Goal: Information Seeking & Learning: Learn about a topic

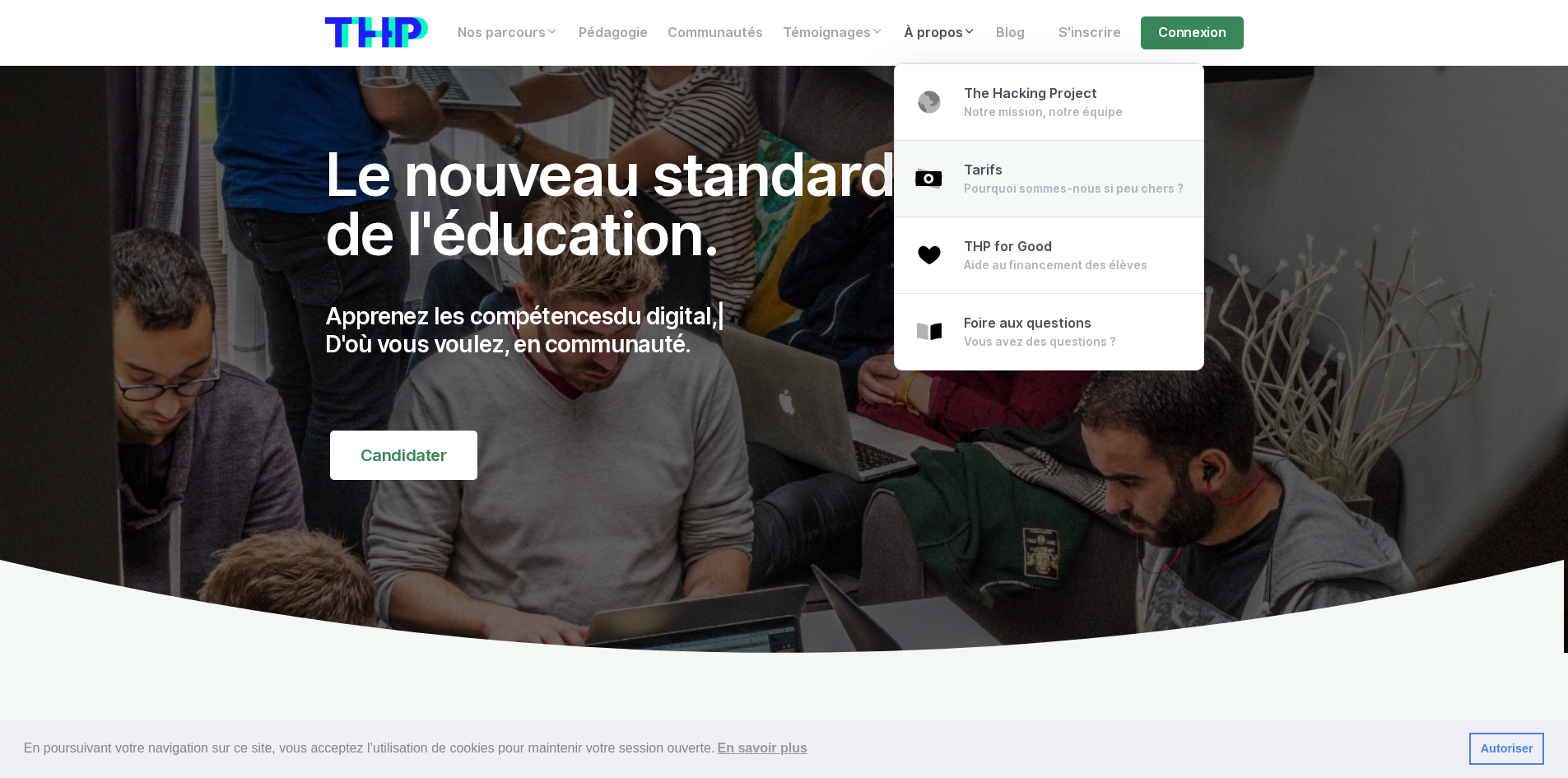
click at [1003, 172] on div "Tarifs Pourquoi sommes-nous si peu chers ?" at bounding box center [1074, 179] width 220 height 37
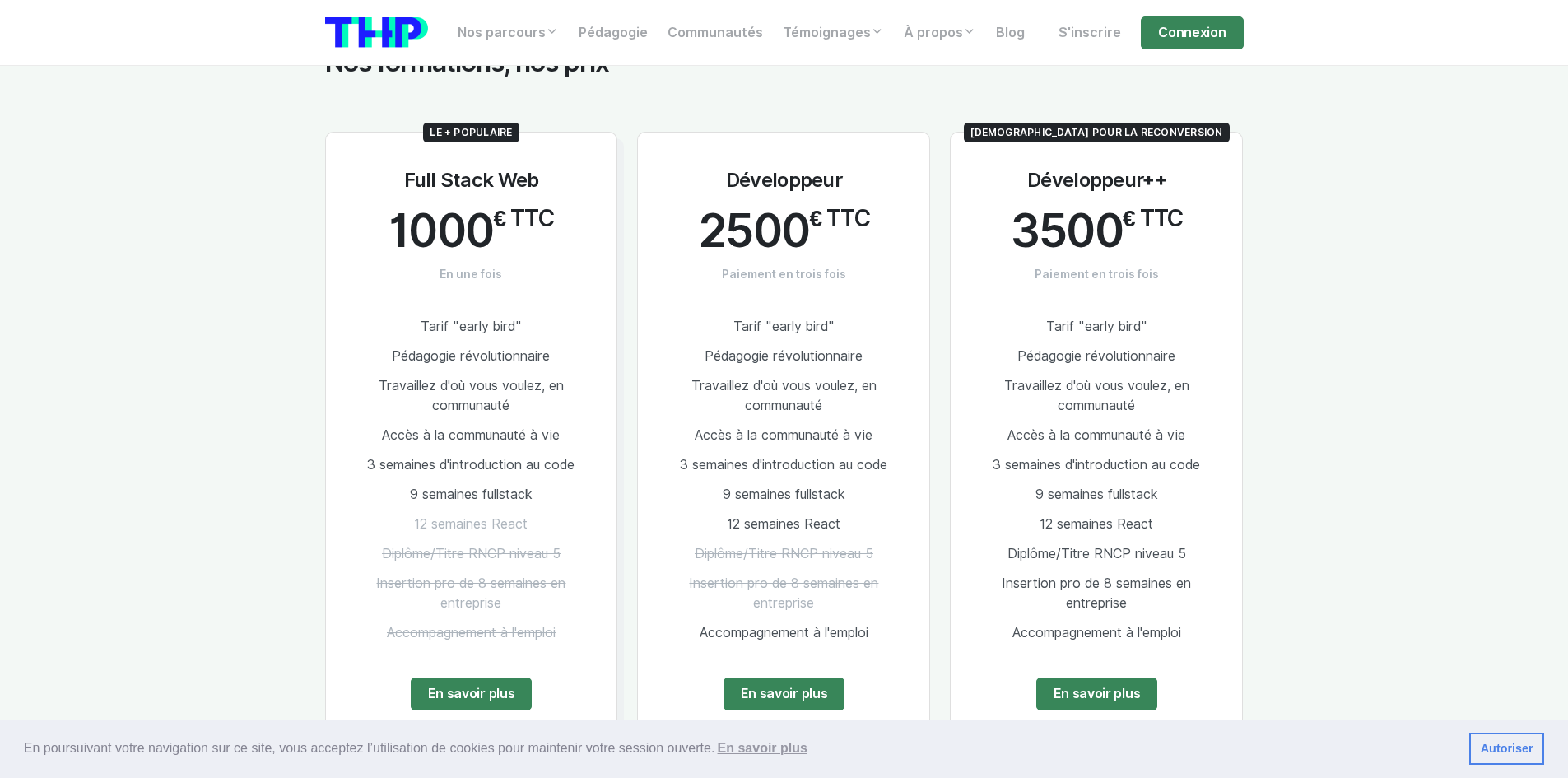
scroll to position [2140, 0]
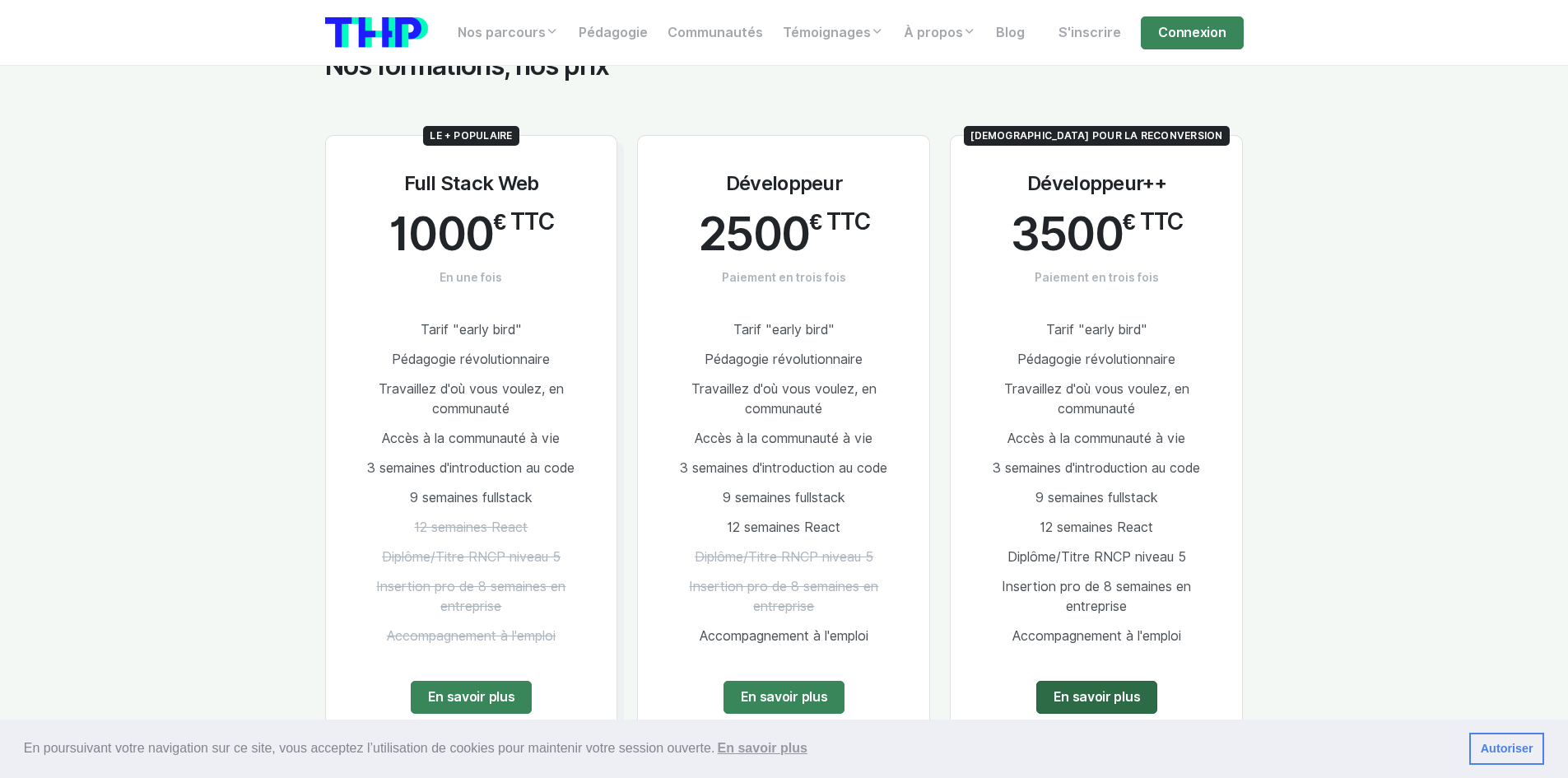
click at [1048, 680] on link "En savoir plus" at bounding box center [1098, 697] width 122 height 33
click at [1229, 245] on div "Idéal pour la reconversion Développeur++ 3500 € TTC Paiement en trois fois Tari…" at bounding box center [1097, 438] width 293 height 605
click at [1187, 255] on div "Idéal pour la reconversion Développeur++ 3500 € TTC Paiement en trois fois Tari…" at bounding box center [1097, 438] width 293 height 605
click at [1204, 264] on div "Idéal pour la reconversion Développeur++ 3500 € TTC Paiement en trois fois Tari…" at bounding box center [1097, 438] width 293 height 605
drag, startPoint x: 1177, startPoint y: 465, endPoint x: 1017, endPoint y: 469, distance: 160.0
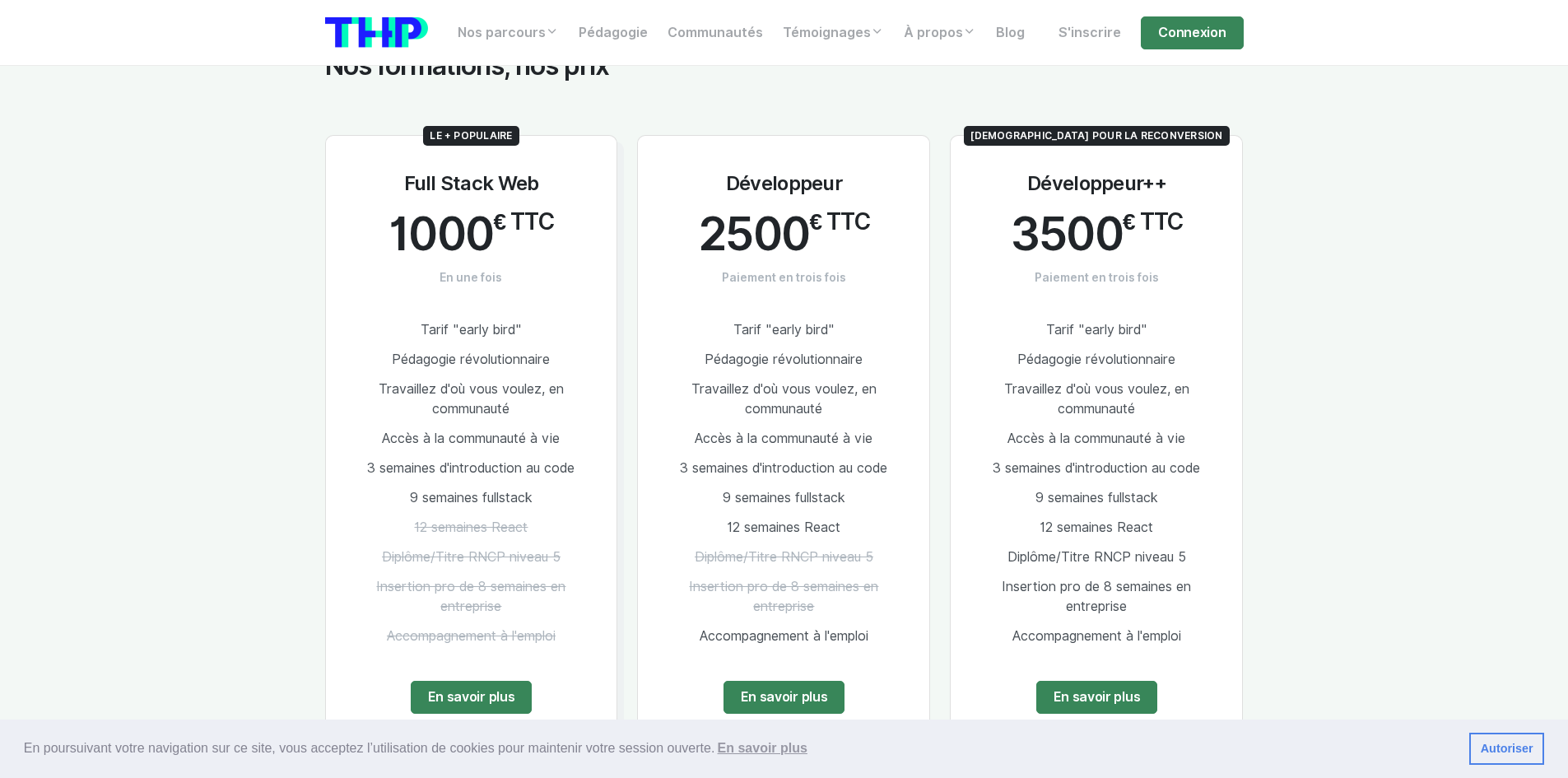
click at [1017, 483] on li "9 semaines fullstack" at bounding box center [1097, 498] width 239 height 30
click at [1179, 513] on li "12 semaines React" at bounding box center [1097, 528] width 239 height 30
click at [480, 680] on link "En savoir plus" at bounding box center [472, 697] width 122 height 33
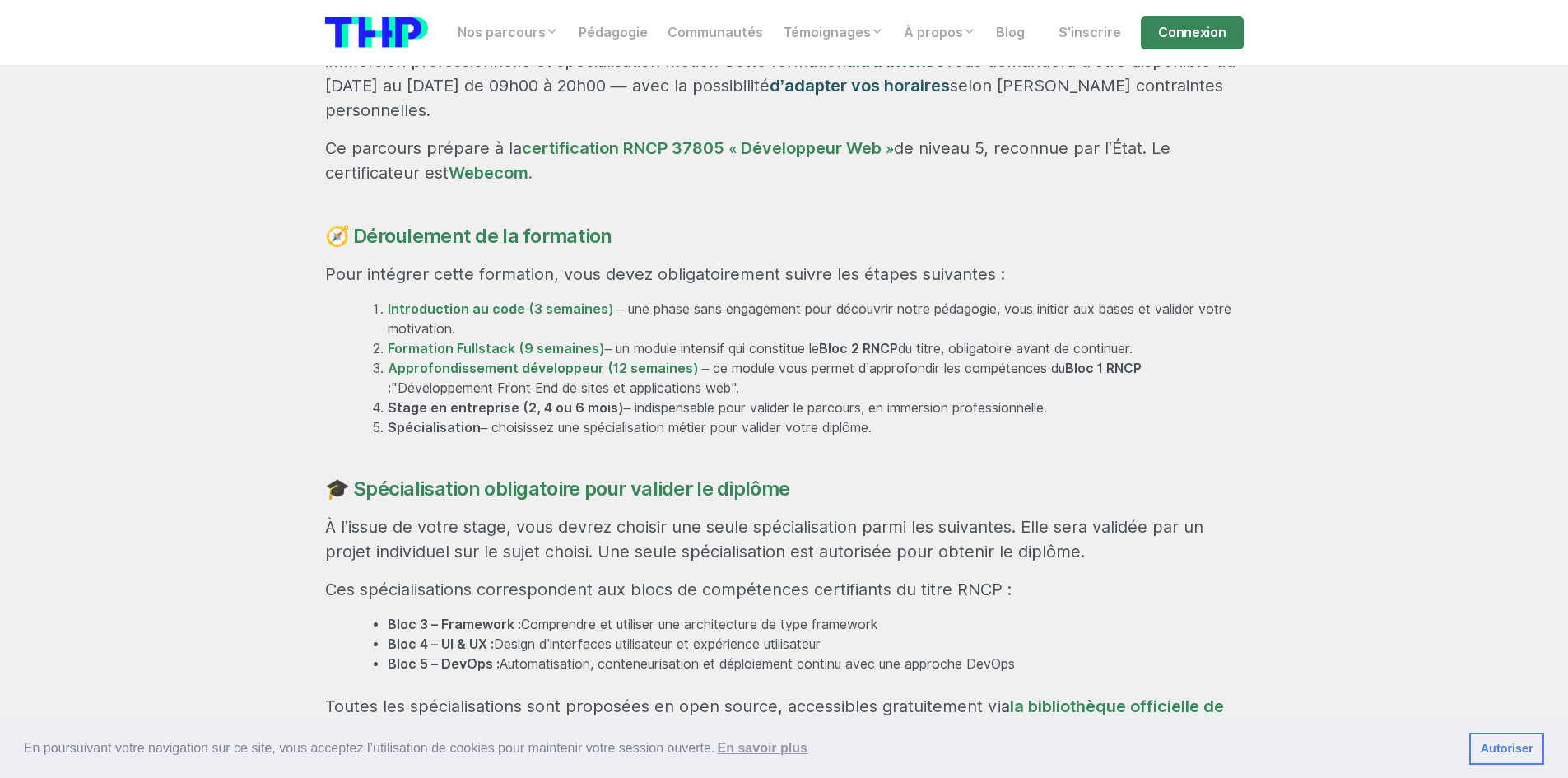
scroll to position [1070, 0]
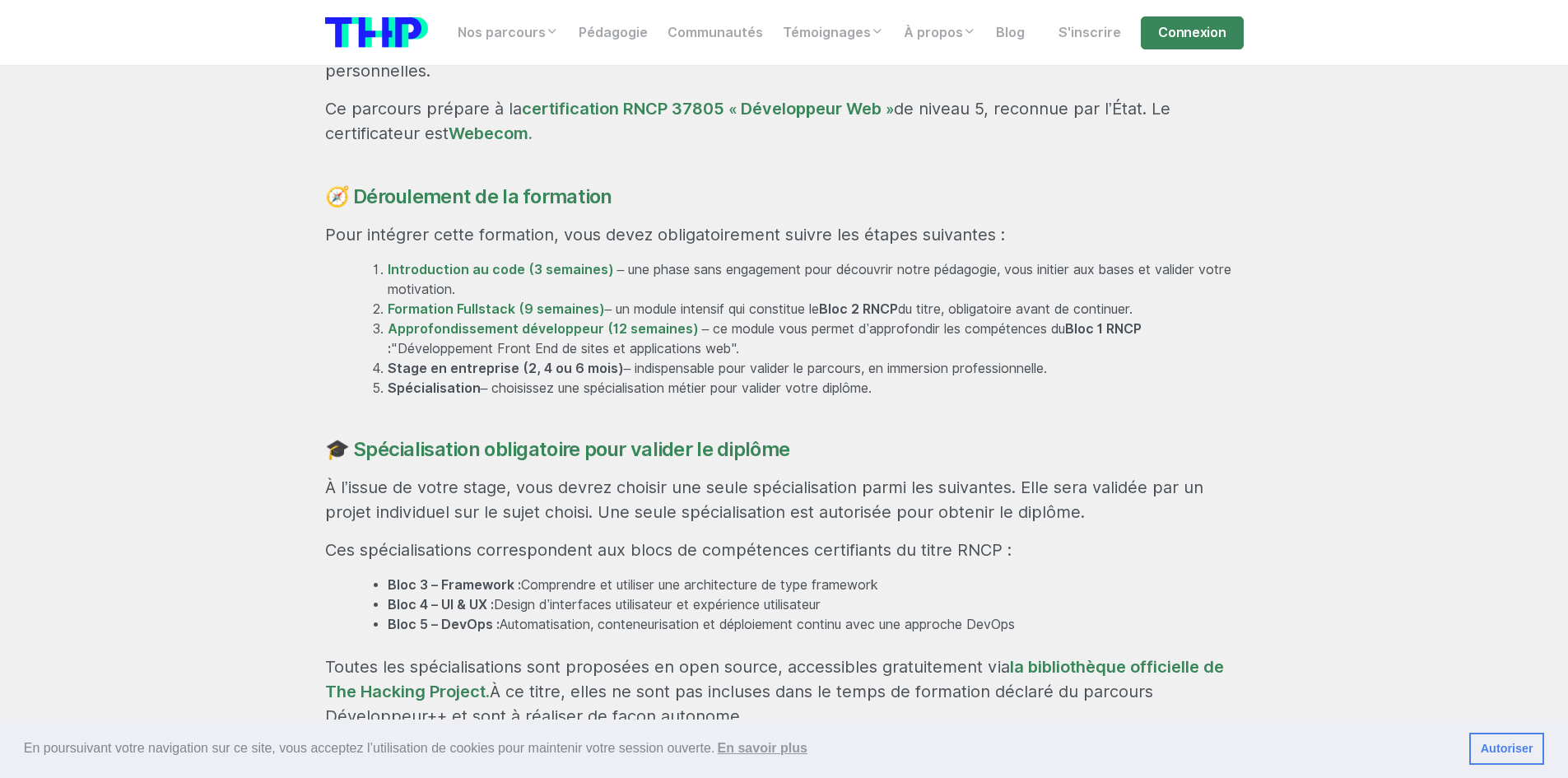
click at [580, 260] on li "Introduction au code (3 semaines) – une phase sans engagement pour découvrir no…" at bounding box center [815, 279] width 856 height 39
click at [793, 260] on li "Introduction au code (3 semaines) – une phase sans engagement pour découvrir no…" at bounding box center [815, 279] width 856 height 39
click at [770, 260] on li "Introduction au code (3 semaines) – une phase sans engagement pour découvrir no…" at bounding box center [815, 279] width 856 height 39
click at [795, 260] on li "Introduction au code (3 semaines) – une phase sans engagement pour découvrir no…" at bounding box center [815, 279] width 856 height 39
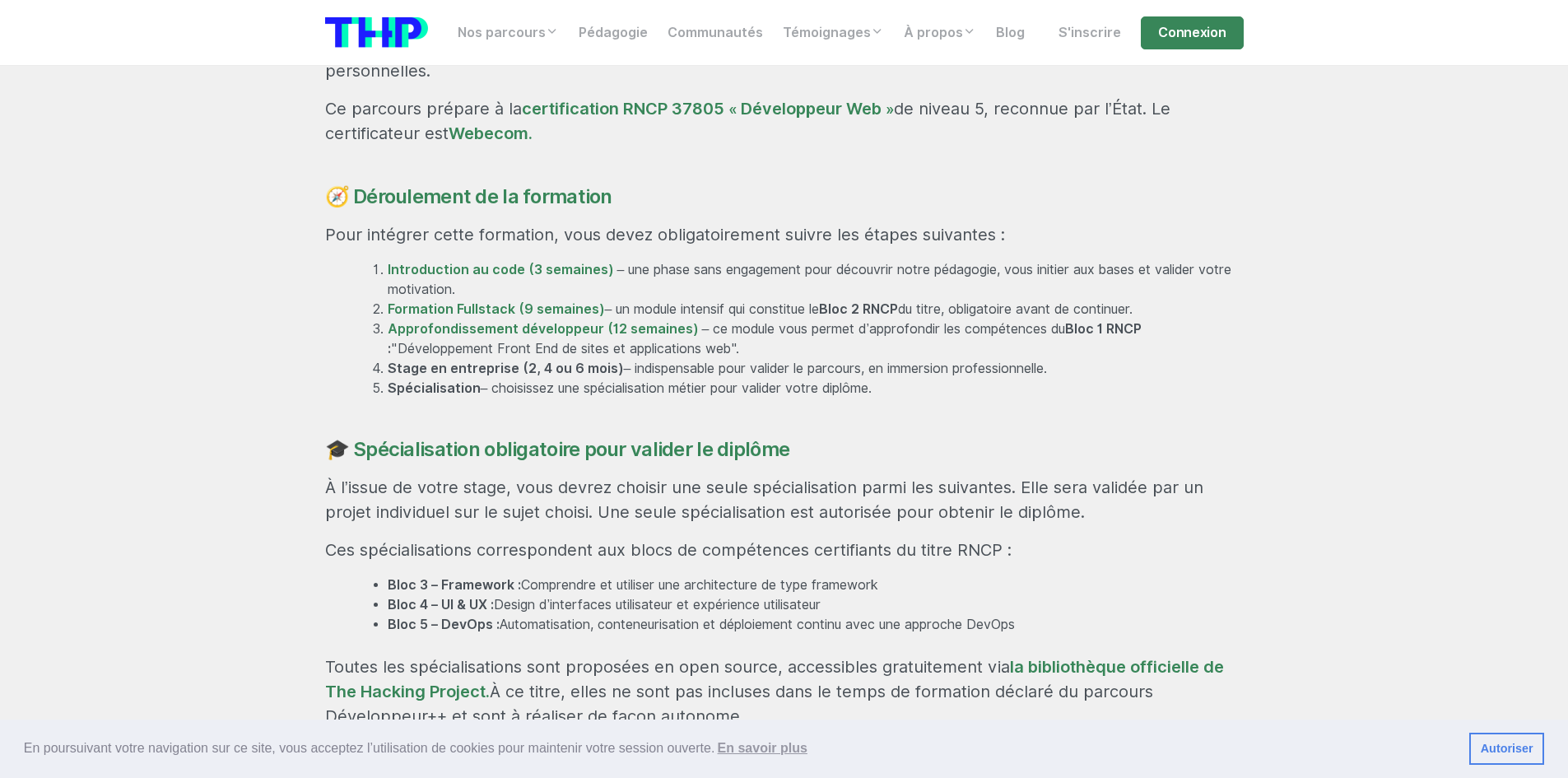
click at [517, 363] on div "Rejoignez une formation professionnalisante et certifiante En 29 semaines, accé…" at bounding box center [784, 543] width 939 height 1362
click at [522, 365] on div "Rejoignez une formation professionnalisante et certifiante En 29 semaines, accé…" at bounding box center [784, 543] width 939 height 1362
click at [522, 368] on div "Rejoignez une formation professionnalisante et certifiante En 29 semaines, accé…" at bounding box center [784, 543] width 939 height 1362
click at [468, 371] on div "Rejoignez une formation professionnalisante et certifiante En 29 semaines, accé…" at bounding box center [784, 543] width 939 height 1362
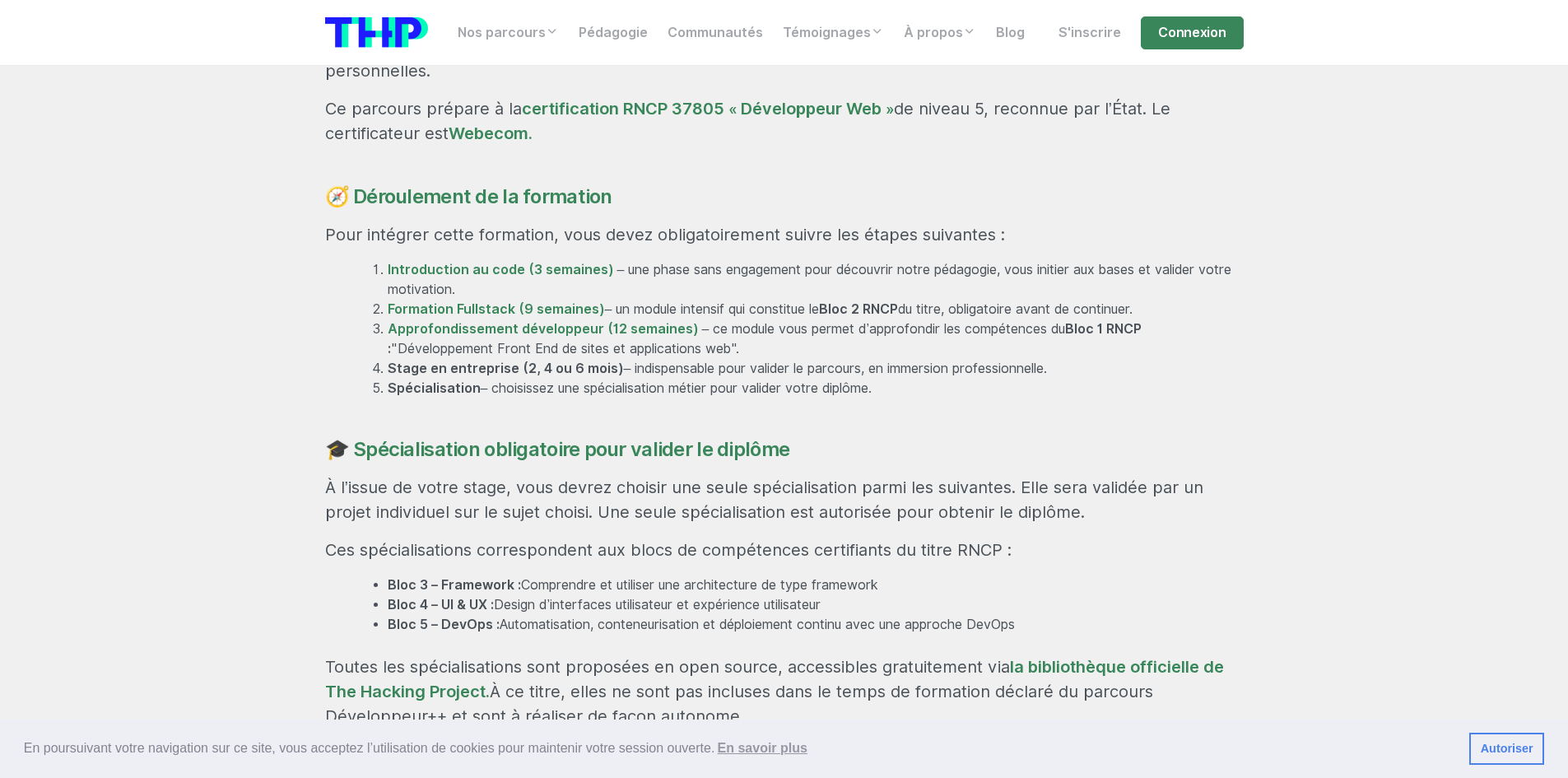
click at [469, 364] on div "Rejoignez une formation professionnalisante et certifiante En 29 semaines, accé…" at bounding box center [784, 543] width 939 height 1362
click at [503, 355] on div "Rejoignez une formation professionnalisante et certifiante En 29 semaines, accé…" at bounding box center [784, 543] width 939 height 1362
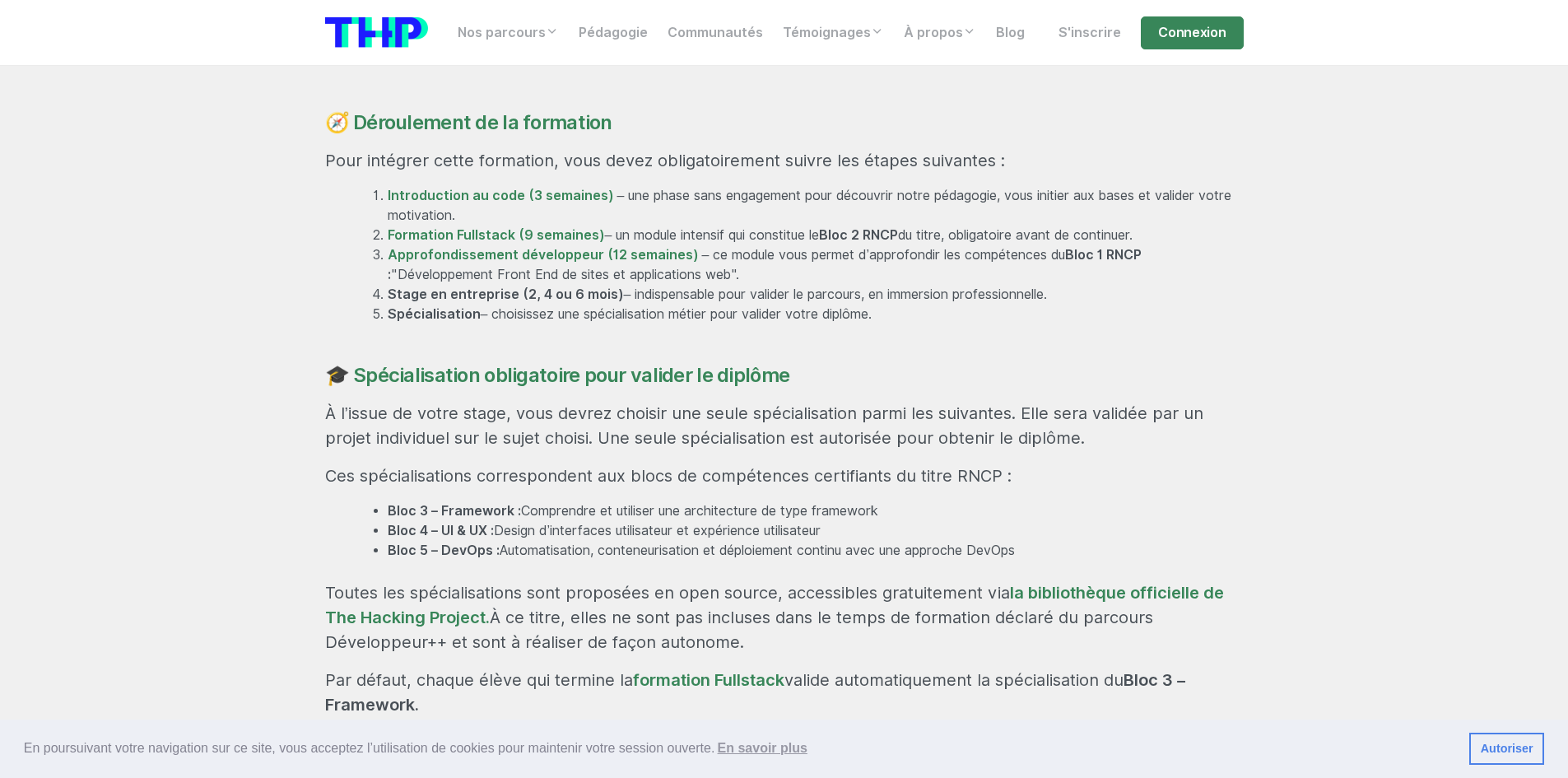
scroll to position [1152, 0]
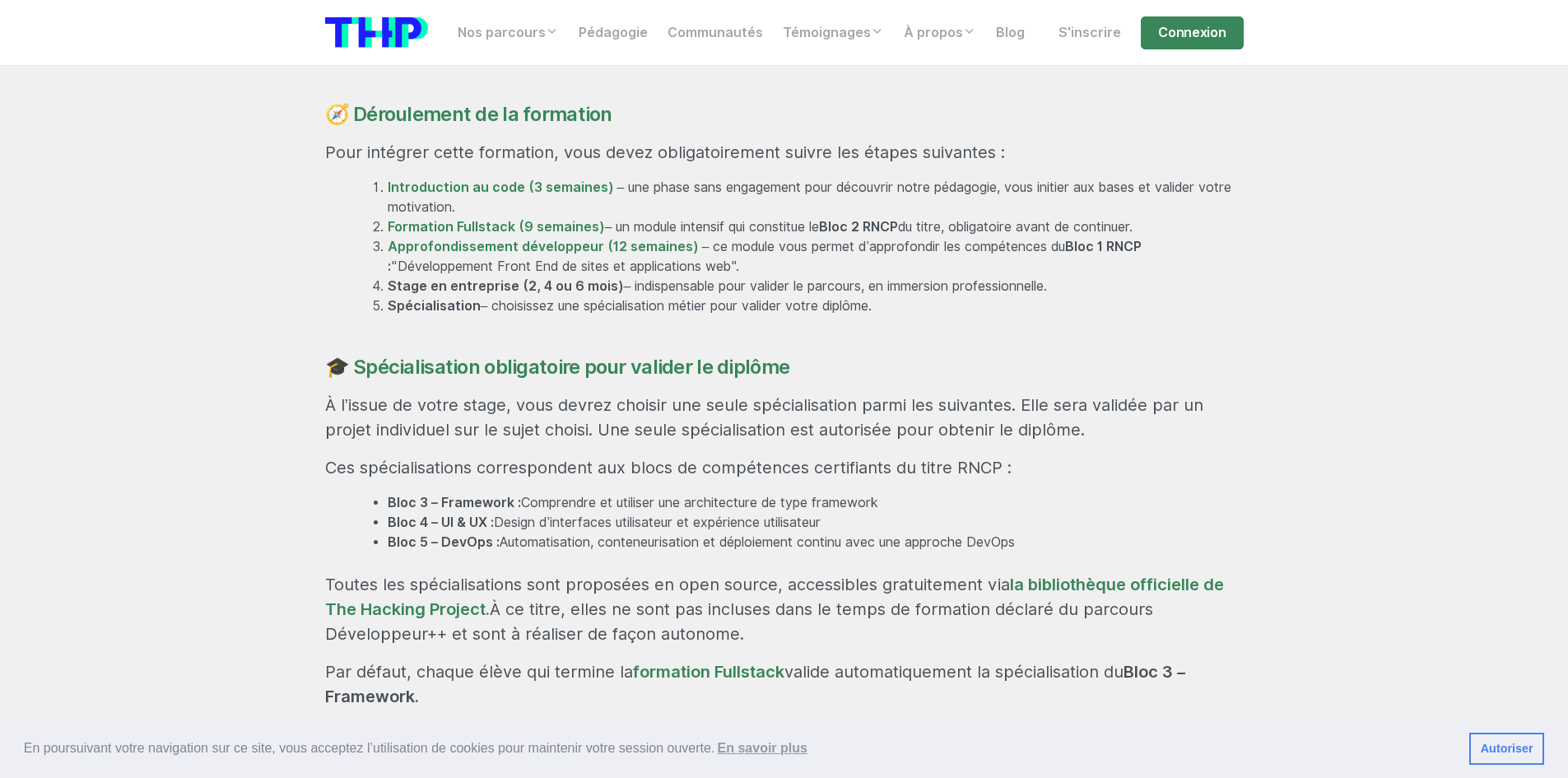
click at [846, 356] on h4 "🎓 Spécialisation obligatoire pour valider le diplôme" at bounding box center [784, 367] width 919 height 24
click at [869, 293] on div "Rejoignez une formation professionnalisante et certifiante En 29 semaines, accé…" at bounding box center [784, 461] width 939 height 1362
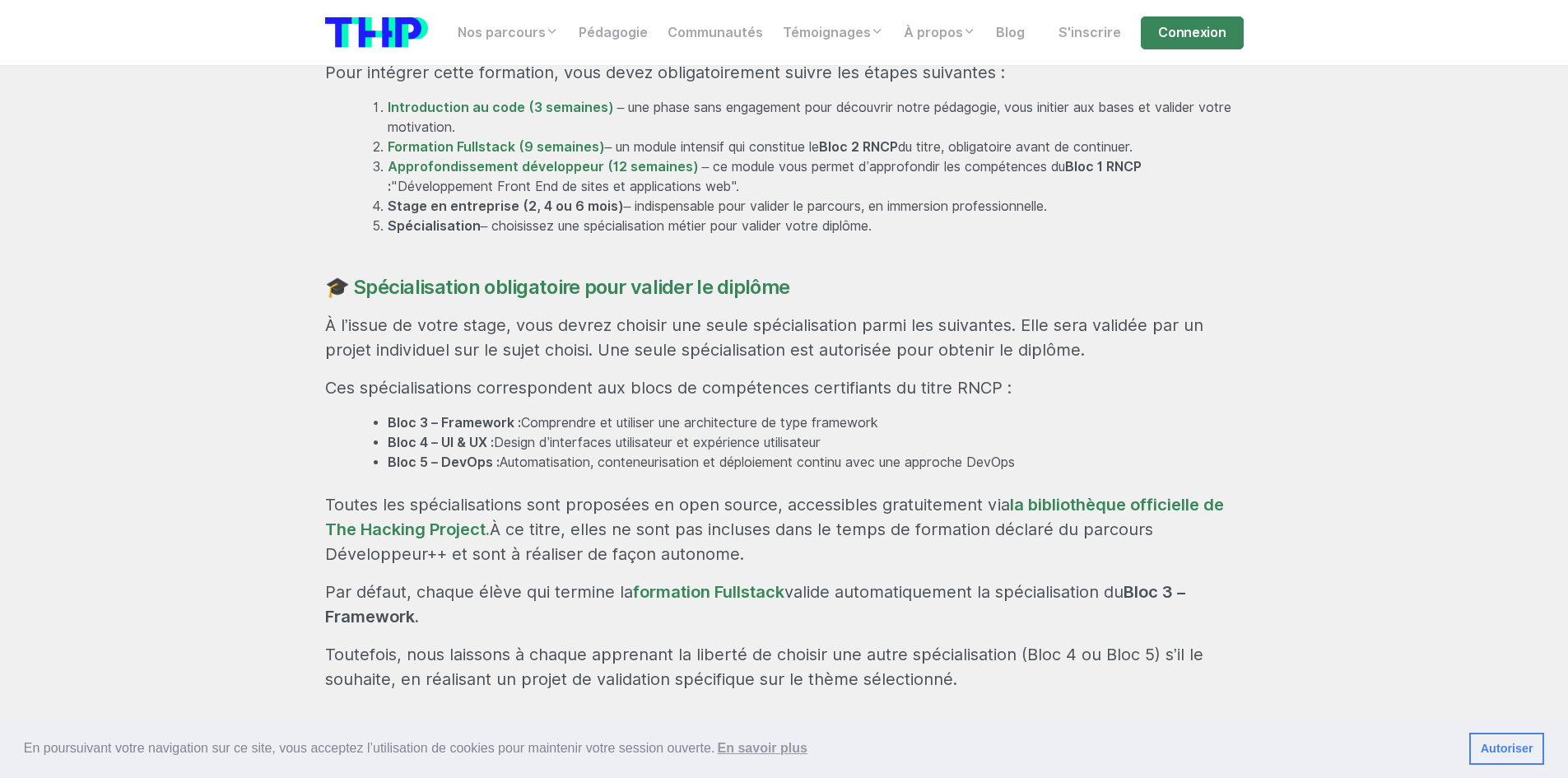
scroll to position [1234, 0]
click at [930, 273] on h4 "🎓 Spécialisation obligatoire pour valider le diplôme" at bounding box center [784, 284] width 919 height 24
click at [948, 206] on div "Rejoignez une formation professionnalisante et certifiante En 29 semaines, accé…" at bounding box center [784, 379] width 939 height 1362
click at [599, 427] on div "Rejoignez une formation professionnalisante et certifiante En 29 semaines, accé…" at bounding box center [784, 379] width 939 height 1362
click at [600, 429] on div "Rejoignez une formation professionnalisante et certifiante En 29 semaines, accé…" at bounding box center [784, 379] width 939 height 1362
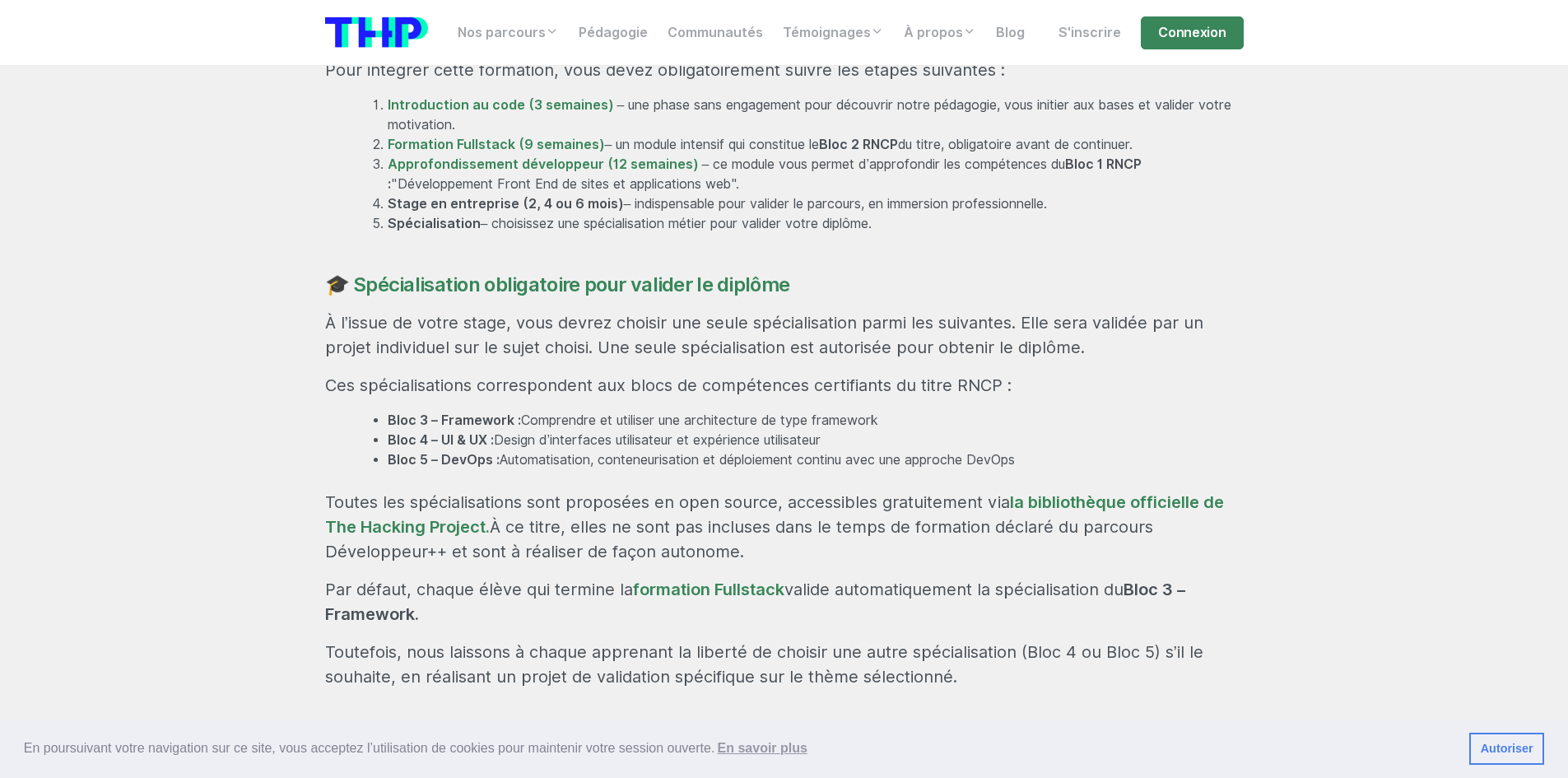
click at [1070, 351] on div "Rejoignez une formation professionnalisante et certifiante En 29 semaines, accé…" at bounding box center [784, 379] width 939 height 1362
click at [1049, 411] on li "Bloc 3 – Framework : Comprendre et utiliser une architecture de type framework" at bounding box center [815, 420] width 856 height 20
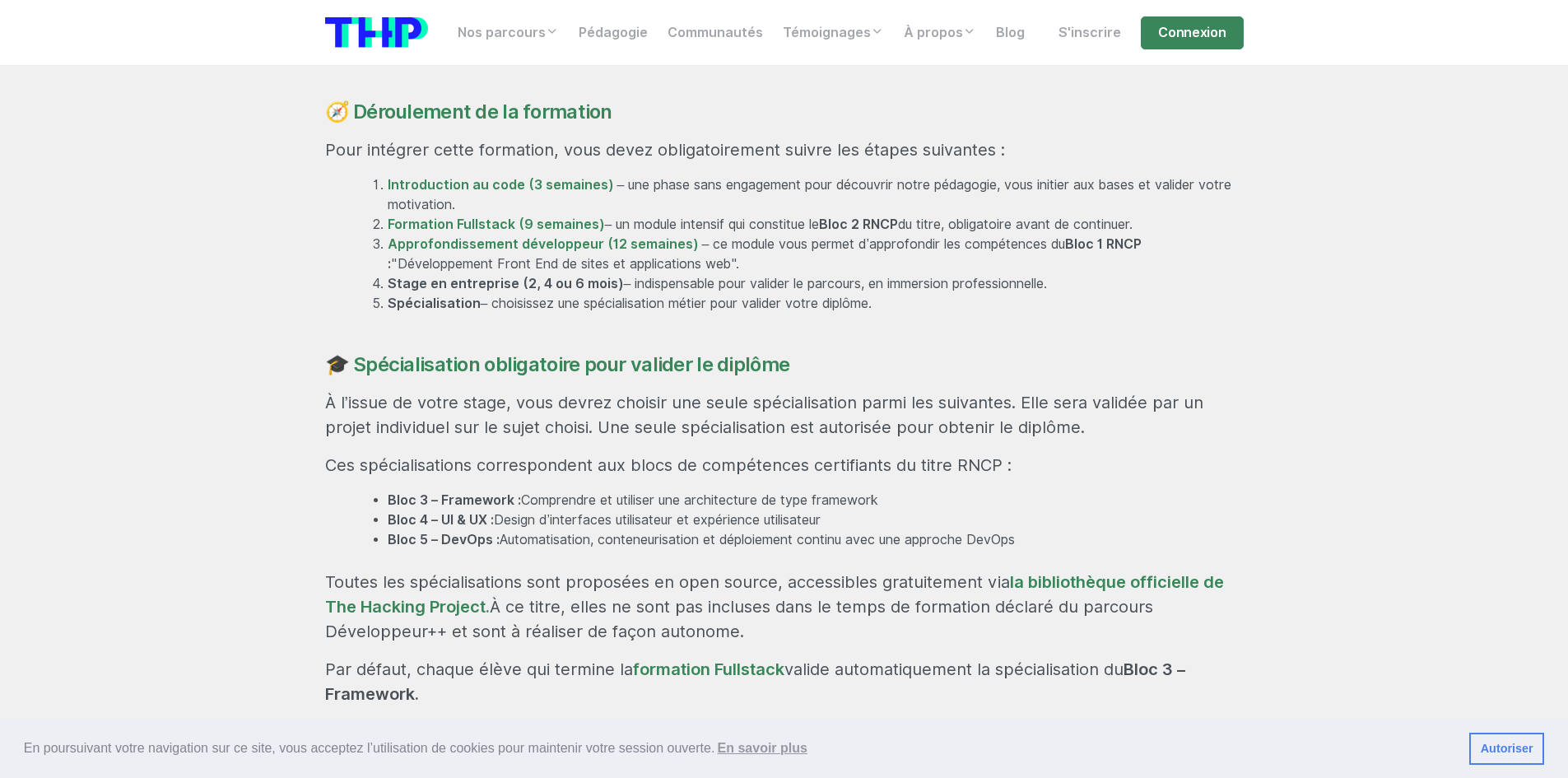
scroll to position [1152, 0]
click at [1089, 392] on p "À l’issue de votre stage, vous devrez choisir une seule spécialisation parmi le…" at bounding box center [784, 417] width 919 height 50
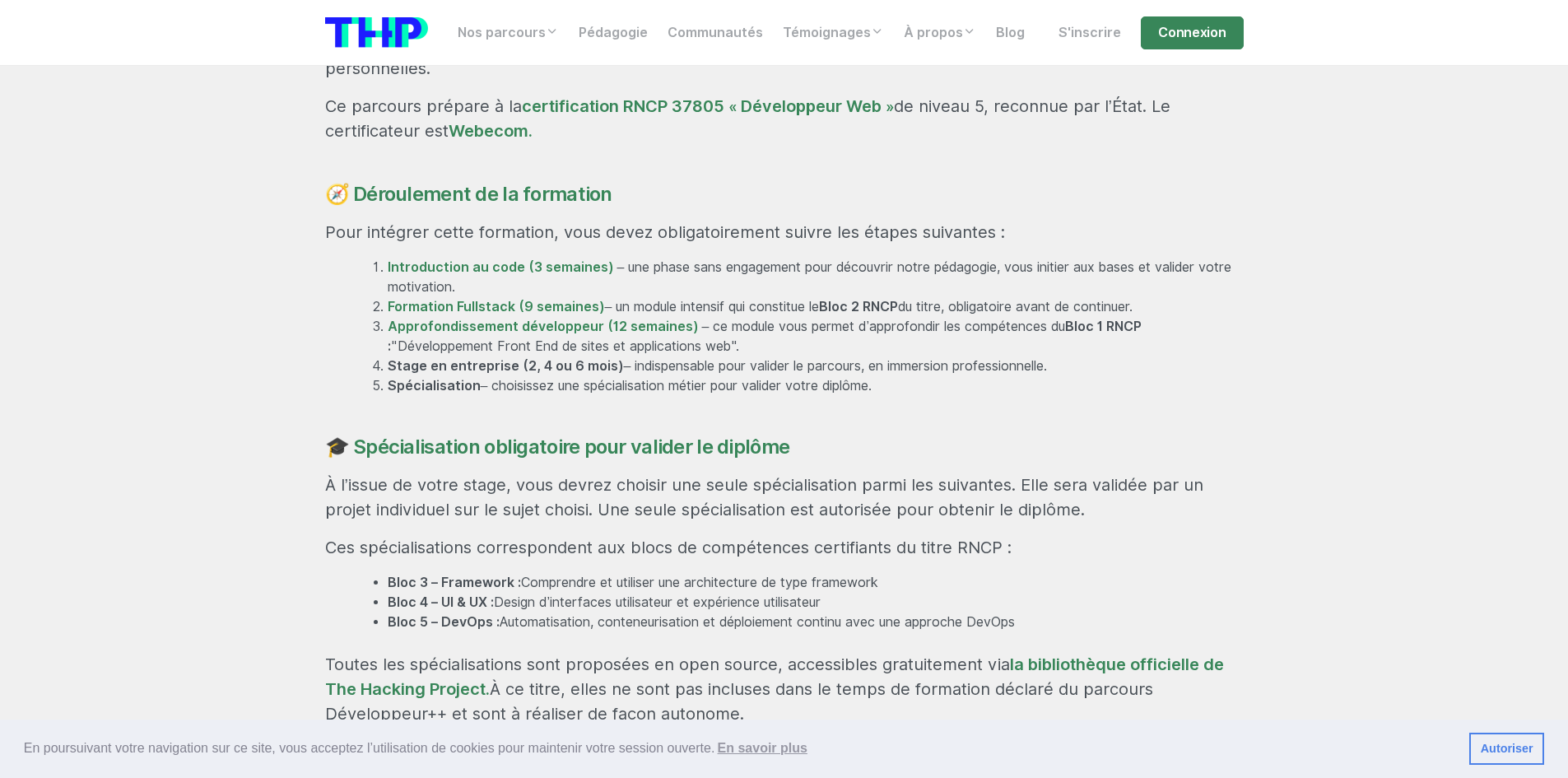
scroll to position [1070, 0]
click at [983, 361] on div "Rejoignez une formation professionnalisante et certifiante En 29 semaines, accé…" at bounding box center [784, 543] width 939 height 1362
click at [971, 595] on li "Bloc 4 – UI & UX : Design d’interfaces utilisateur et expérience utilisateur" at bounding box center [815, 604] width 856 height 20
drag, startPoint x: 442, startPoint y: 558, endPoint x: 485, endPoint y: 556, distance: 43.0
click at [485, 597] on strong "Bloc 4 – UI & UX :" at bounding box center [441, 604] width 107 height 16
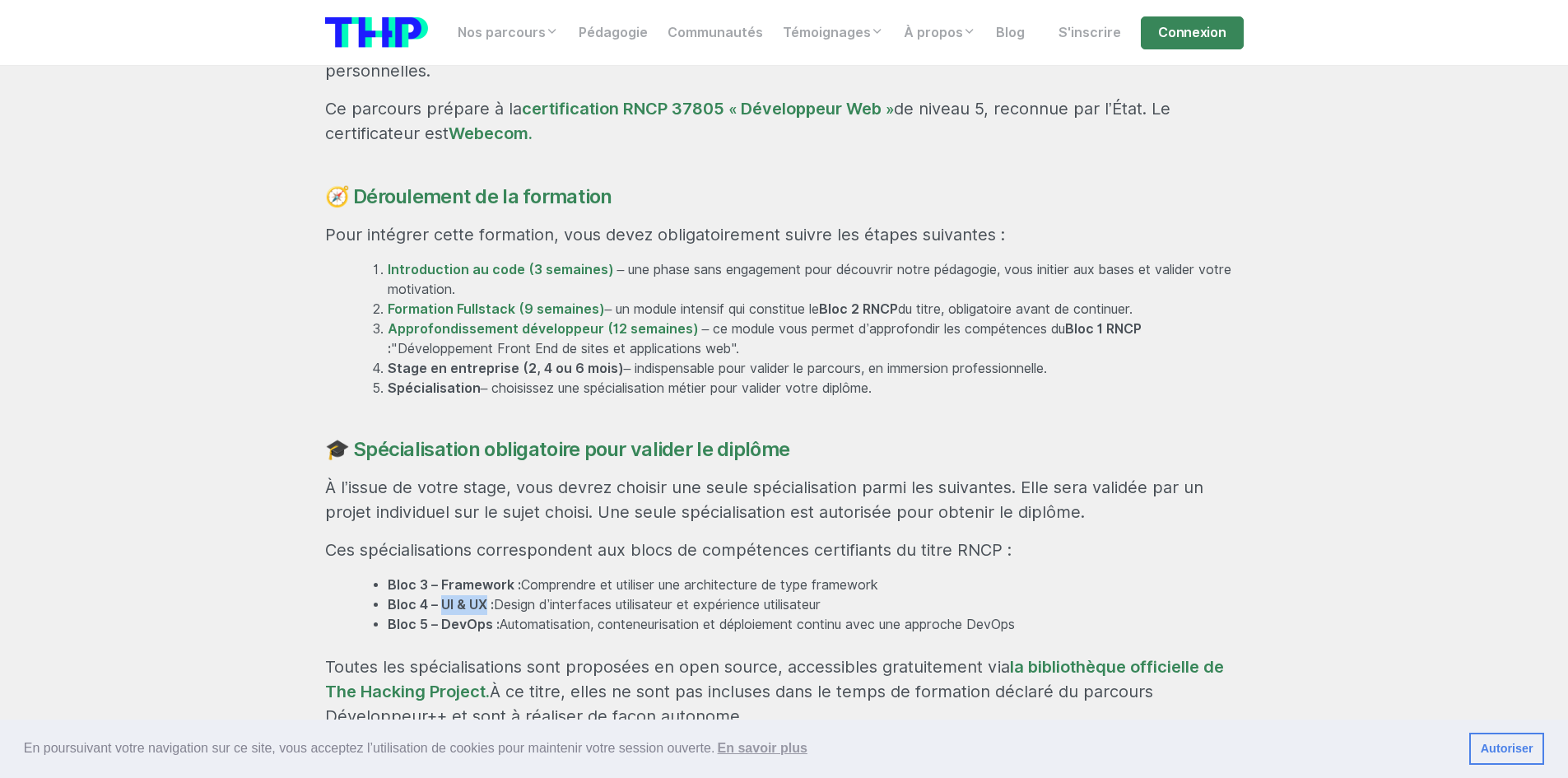
copy strong "UI & UX"
click at [638, 260] on li "Introduction au code (3 semaines) – une phase sans engagement pour découvrir no…" at bounding box center [815, 279] width 856 height 39
click at [898, 438] on h4 "🎓 Spécialisation obligatoire pour valider le diplôme" at bounding box center [784, 449] width 919 height 24
click at [884, 438] on h4 "🎓 Spécialisation obligatoire pour valider le diplôme" at bounding box center [784, 449] width 919 height 24
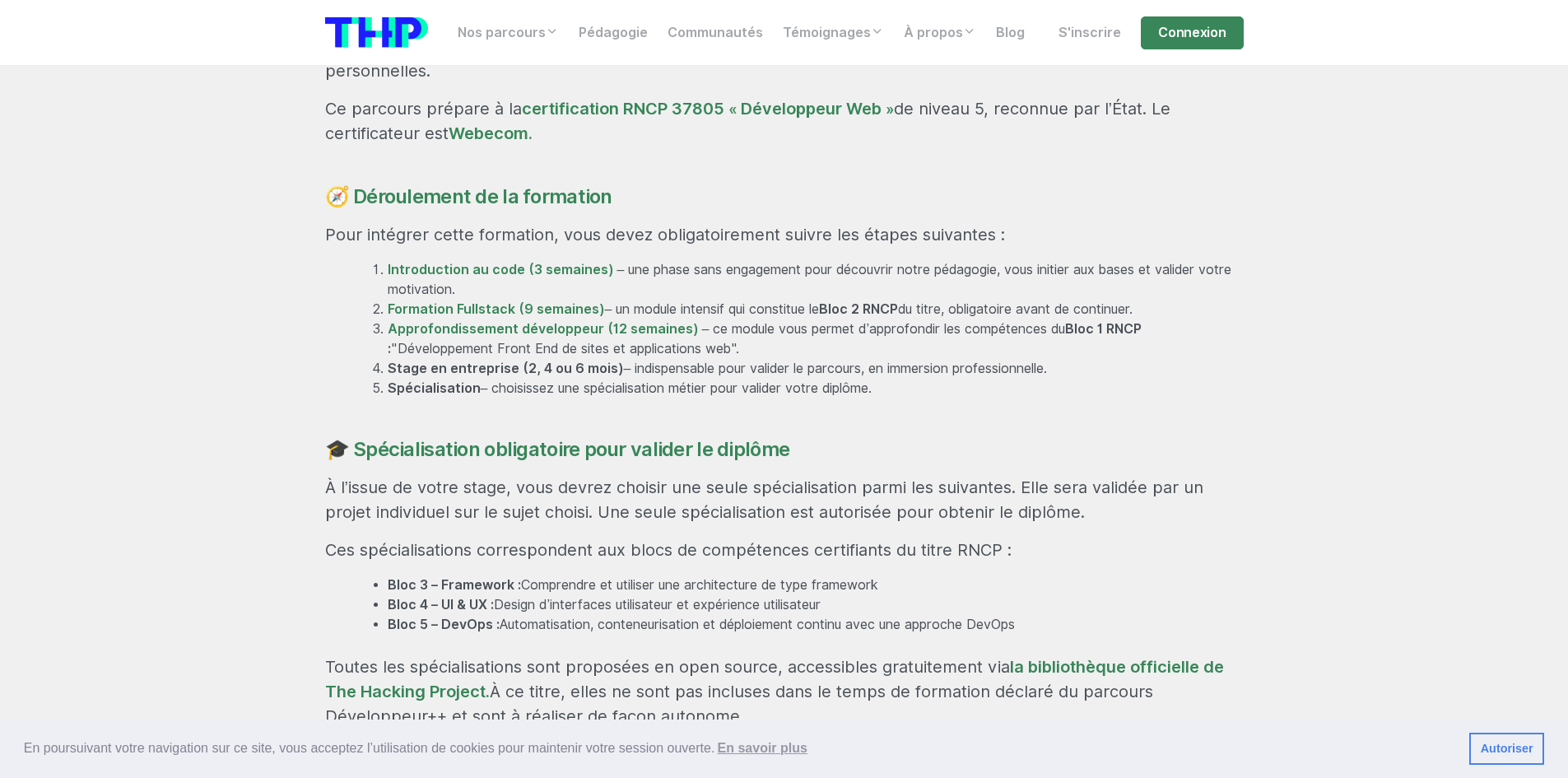
click at [873, 438] on h4 "🎓 Spécialisation obligatoire pour valider le diplôme" at bounding box center [784, 449] width 919 height 24
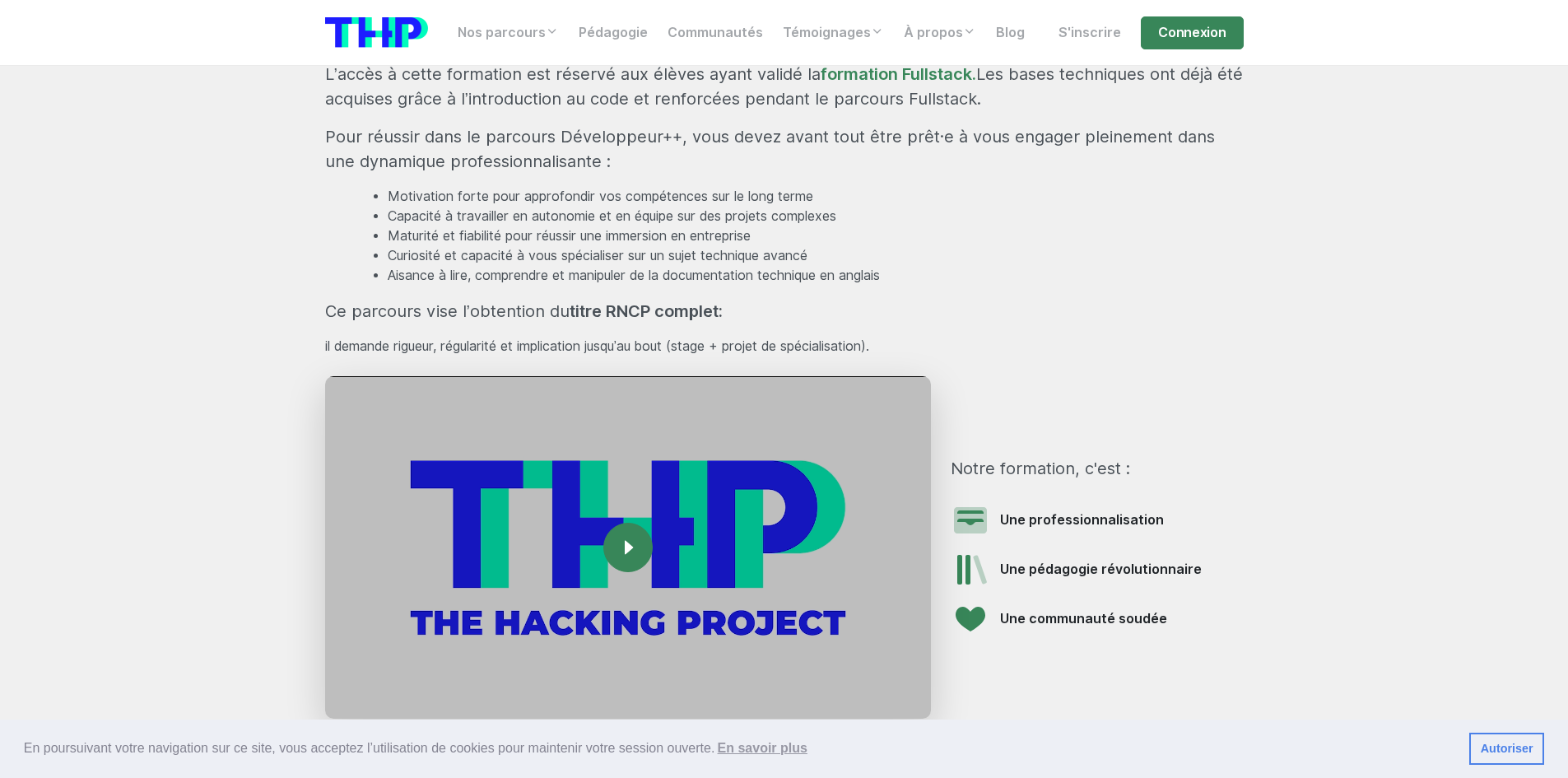
scroll to position [1976, 0]
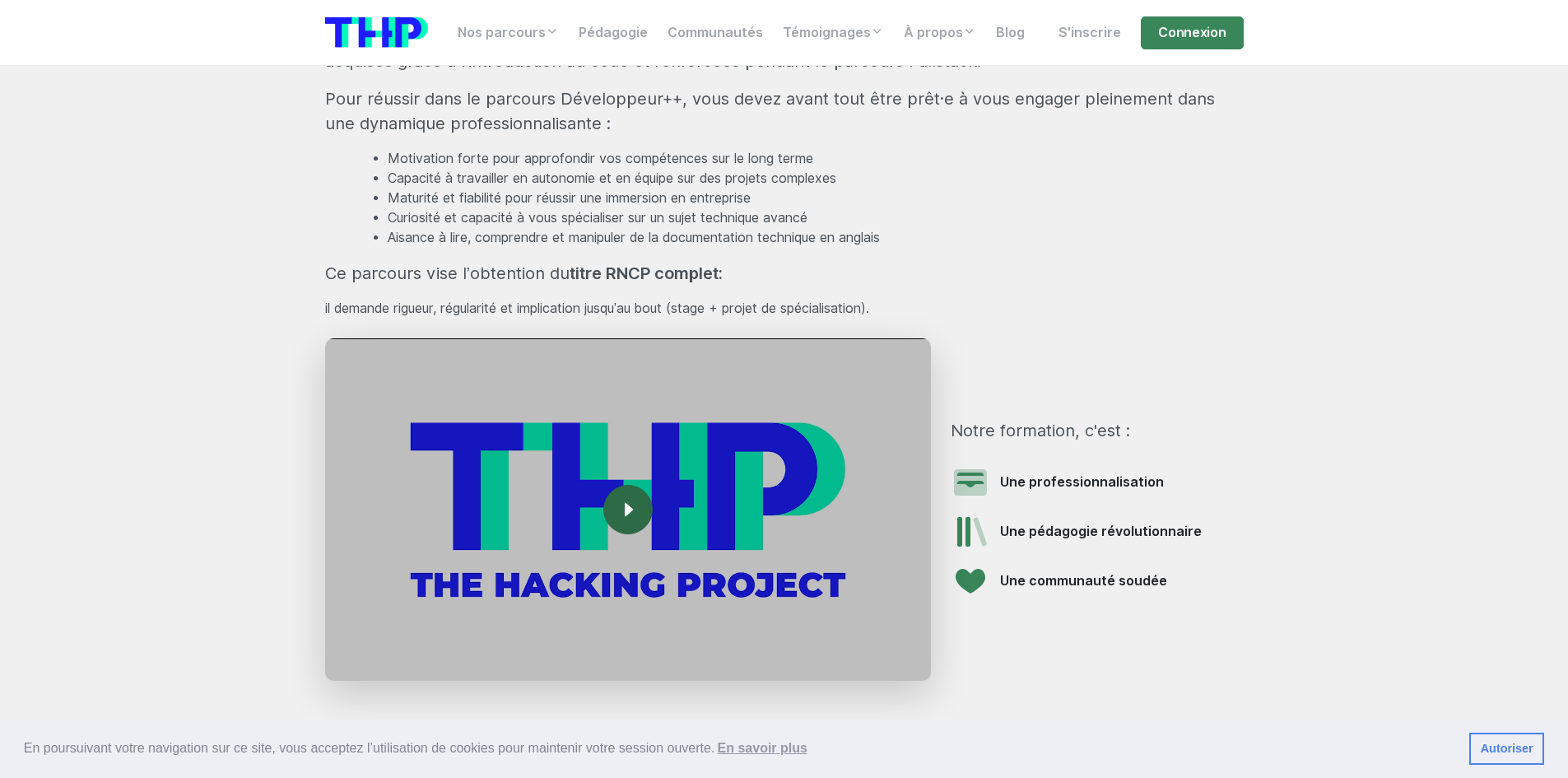
click at [639, 496] on rect at bounding box center [628, 509] width 26 height 26
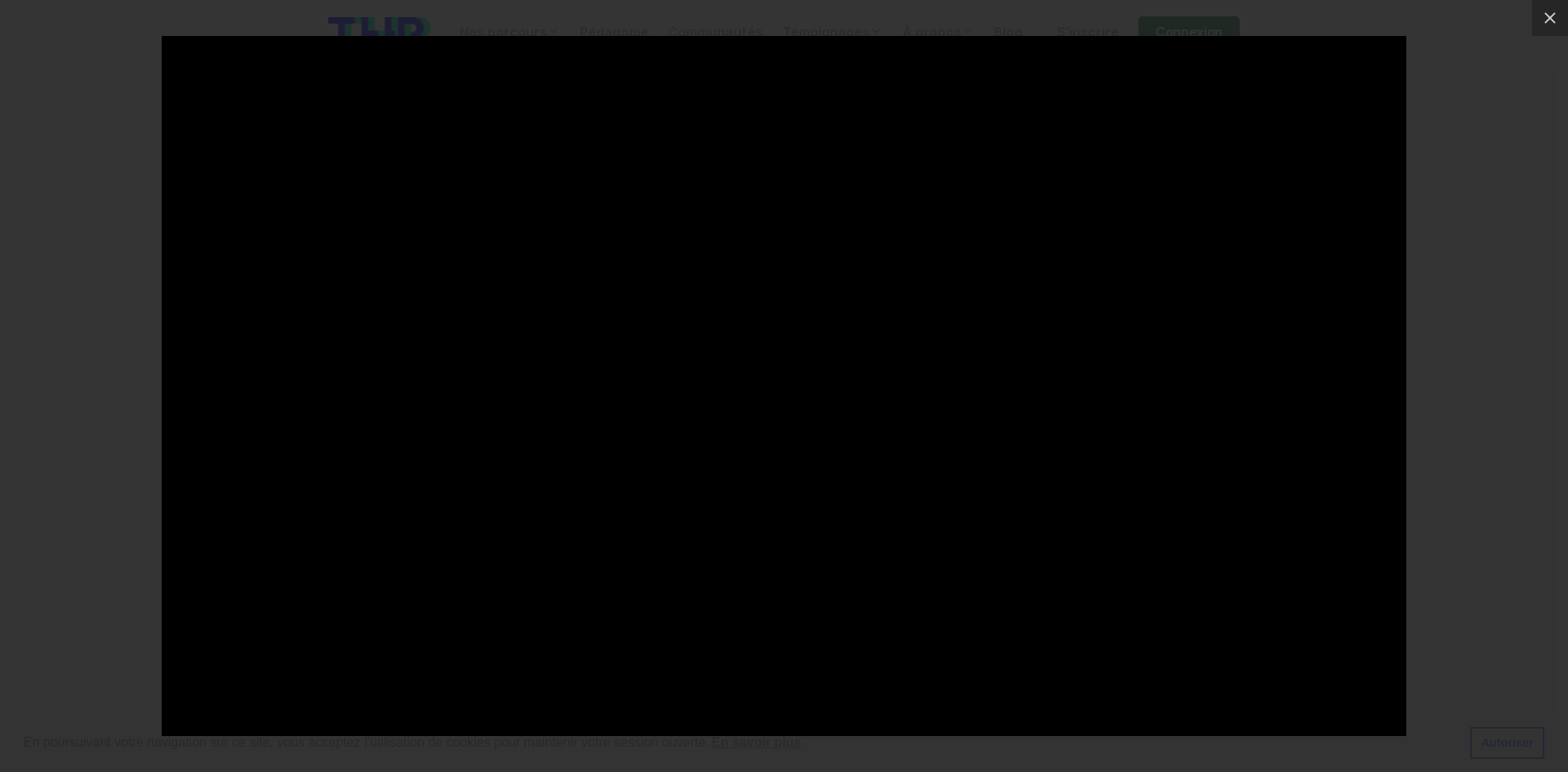
click at [1459, 92] on div at bounding box center [784, 386] width 1568 height 772
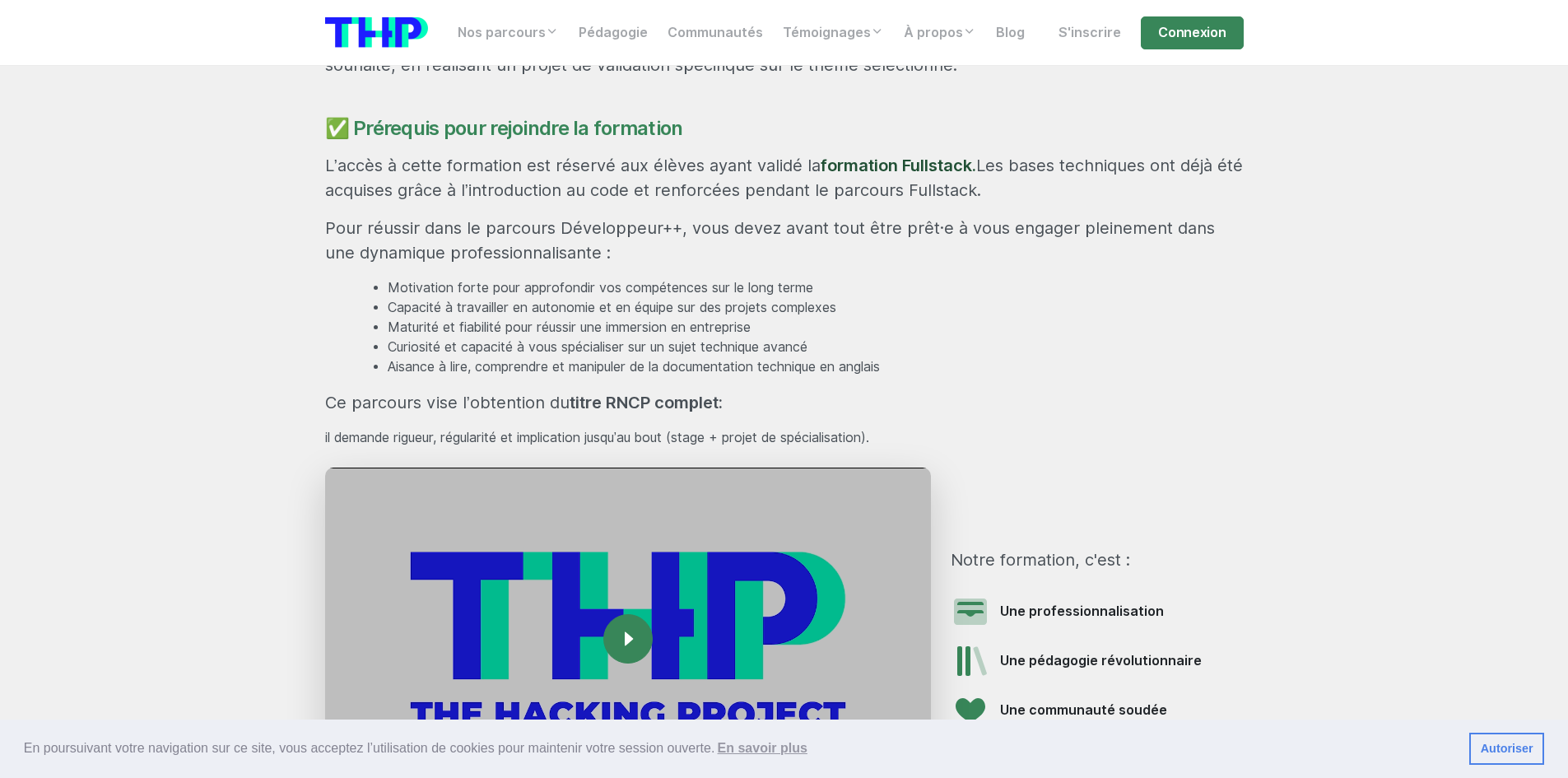
scroll to position [1811, 0]
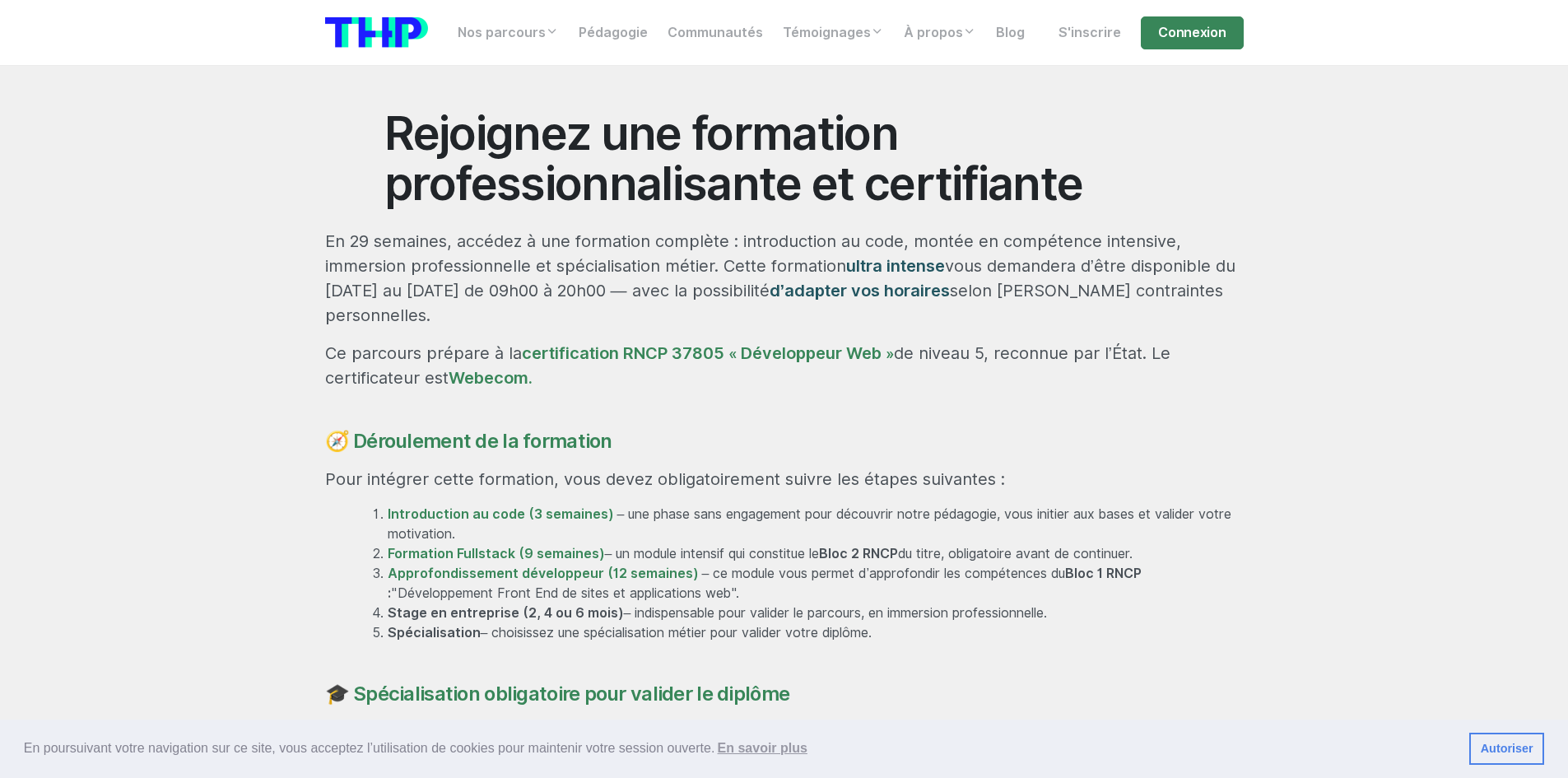
scroll to position [823, 0]
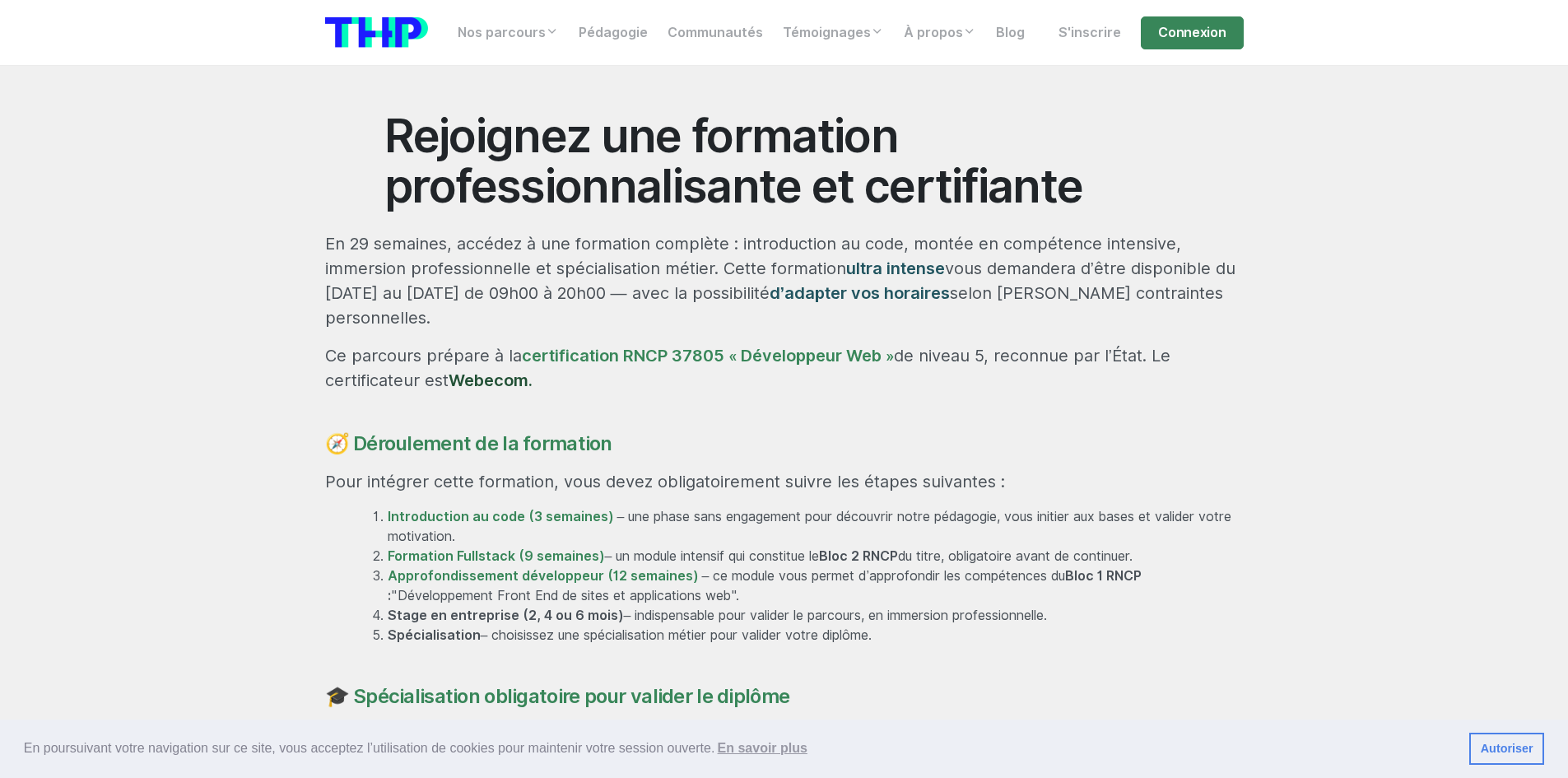
click at [496, 371] on link "Webecom." at bounding box center [490, 380] width 84 height 20
click at [651, 345] on link "certification RNCP 37805 « Développeur Web »" at bounding box center [708, 355] width 372 height 20
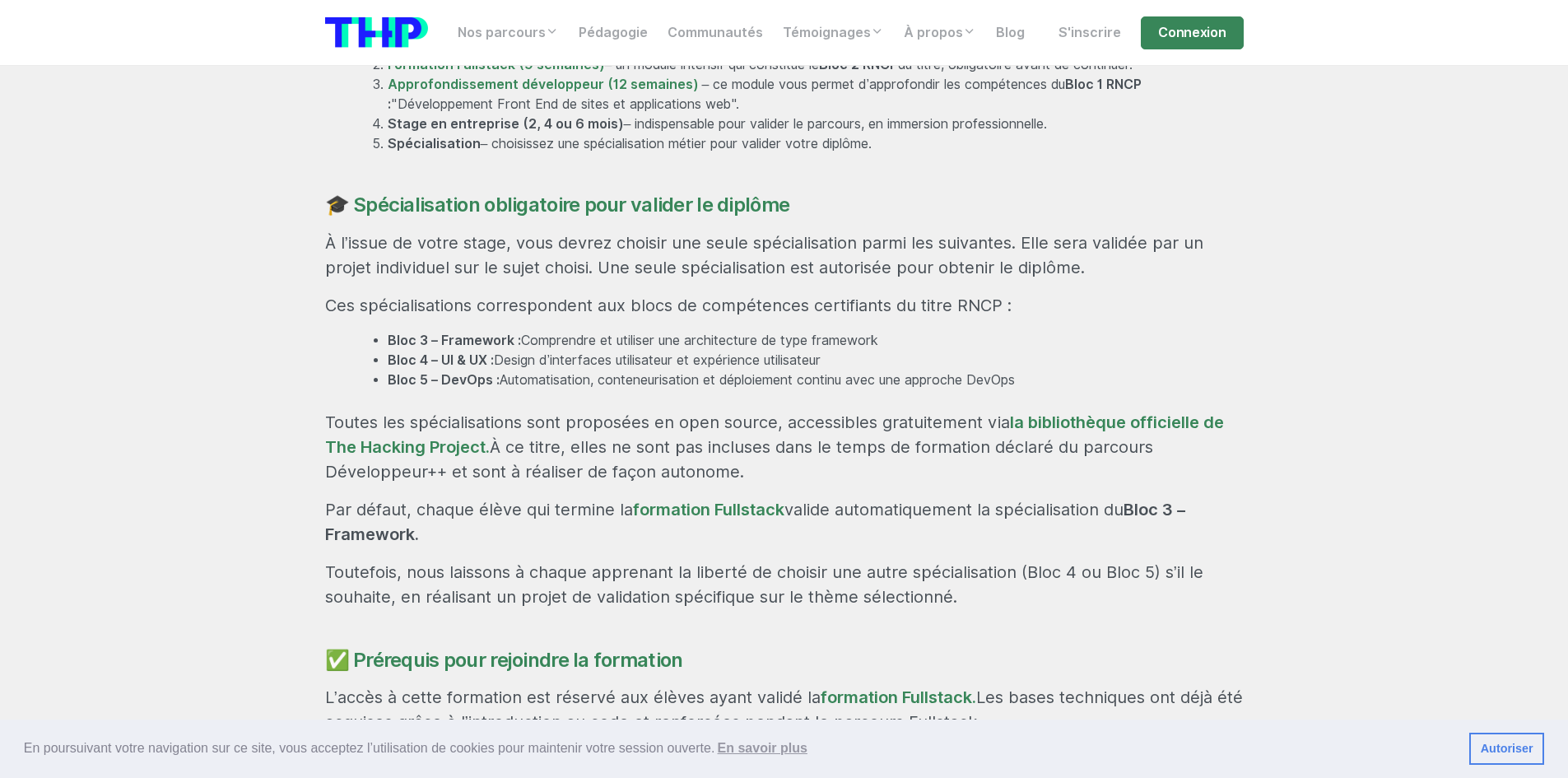
scroll to position [1317, 0]
click at [1190, 410] on link "la bibliothèque officielle de The Hacking Project." at bounding box center [775, 432] width 899 height 44
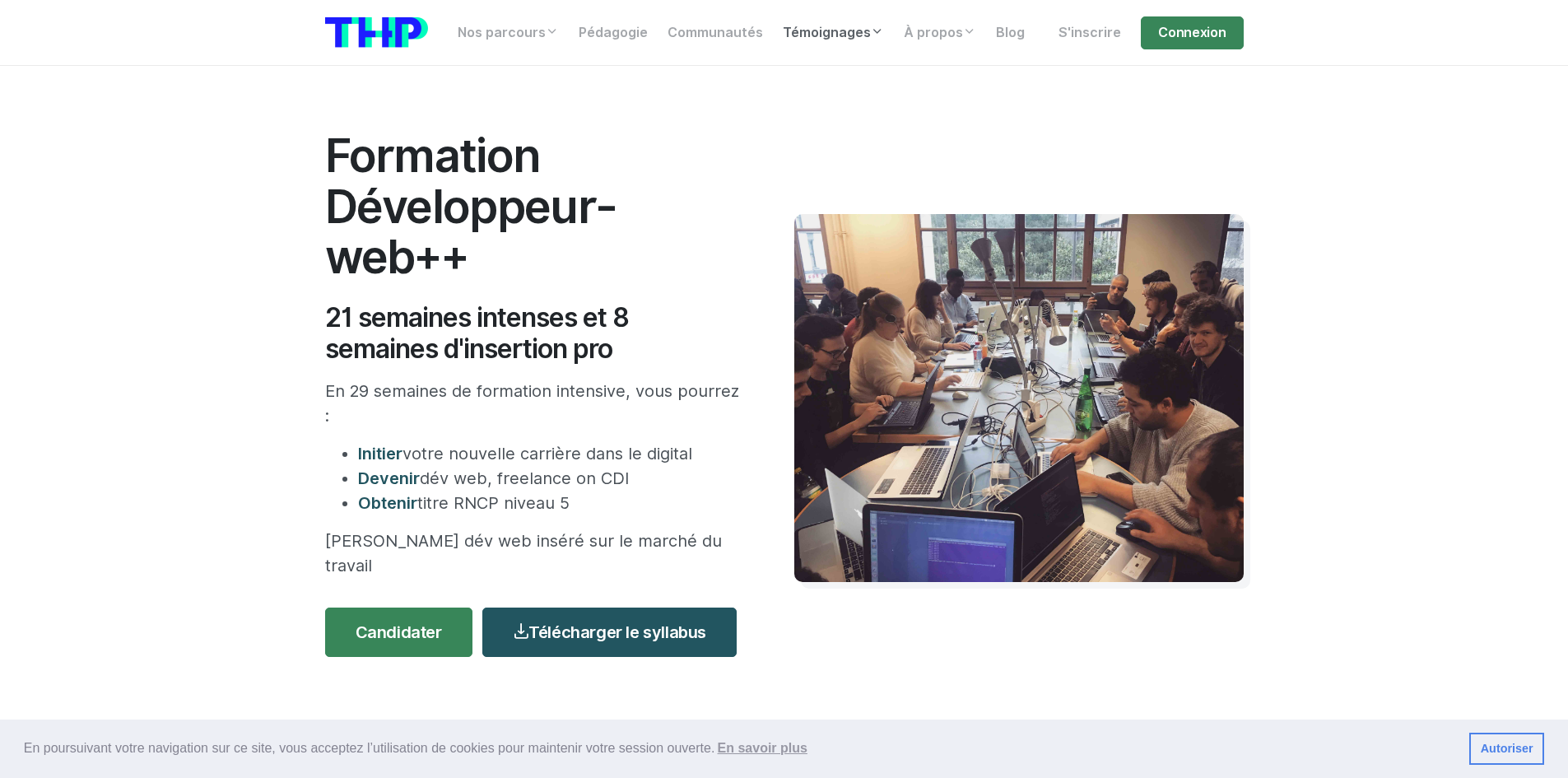
scroll to position [0, 0]
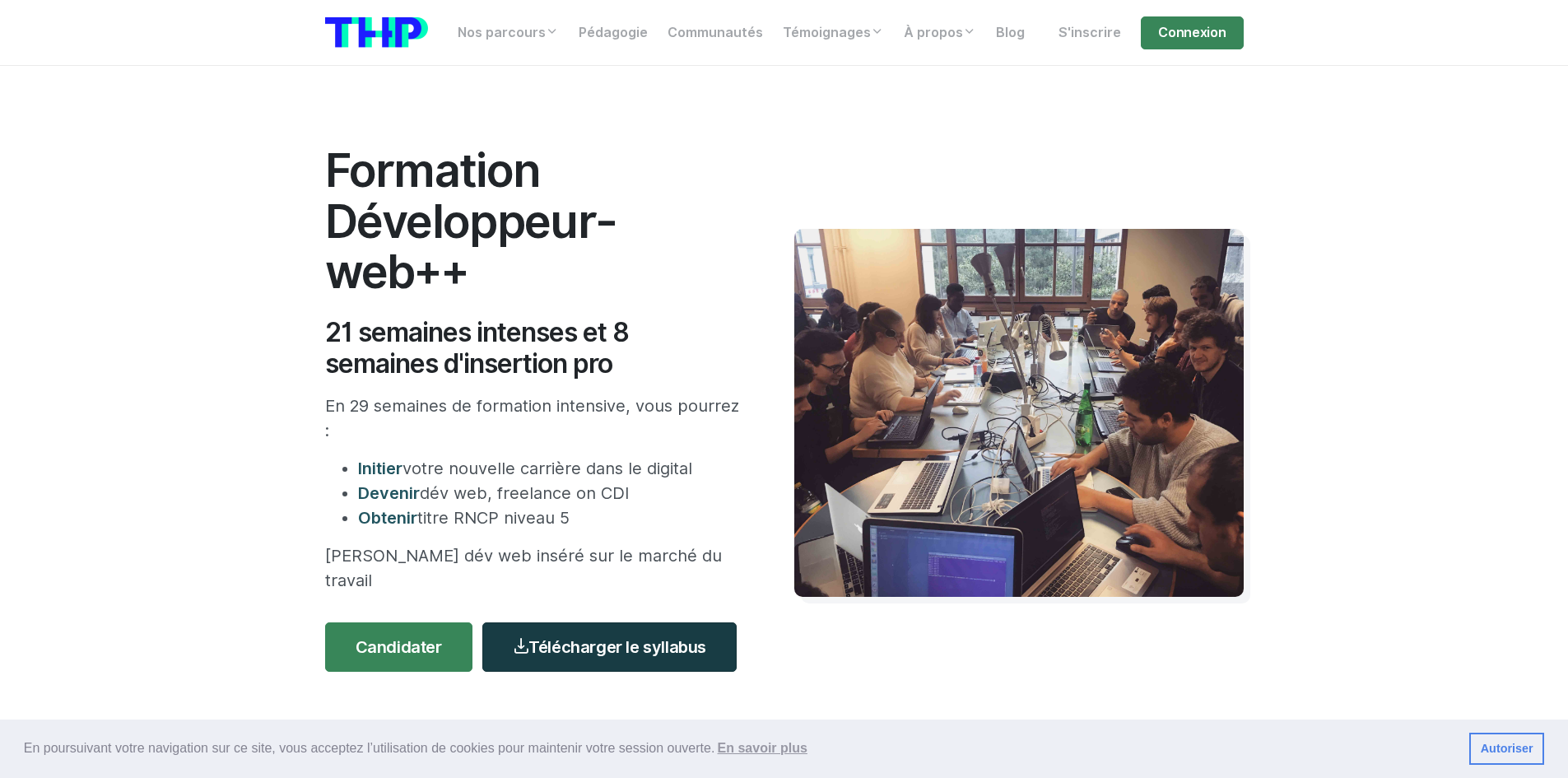
click at [607, 624] on link "Télécharger le syllabus" at bounding box center [610, 646] width 255 height 50
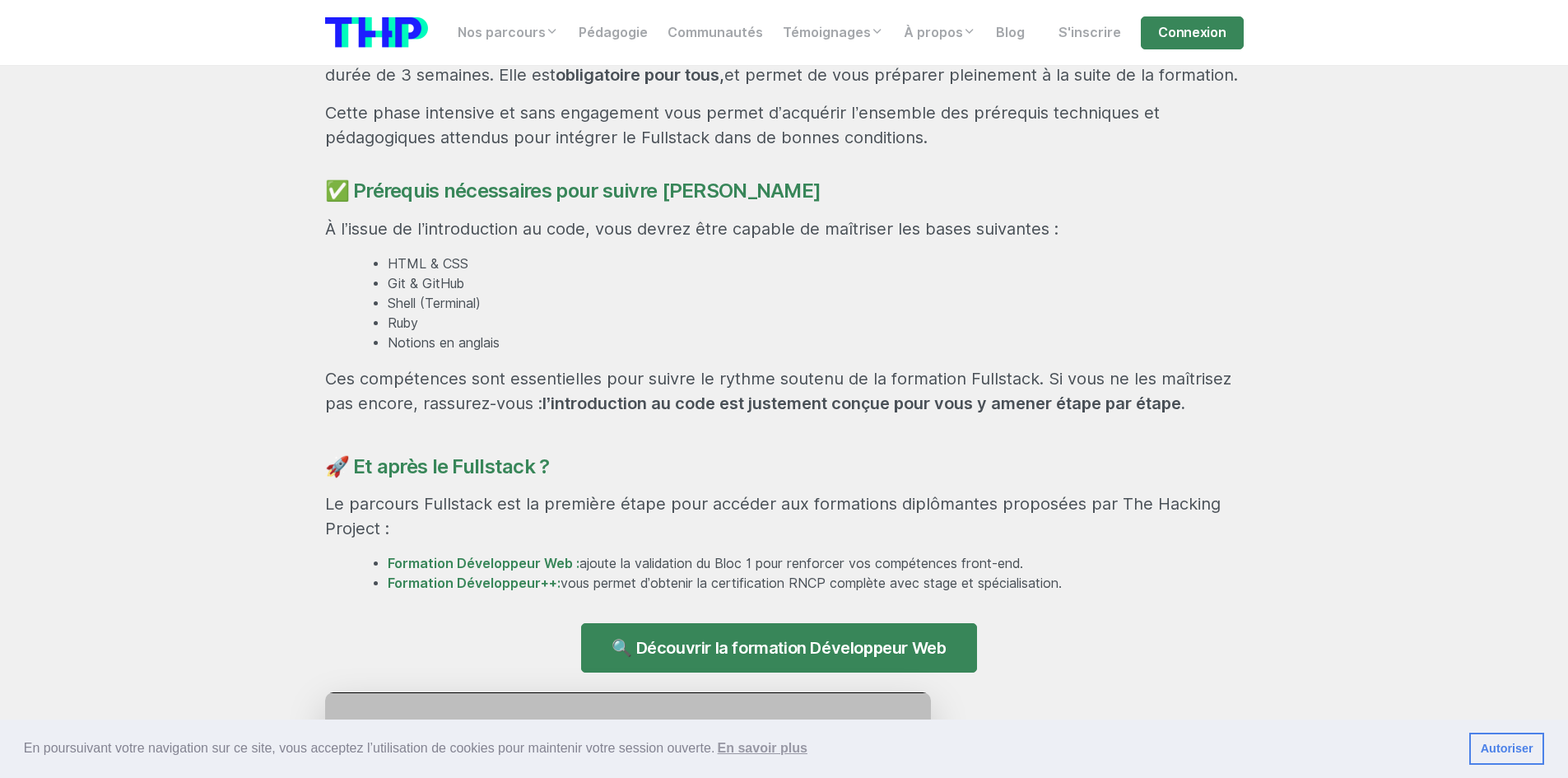
scroll to position [1317, 0]
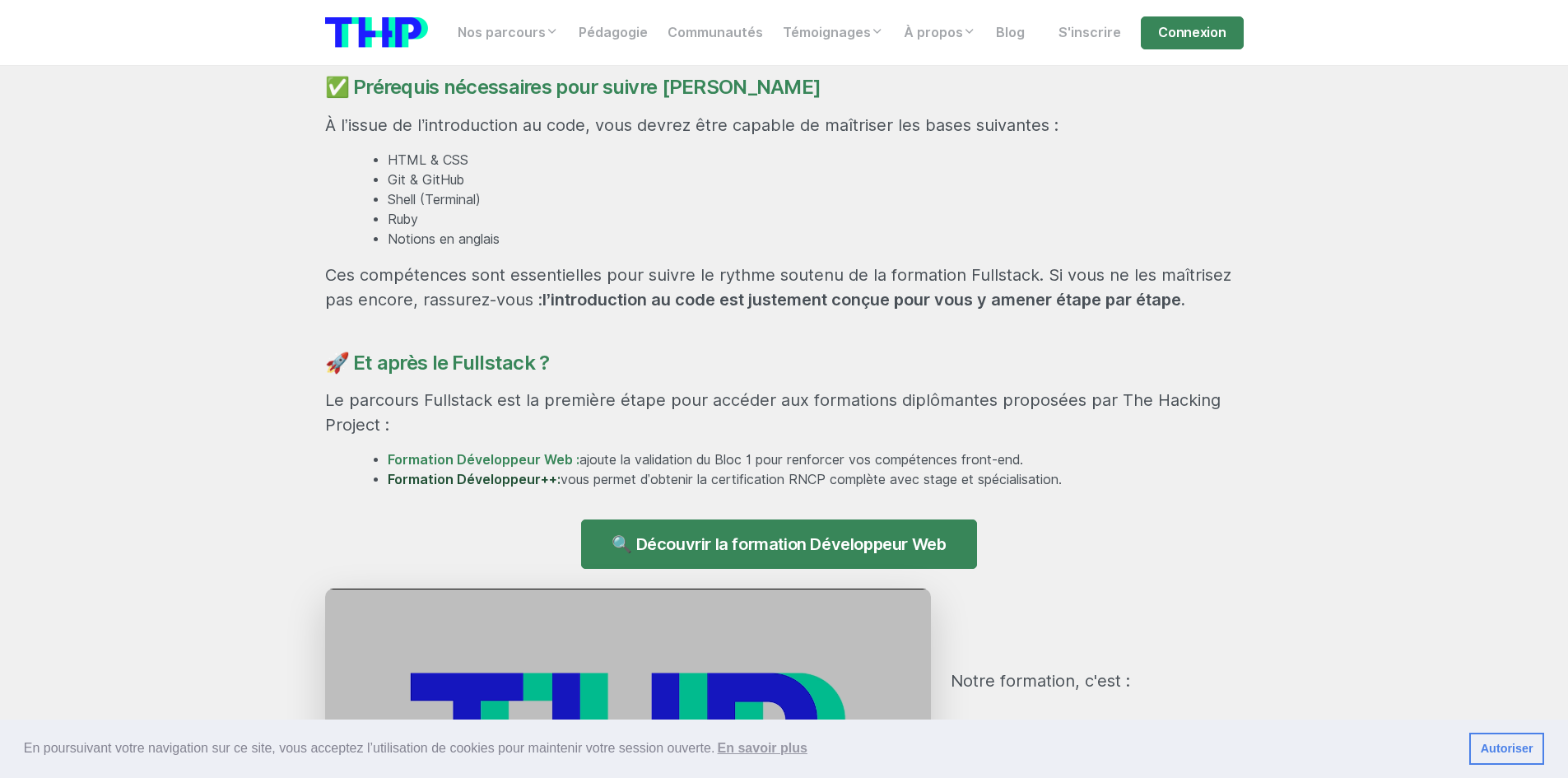
click at [502, 478] on link "Formation Développeur++:" at bounding box center [474, 480] width 173 height 16
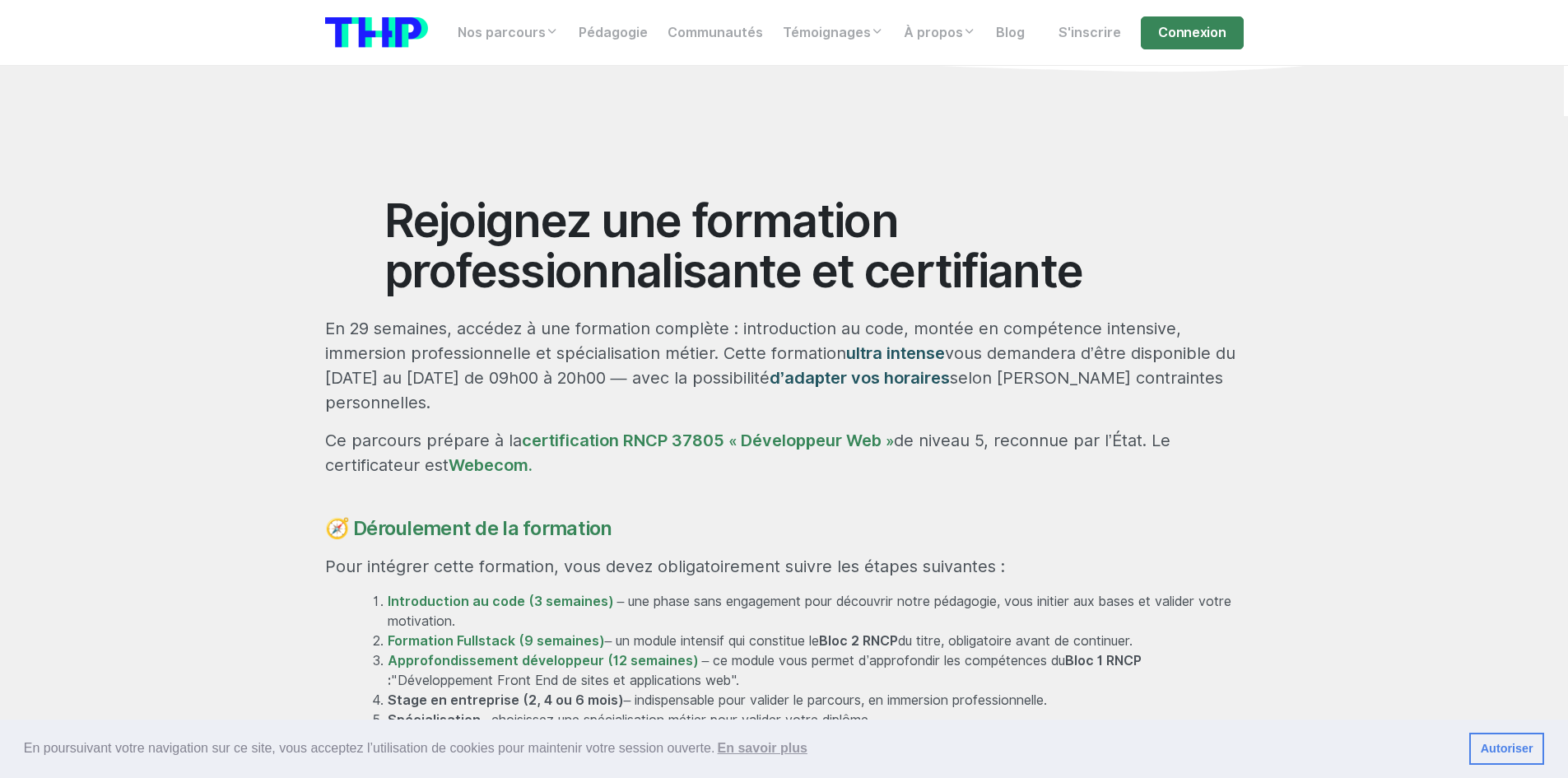
scroll to position [740, 0]
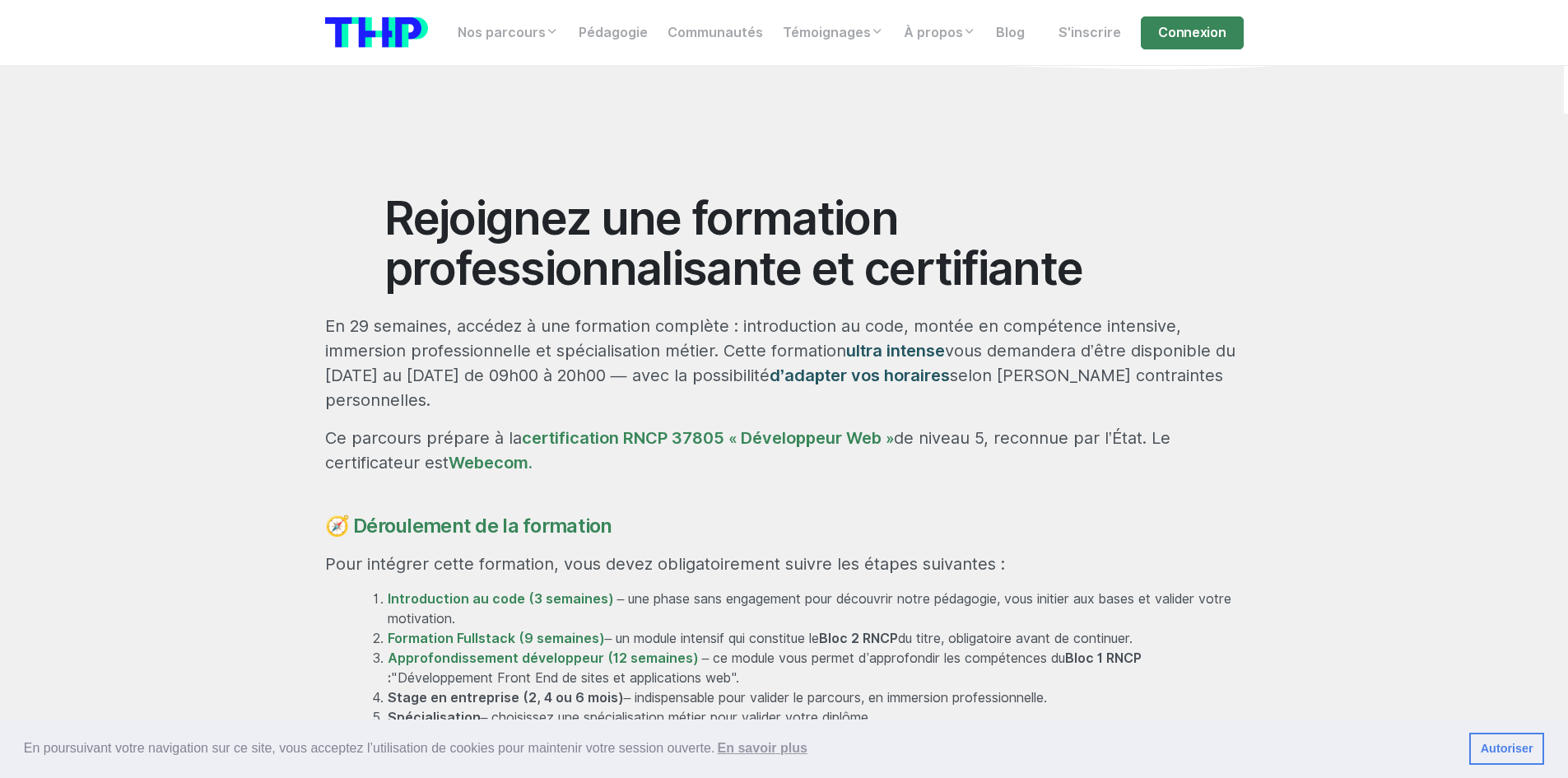
click at [1240, 359] on p "En 29 semaines, accédez à une formation complète : introduction au code, montée…" at bounding box center [784, 362] width 919 height 99
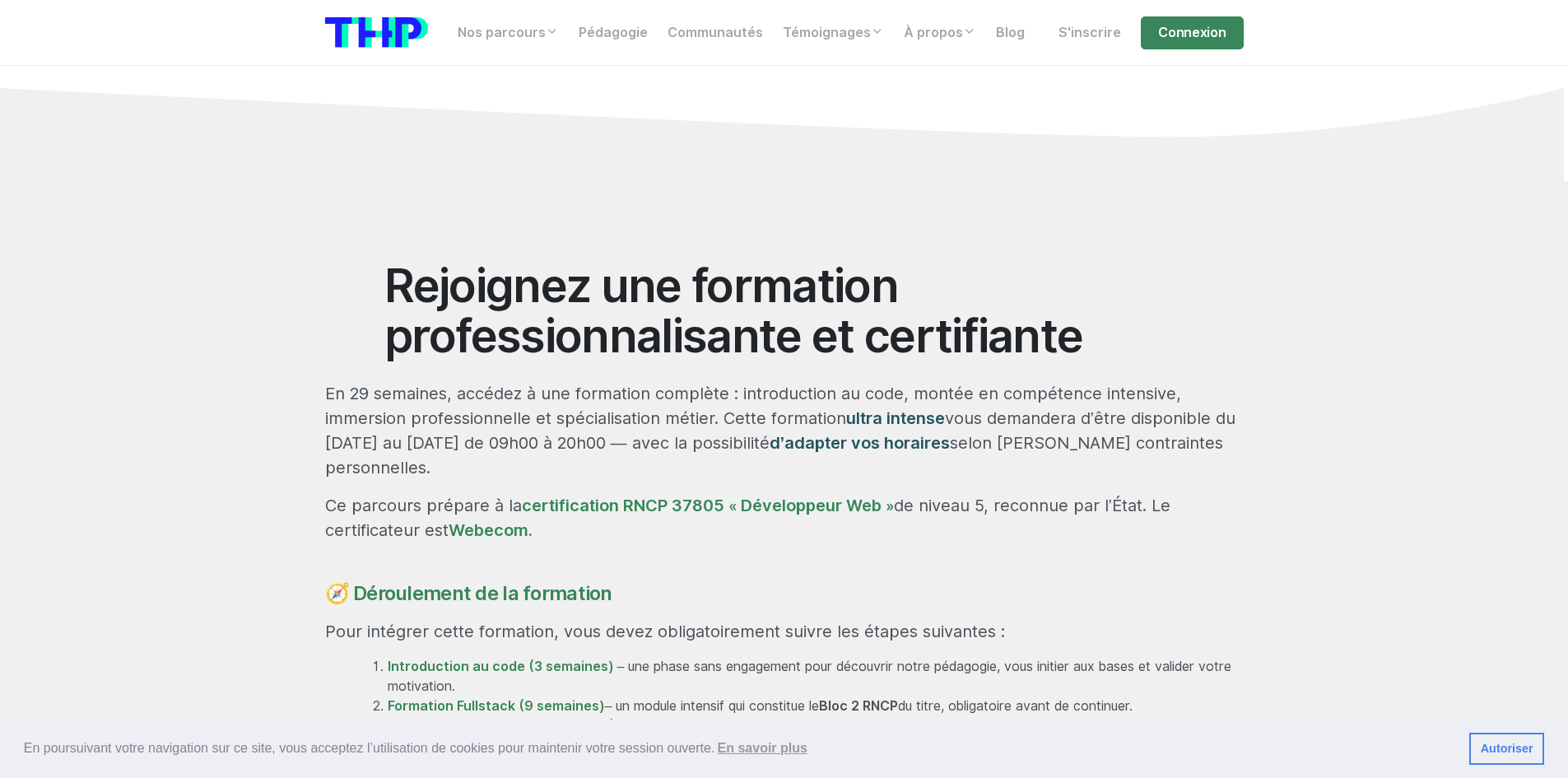
scroll to position [659, 0]
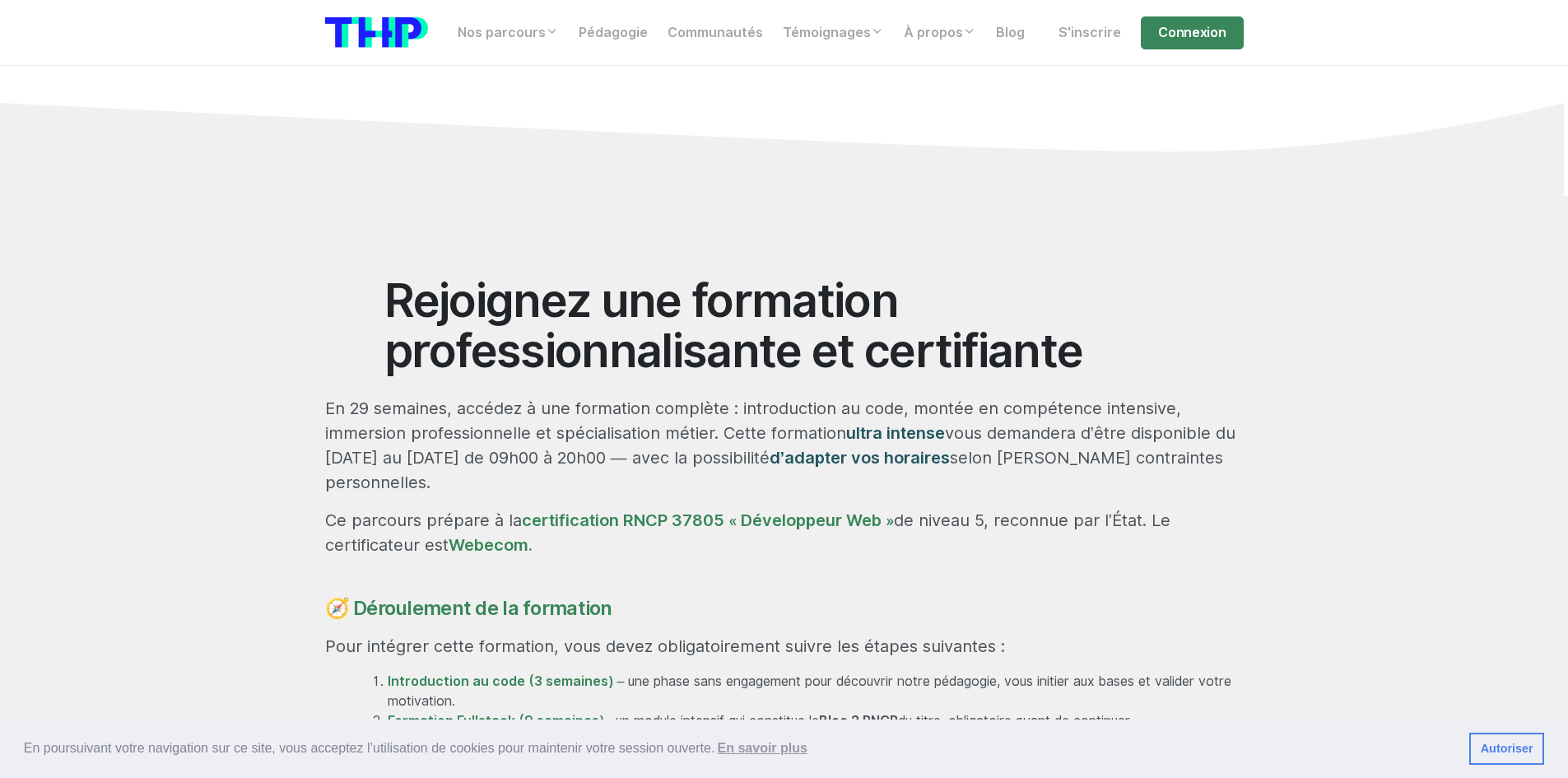
click at [382, 19] on img at bounding box center [377, 32] width 103 height 31
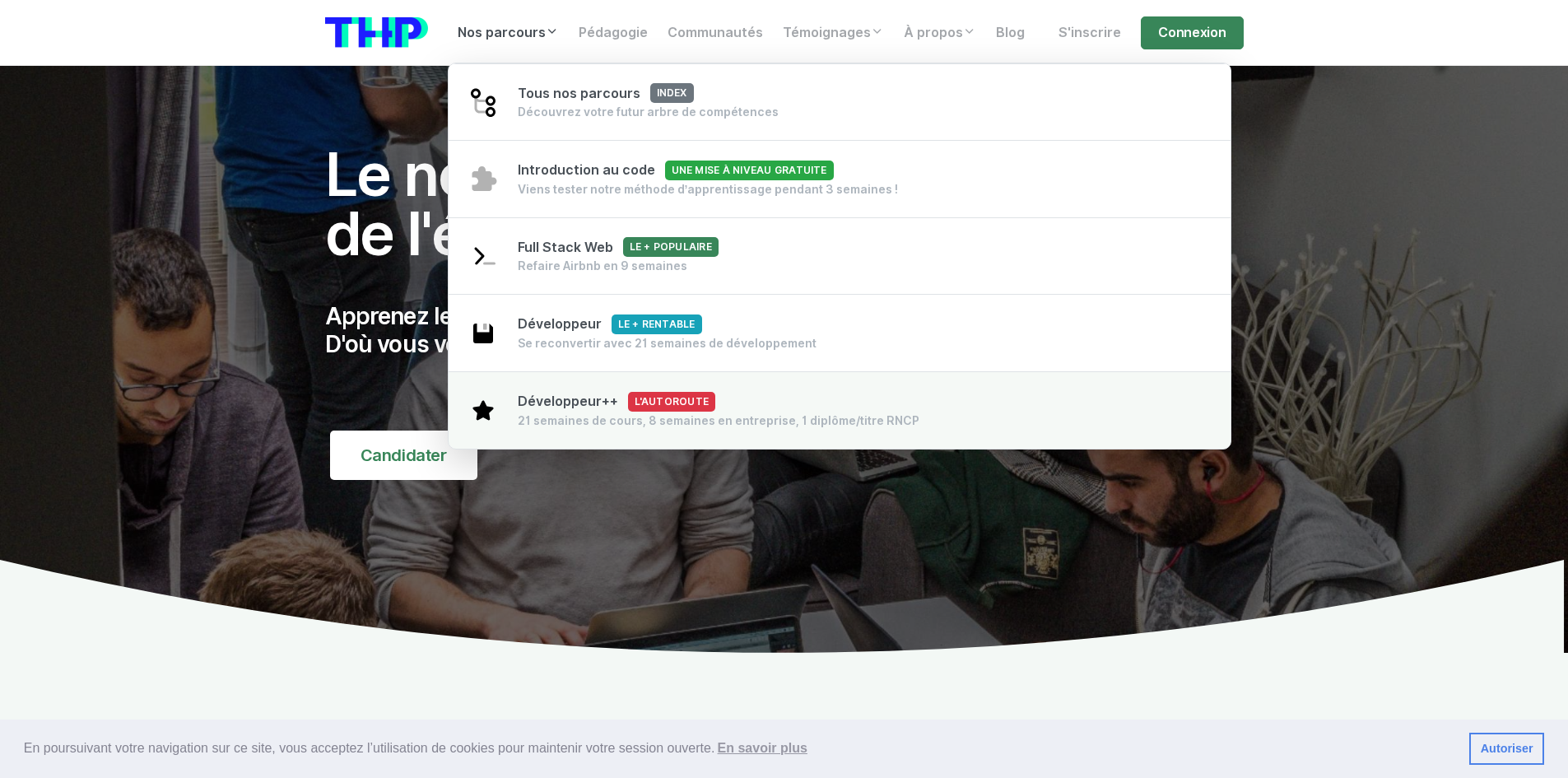
click at [772, 392] on div "Développeur++ L'autoroute 21 semaines de cours, 8 semaines en entreprise, 1 dip…" at bounding box center [718, 410] width 401 height 37
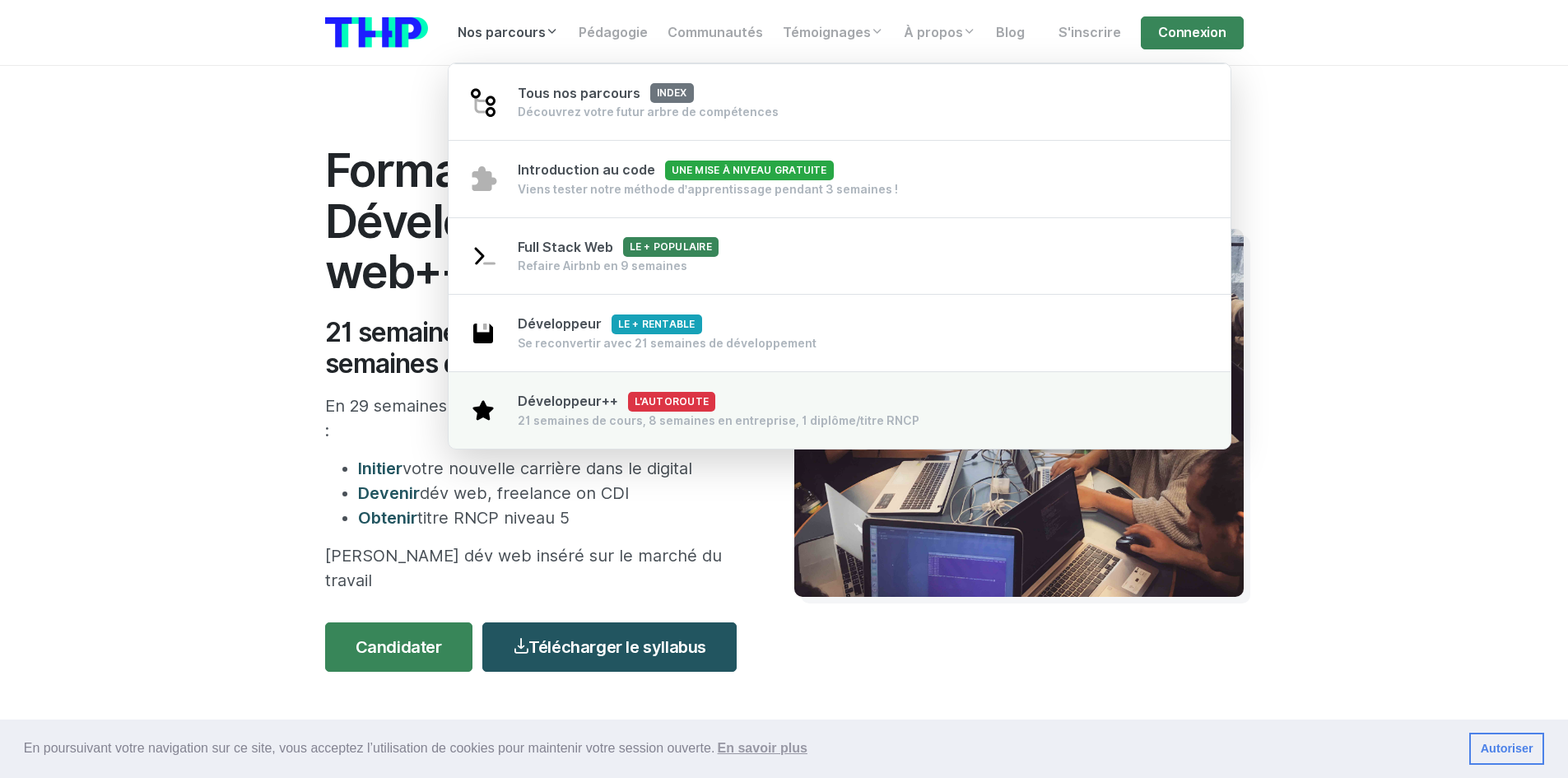
click at [750, 397] on div "Développeur++ L'autoroute 21 semaines de cours, 8 semaines en entreprise, 1 dip…" at bounding box center [718, 410] width 401 height 37
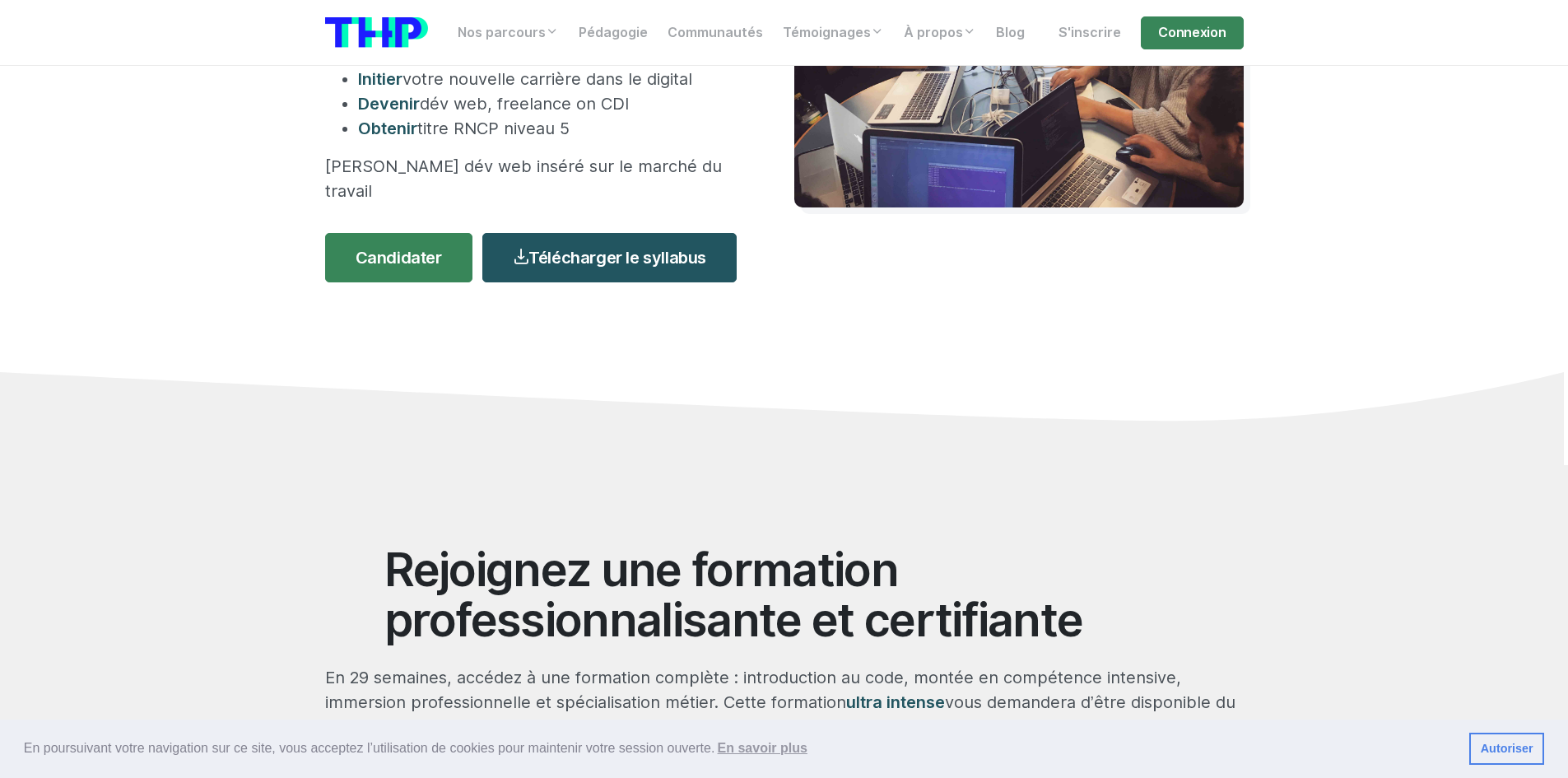
scroll to position [412, 0]
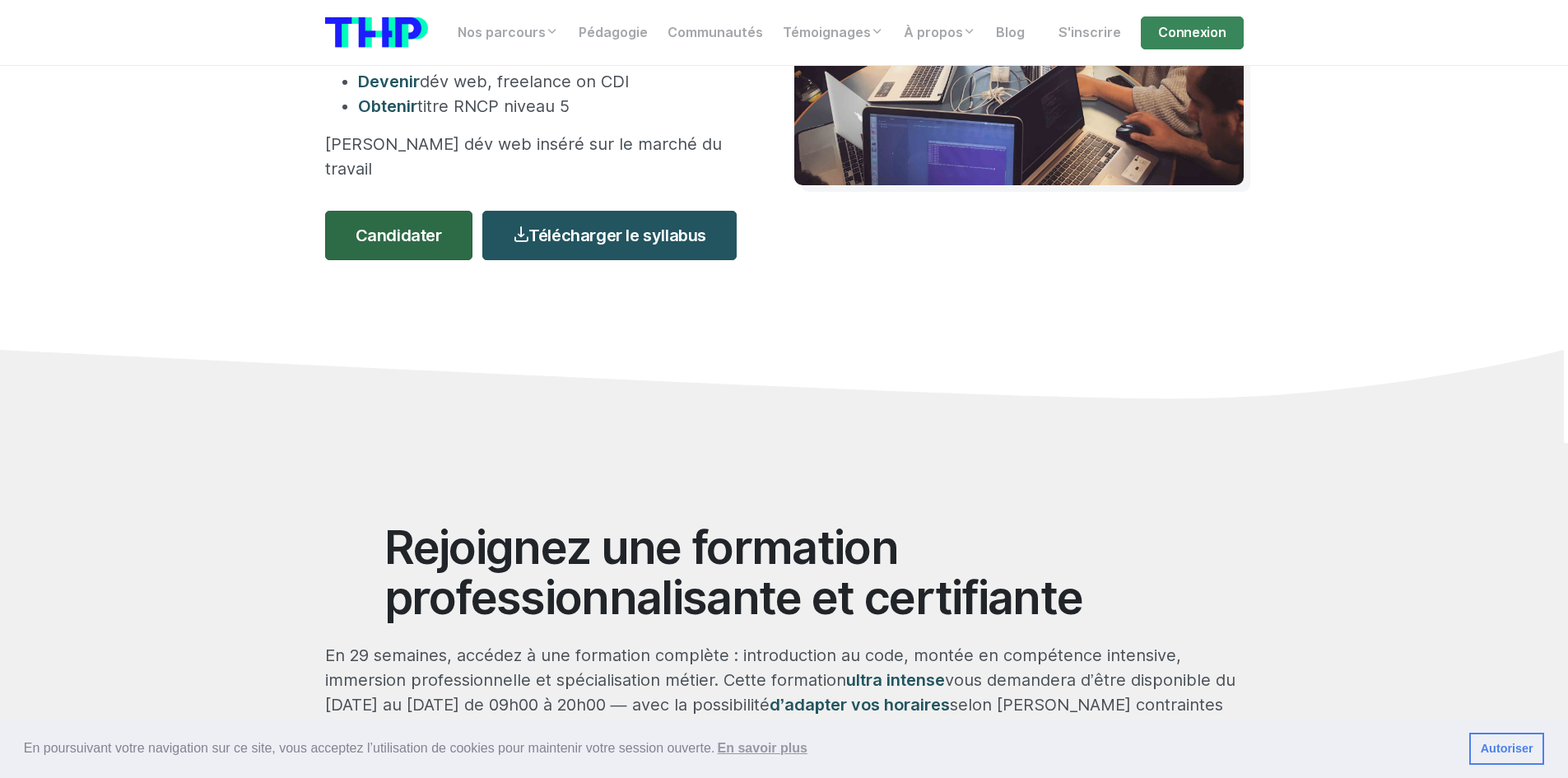
click at [450, 215] on link "Candidater" at bounding box center [399, 235] width 147 height 50
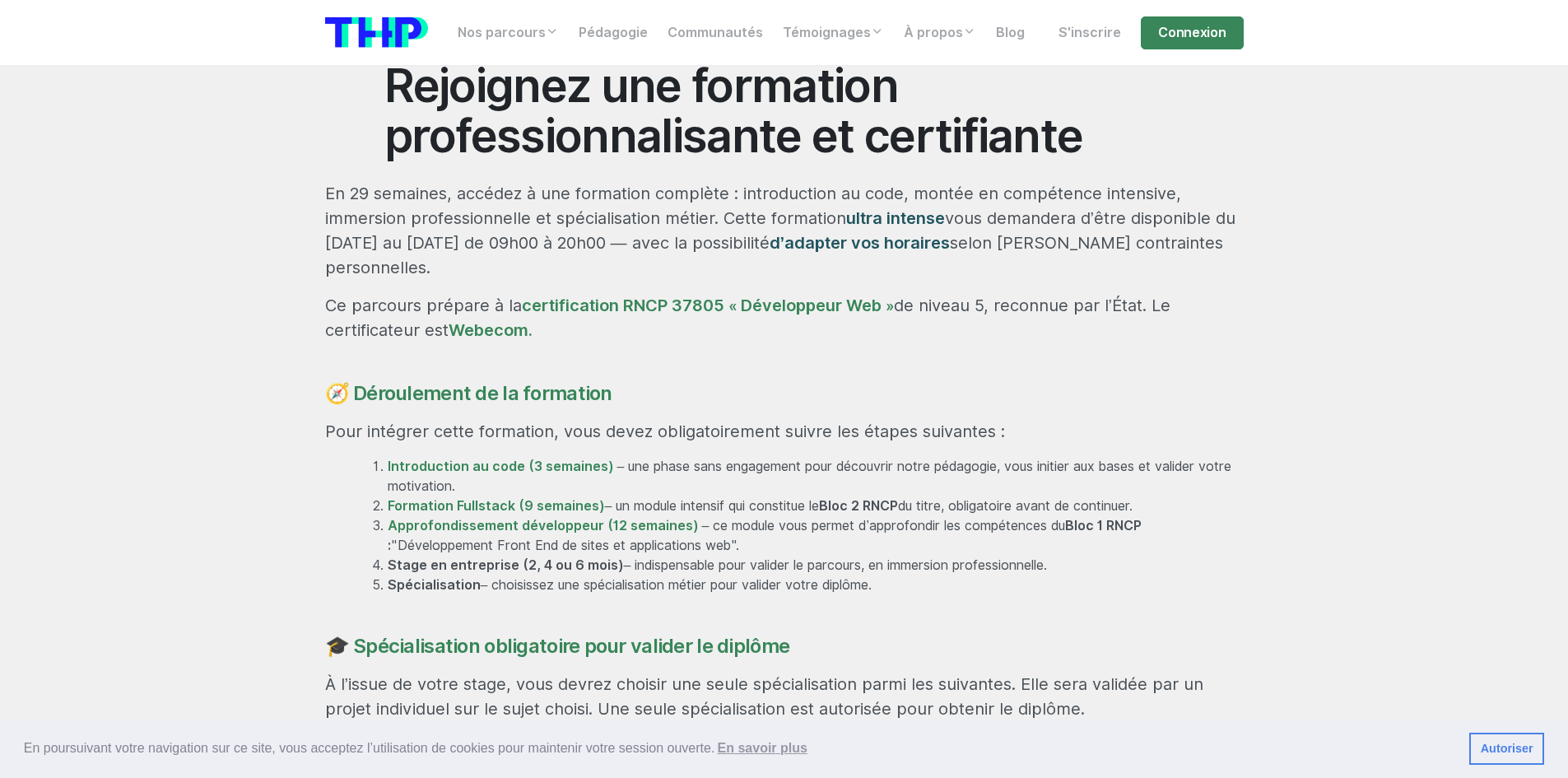
scroll to position [905, 0]
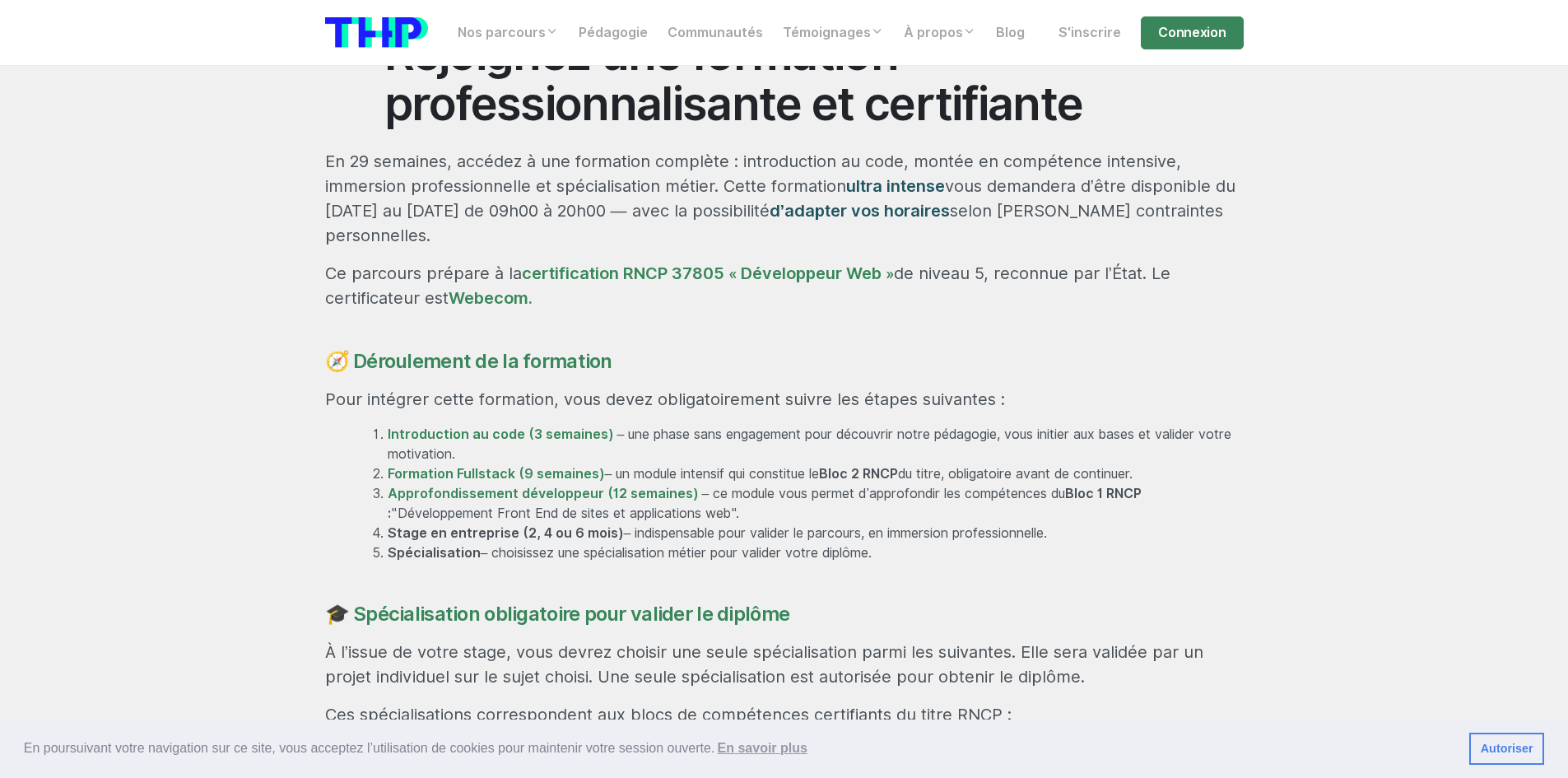
drag, startPoint x: 714, startPoint y: 321, endPoint x: 661, endPoint y: 272, distance: 72.2
click at [715, 350] on h4 "🧭 Déroulement de la formation" at bounding box center [784, 361] width 919 height 24
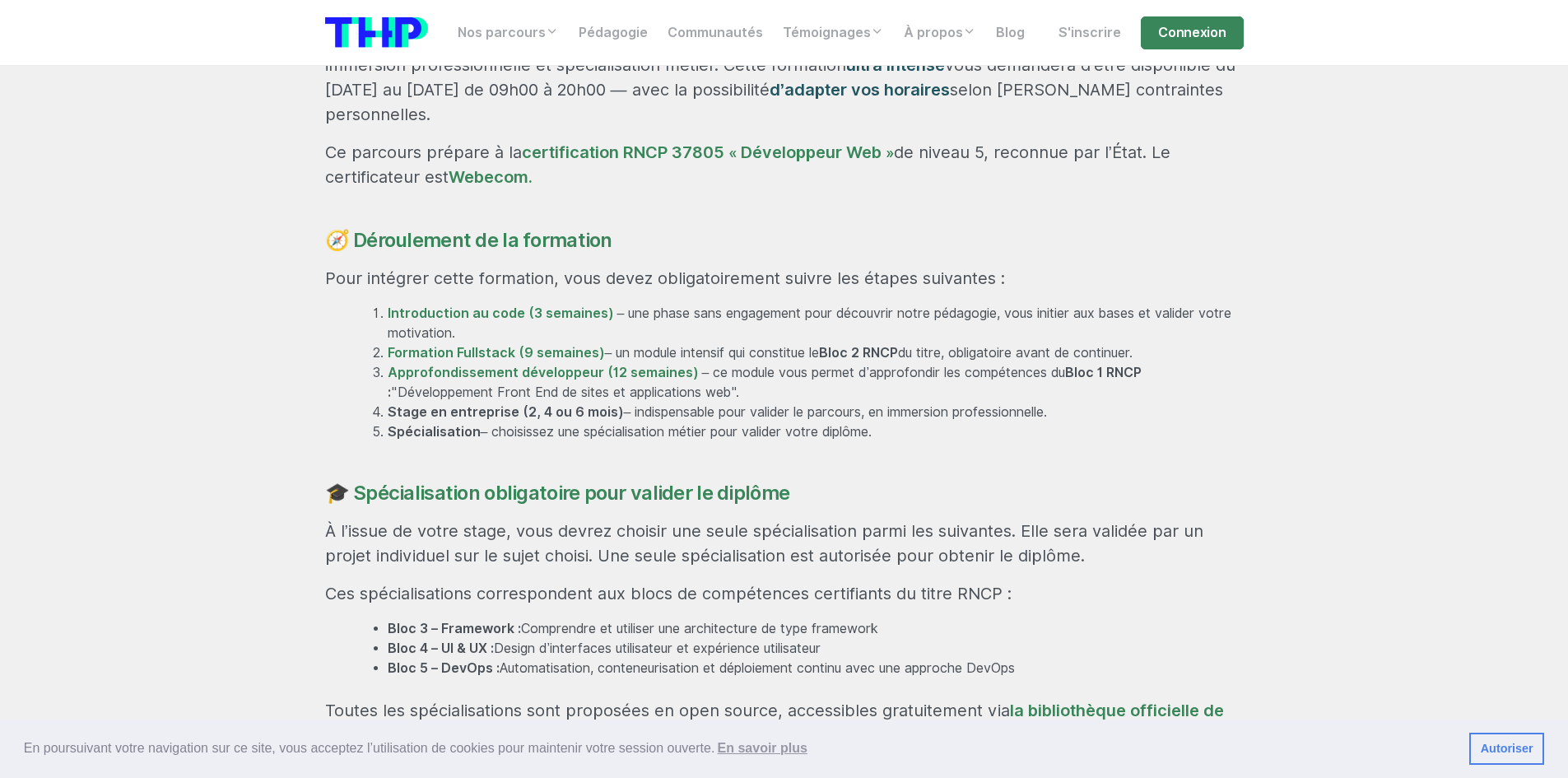
scroll to position [1070, 0]
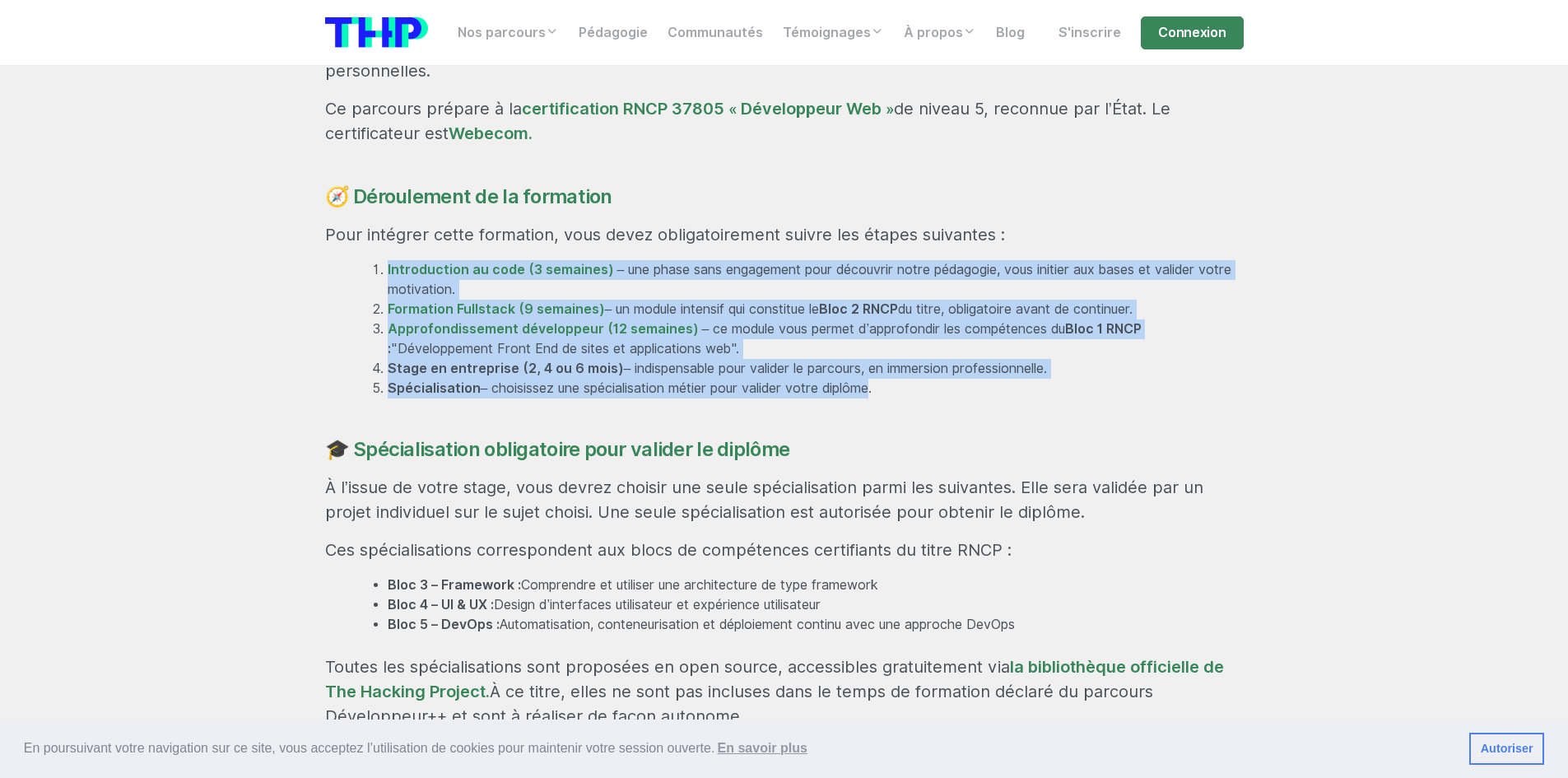
drag, startPoint x: 341, startPoint y: 201, endPoint x: 883, endPoint y: 338, distance: 559.0
click at [875, 339] on div "Rejoignez une formation professionnalisante et certifiante En 29 semaines, accé…" at bounding box center [784, 543] width 939 height 1362
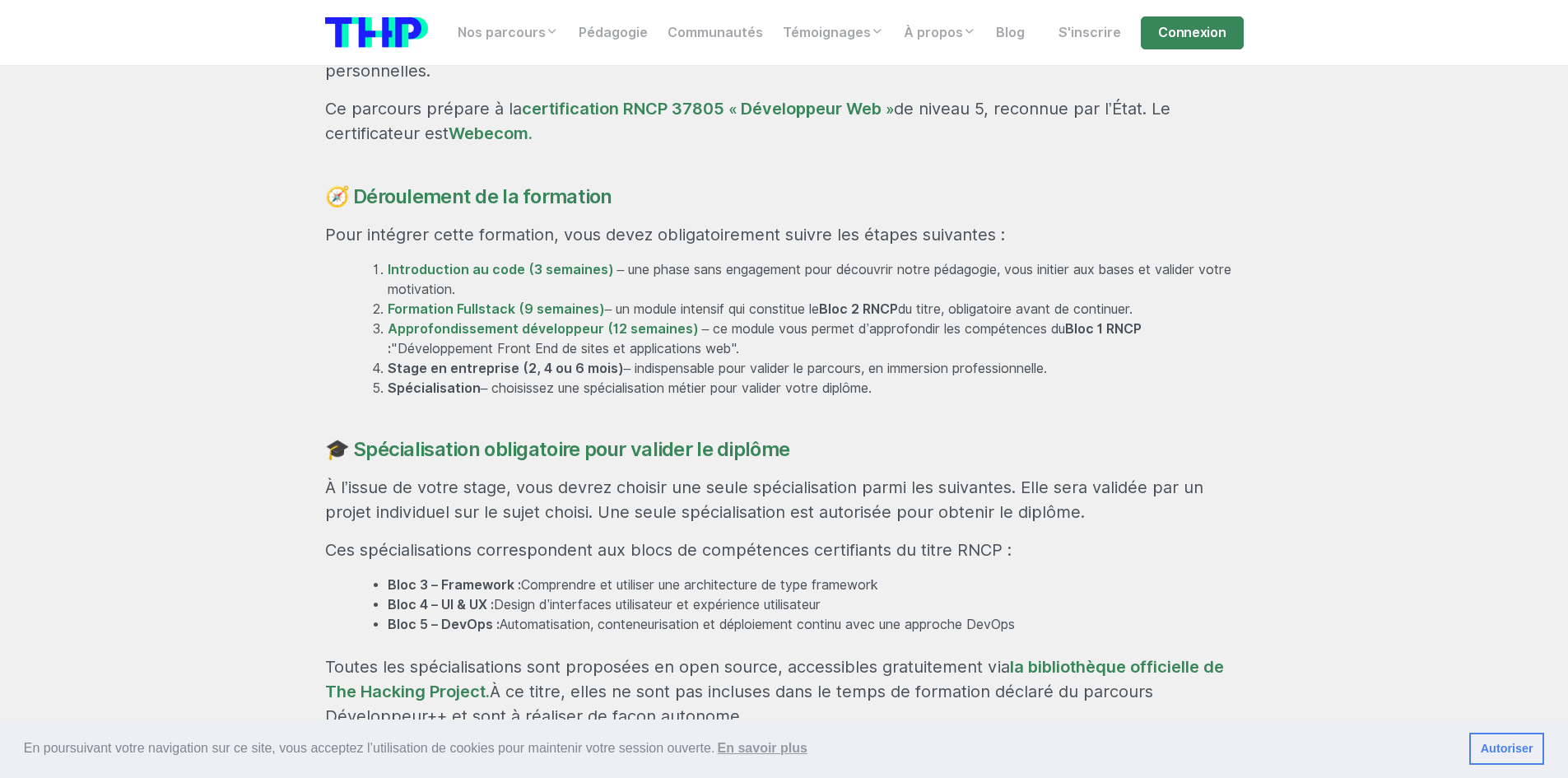
click at [897, 362] on div "Rejoignez une formation professionnalisante et certifiante En 29 semaines, accé…" at bounding box center [784, 543] width 939 height 1362
drag, startPoint x: 925, startPoint y: 350, endPoint x: 354, endPoint y: 237, distance: 582.1
click at [328, 204] on div "Rejoignez une formation professionnalisante et certifiante En 29 semaines, accé…" at bounding box center [784, 543] width 939 height 1362
click at [934, 350] on div "Rejoignez une formation professionnalisante et certifiante En 29 semaines, accé…" at bounding box center [784, 543] width 939 height 1362
click at [912, 358] on div "Rejoignez une formation professionnalisante et certifiante En 29 semaines, accé…" at bounding box center [784, 543] width 939 height 1362
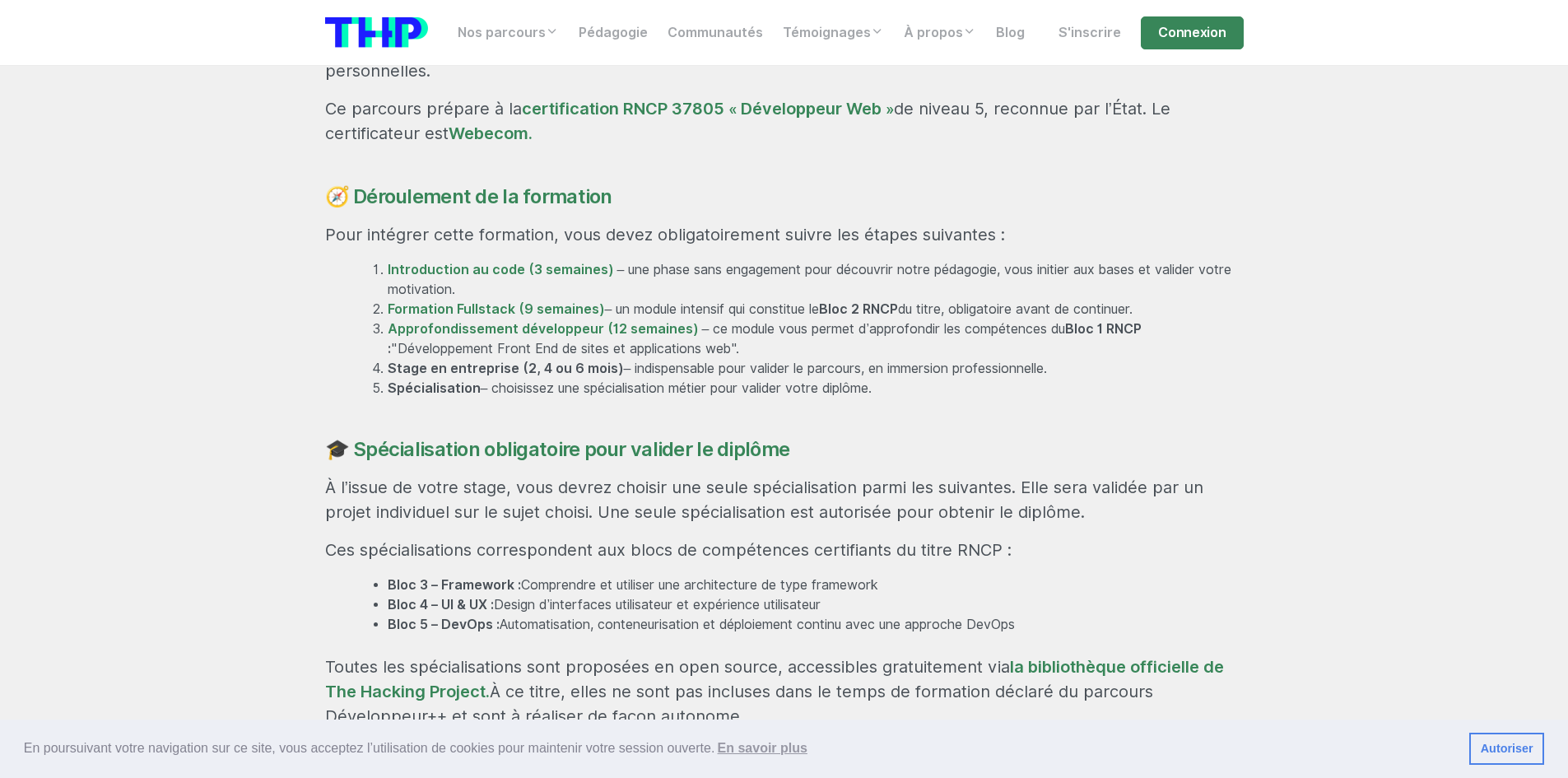
click at [853, 319] on li "Approfondissement développeur (12 semaines) – ce module vous permet d’approfond…" at bounding box center [815, 338] width 856 height 39
click at [817, 319] on li "Approfondissement développeur (12 semaines) – ce module vous permet d’approfond…" at bounding box center [815, 338] width 856 height 39
drag, startPoint x: 333, startPoint y: 281, endPoint x: 813, endPoint y: 281, distance: 480.0
click at [812, 281] on section "Rejoignez une formation professionnalisante et certifiante En 29 semaines, accé…" at bounding box center [784, 781] width 1568 height 1994
click at [817, 319] on li "Approfondissement développeur (12 semaines) – ce module vous permet d’approfond…" at bounding box center [815, 338] width 856 height 39
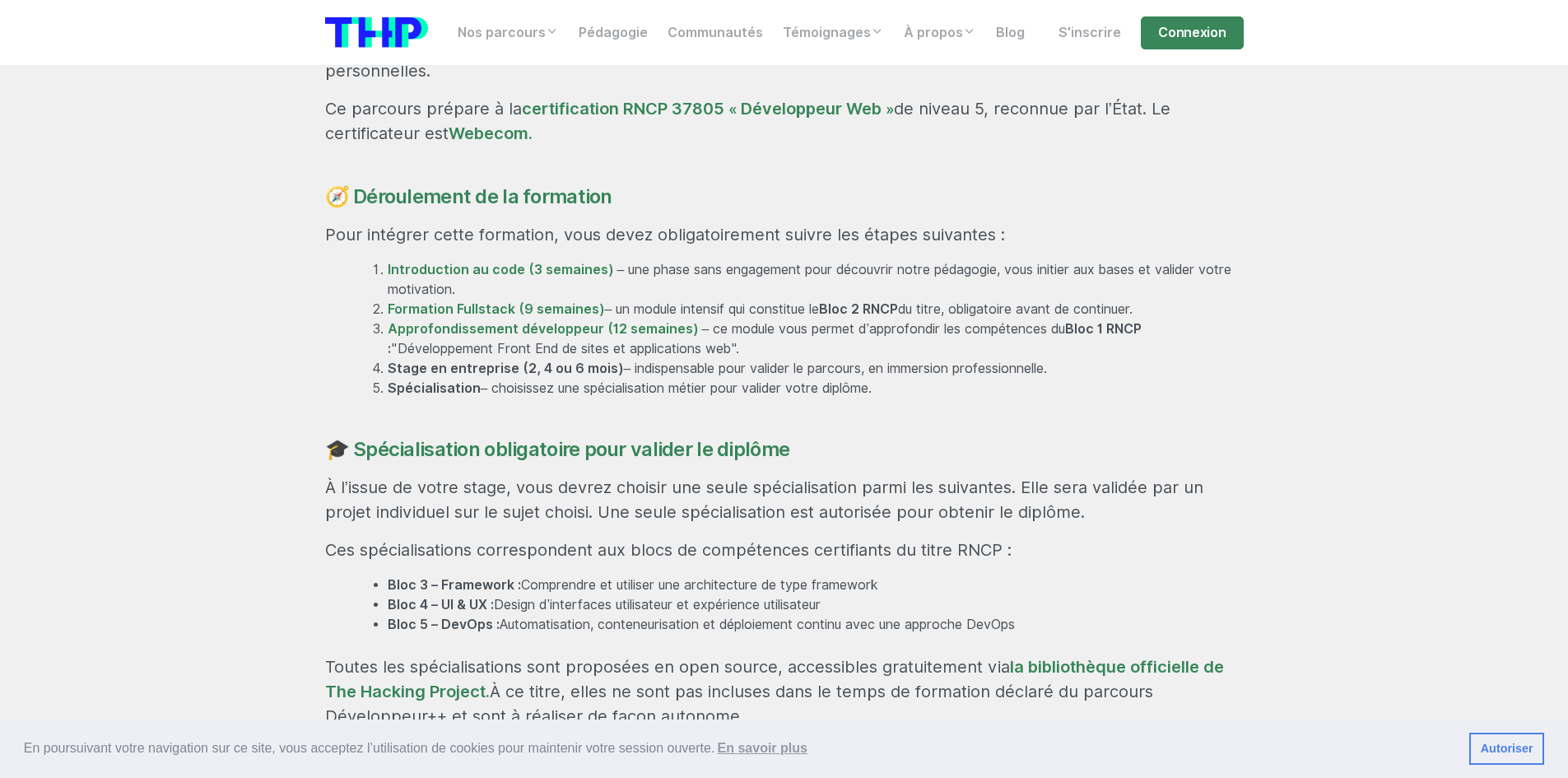
drag, startPoint x: 339, startPoint y: 241, endPoint x: 1161, endPoint y: 265, distance: 822.4
click at [1161, 265] on div "Rejoignez une formation professionnalisante et certifiante En 29 semaines, accé…" at bounding box center [784, 543] width 939 height 1362
click at [1179, 319] on li "Approfondissement développeur (12 semaines) – ce module vous permet d’approfond…" at bounding box center [815, 338] width 856 height 39
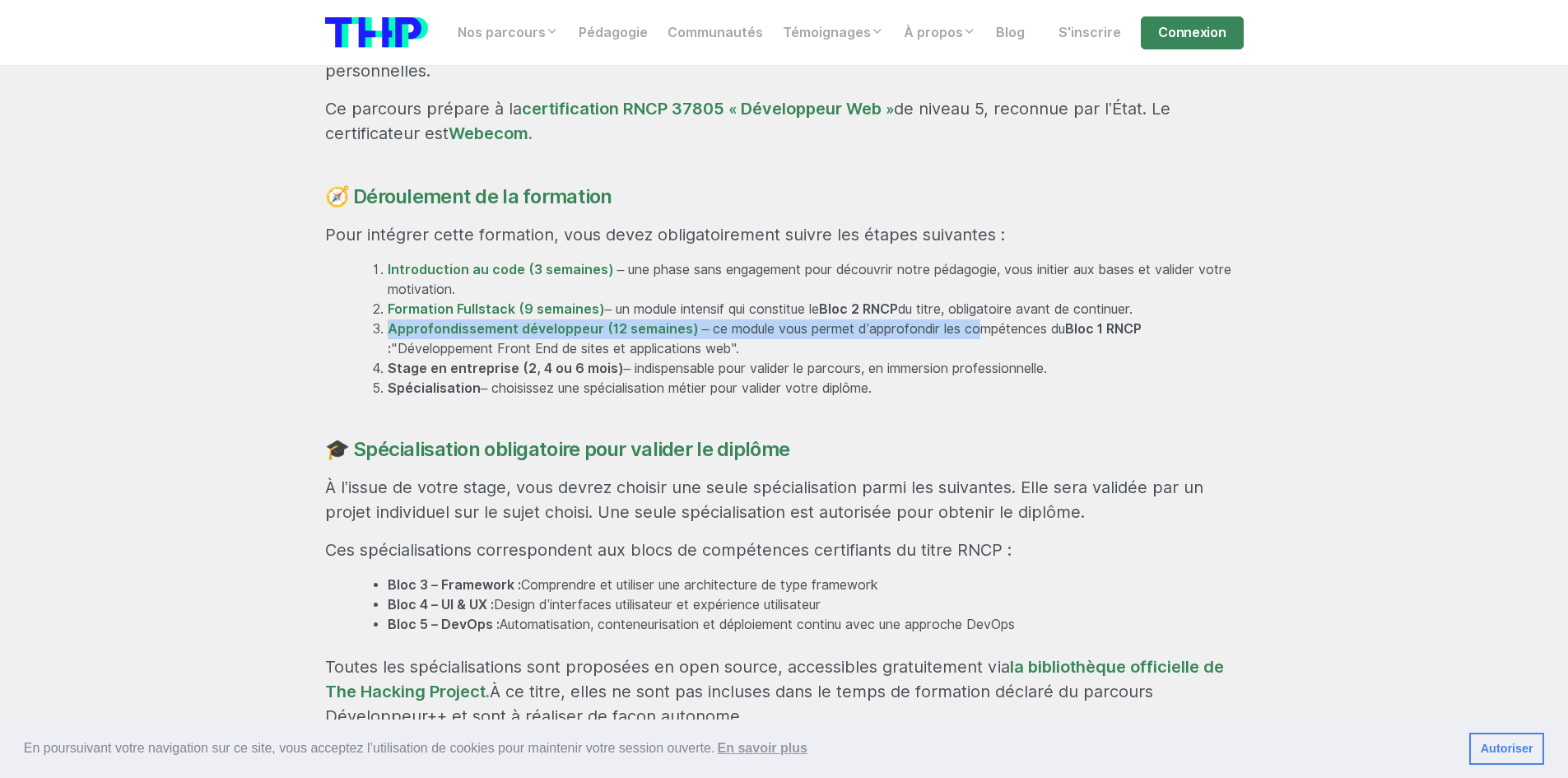
drag, startPoint x: 316, startPoint y: 270, endPoint x: 974, endPoint y: 286, distance: 658.2
click at [973, 285] on div "Rejoignez une formation professionnalisante et certifiante En 29 semaines, accé…" at bounding box center [784, 543] width 939 height 1362
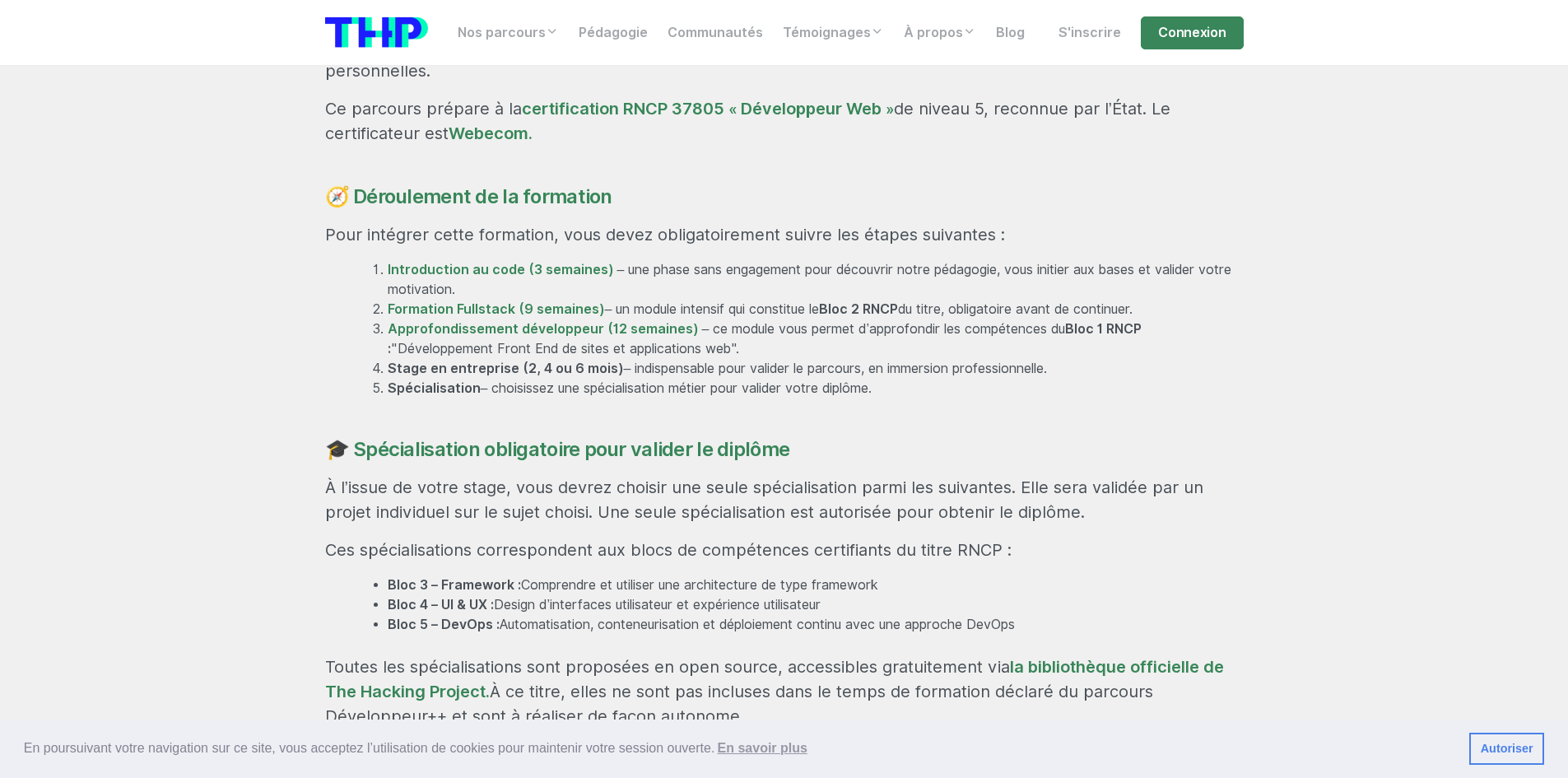
click at [1065, 358] on li "Stage en entreprise (2, 4 ou 6 mois) – indispensable pour valider le parcours, …" at bounding box center [815, 368] width 856 height 20
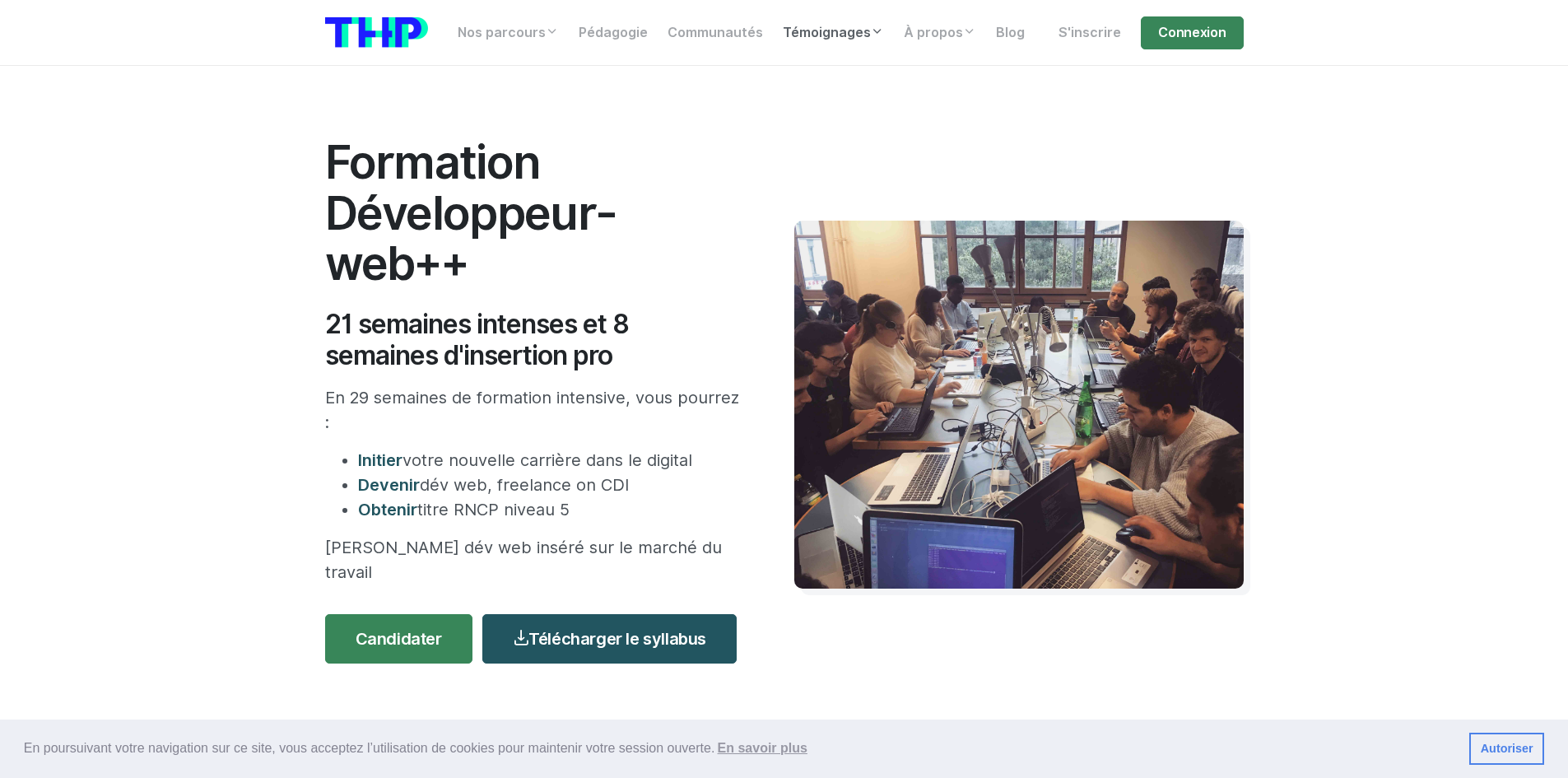
scroll to position [0, 0]
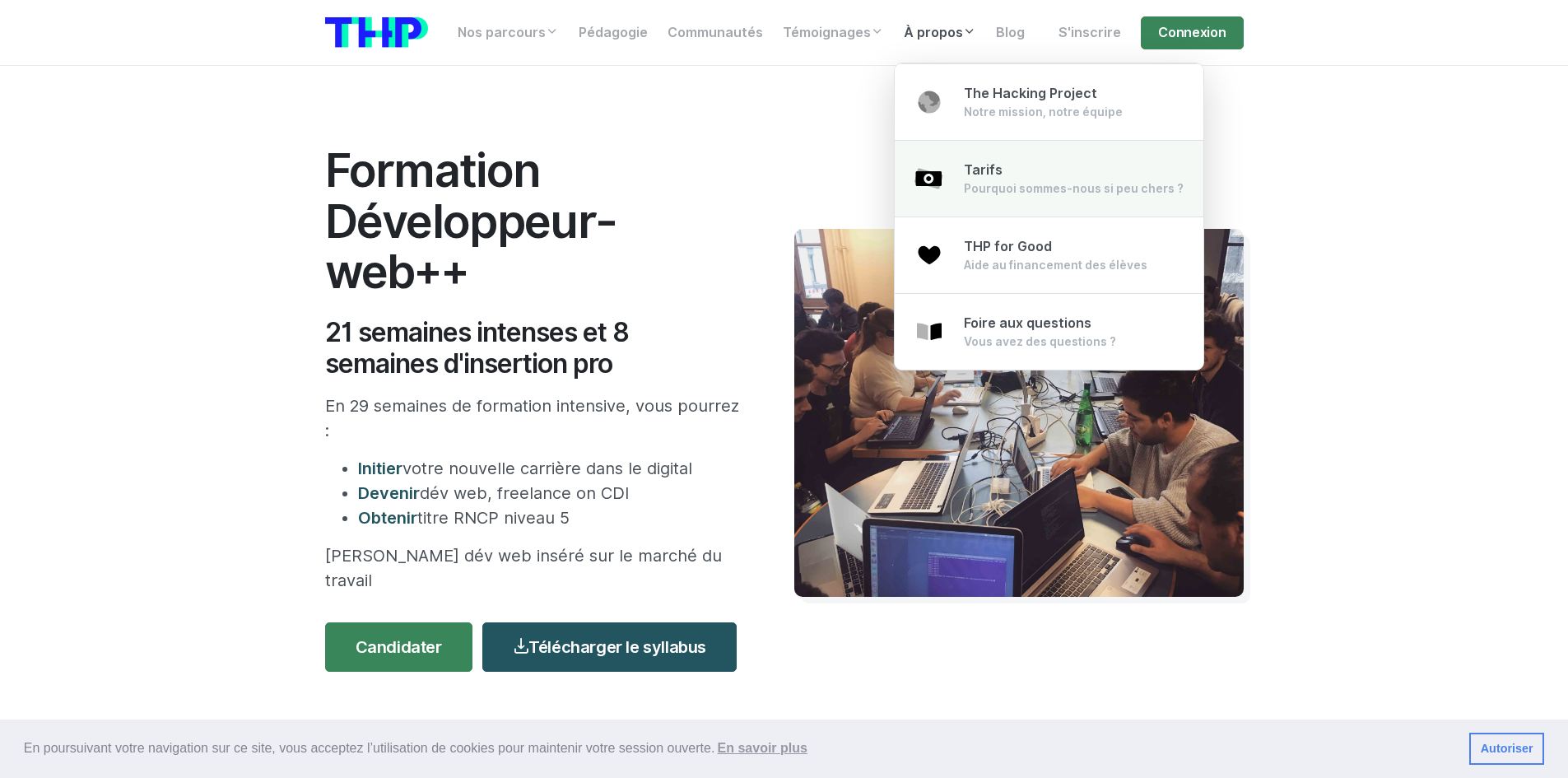
click at [1025, 169] on div "Tarifs Pourquoi sommes-nous si peu chers ?" at bounding box center [1074, 179] width 220 height 37
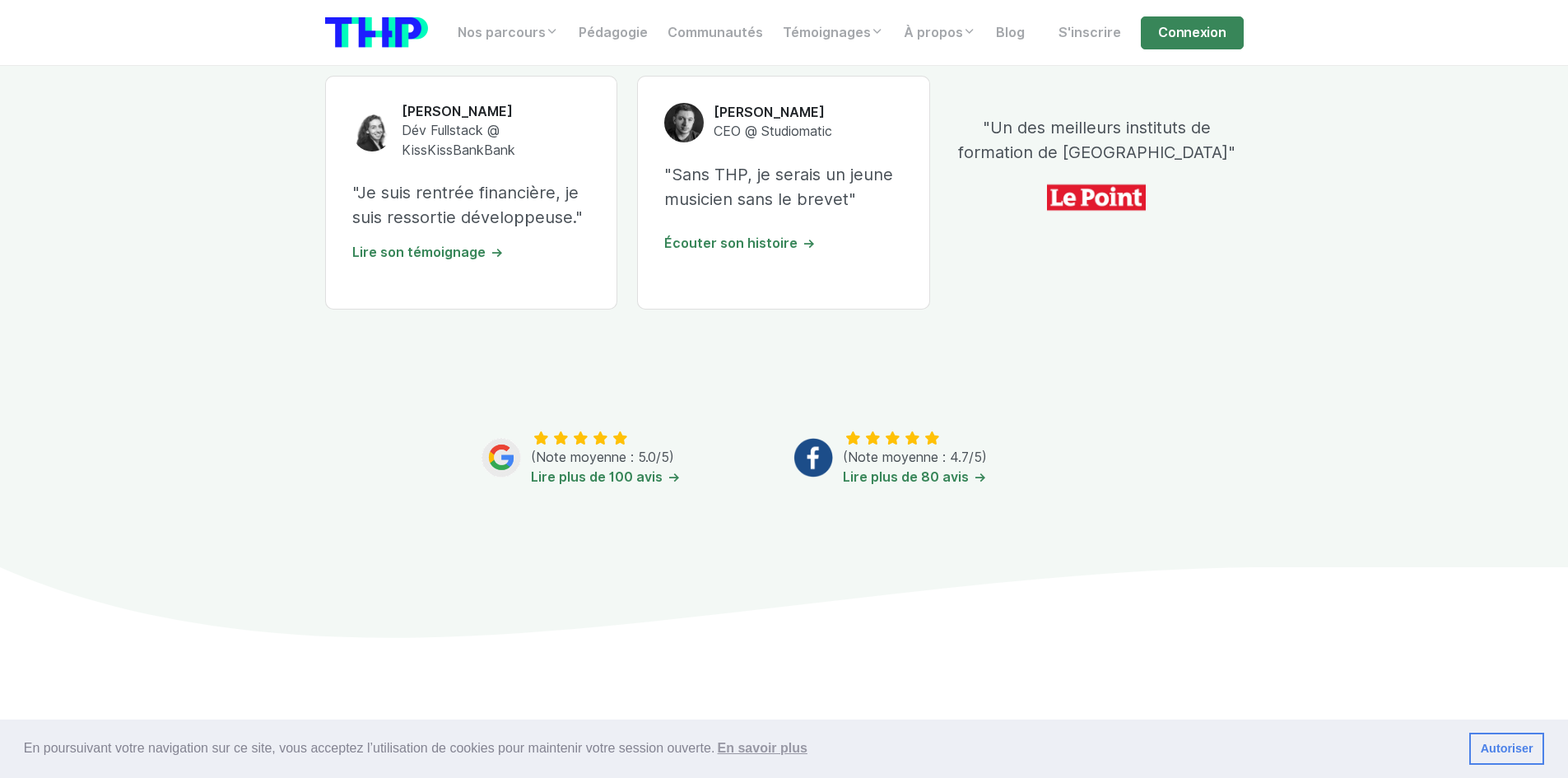
scroll to position [659, 0]
click at [658, 477] on link "Lire plus de 100 avis" at bounding box center [606, 474] width 150 height 16
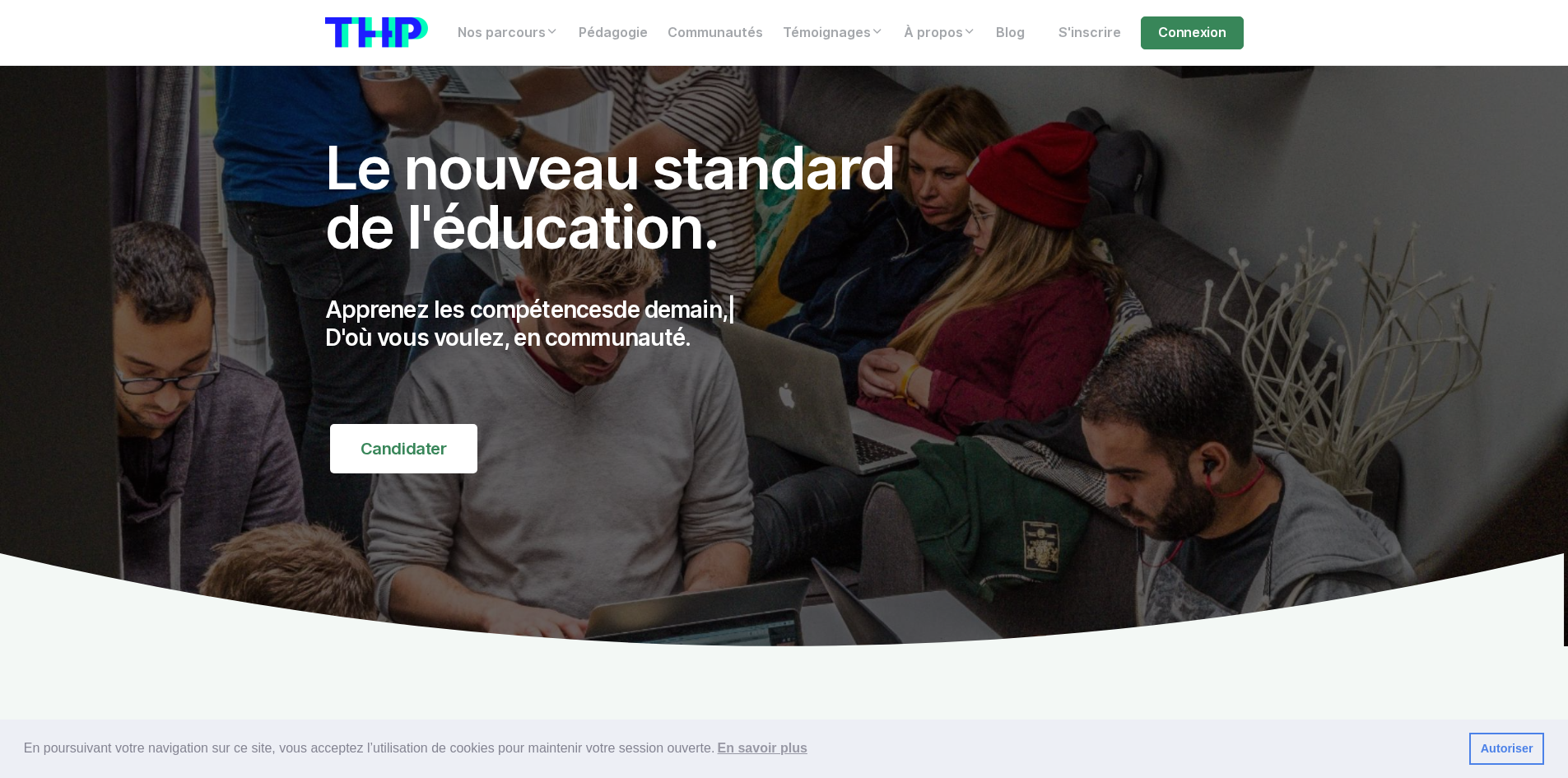
scroll to position [0, 0]
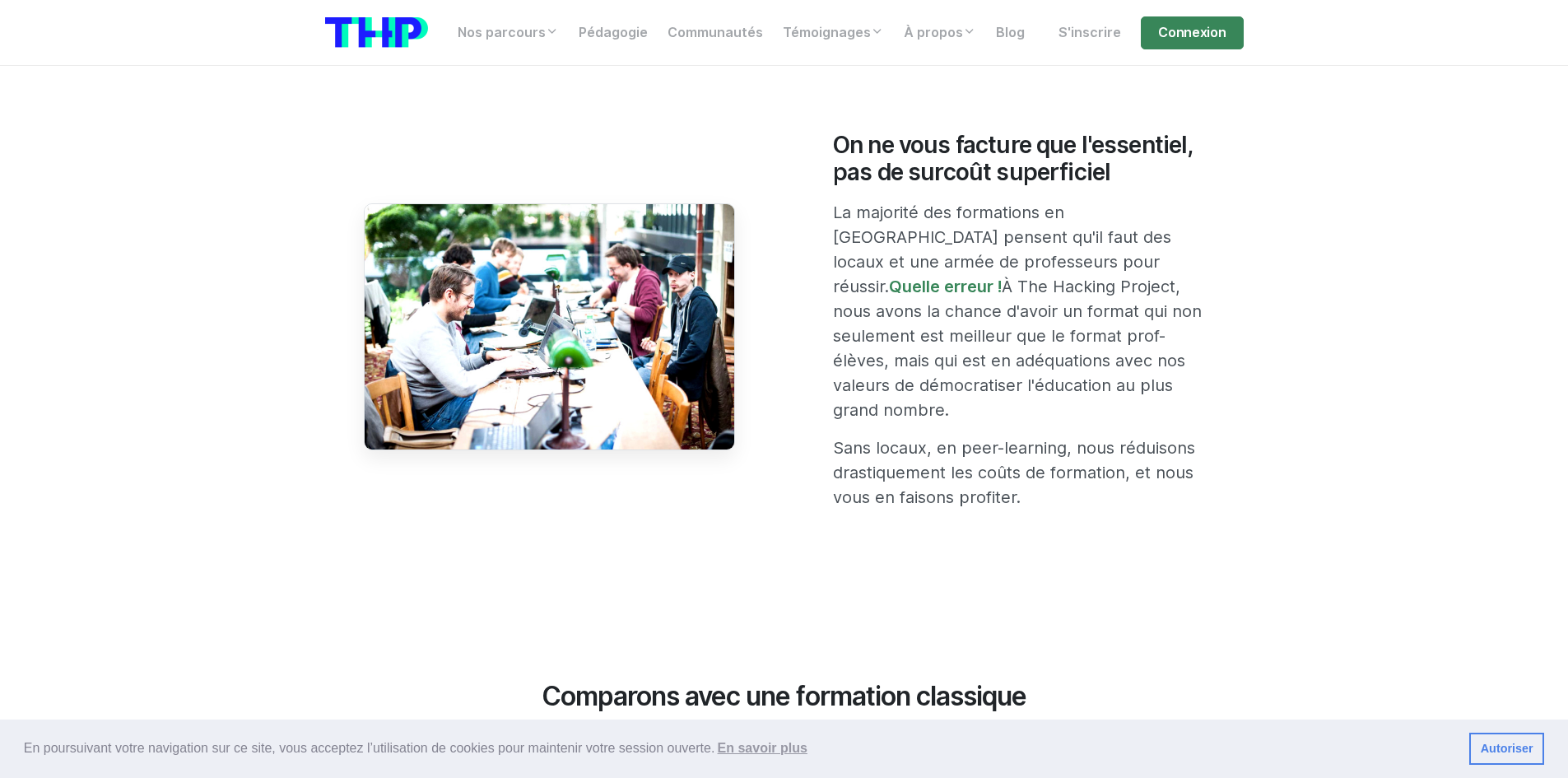
scroll to position [412, 0]
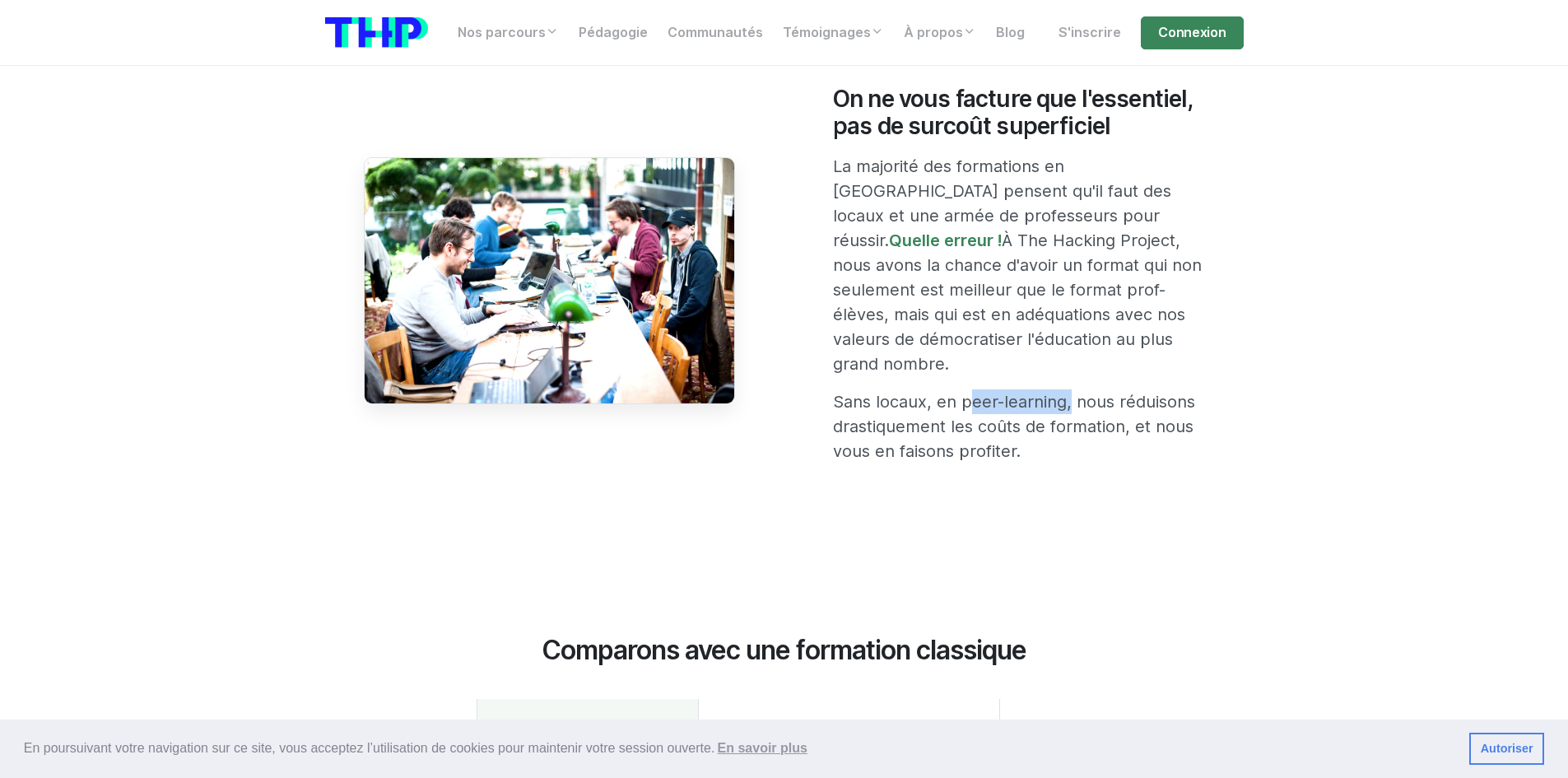
drag, startPoint x: 966, startPoint y: 379, endPoint x: 1064, endPoint y: 381, distance: 98.0
click at [1064, 389] on p "Sans locaux, en peer-learning, nous réduisons drastiquement les coûts de format…" at bounding box center [1019, 426] width 372 height 74
copy p "peer-learning"
click at [1191, 393] on p "Sans locaux, en peer-learning, nous réduisons drastiquement les coûts de format…" at bounding box center [1019, 426] width 372 height 74
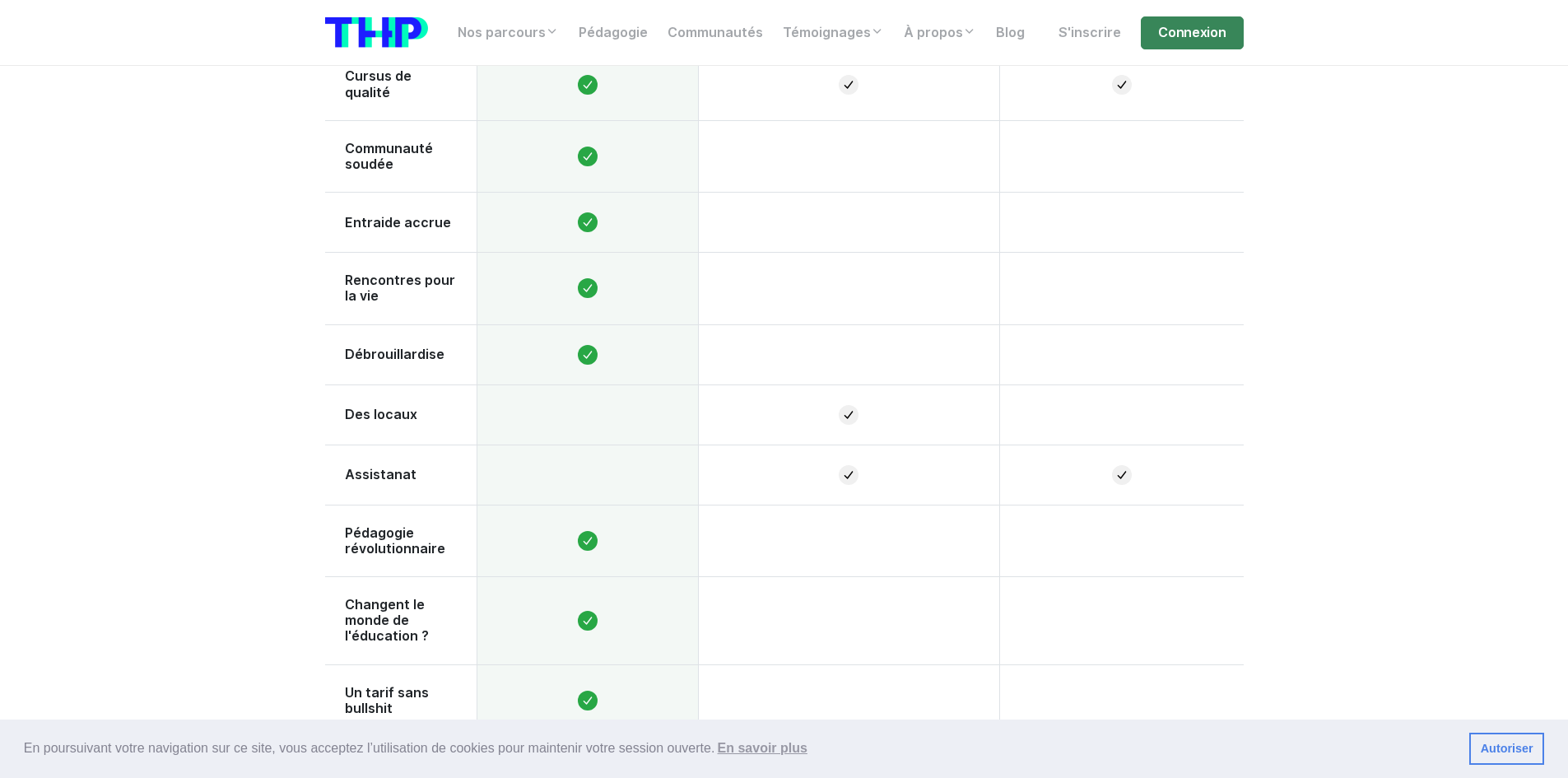
scroll to position [1152, 0]
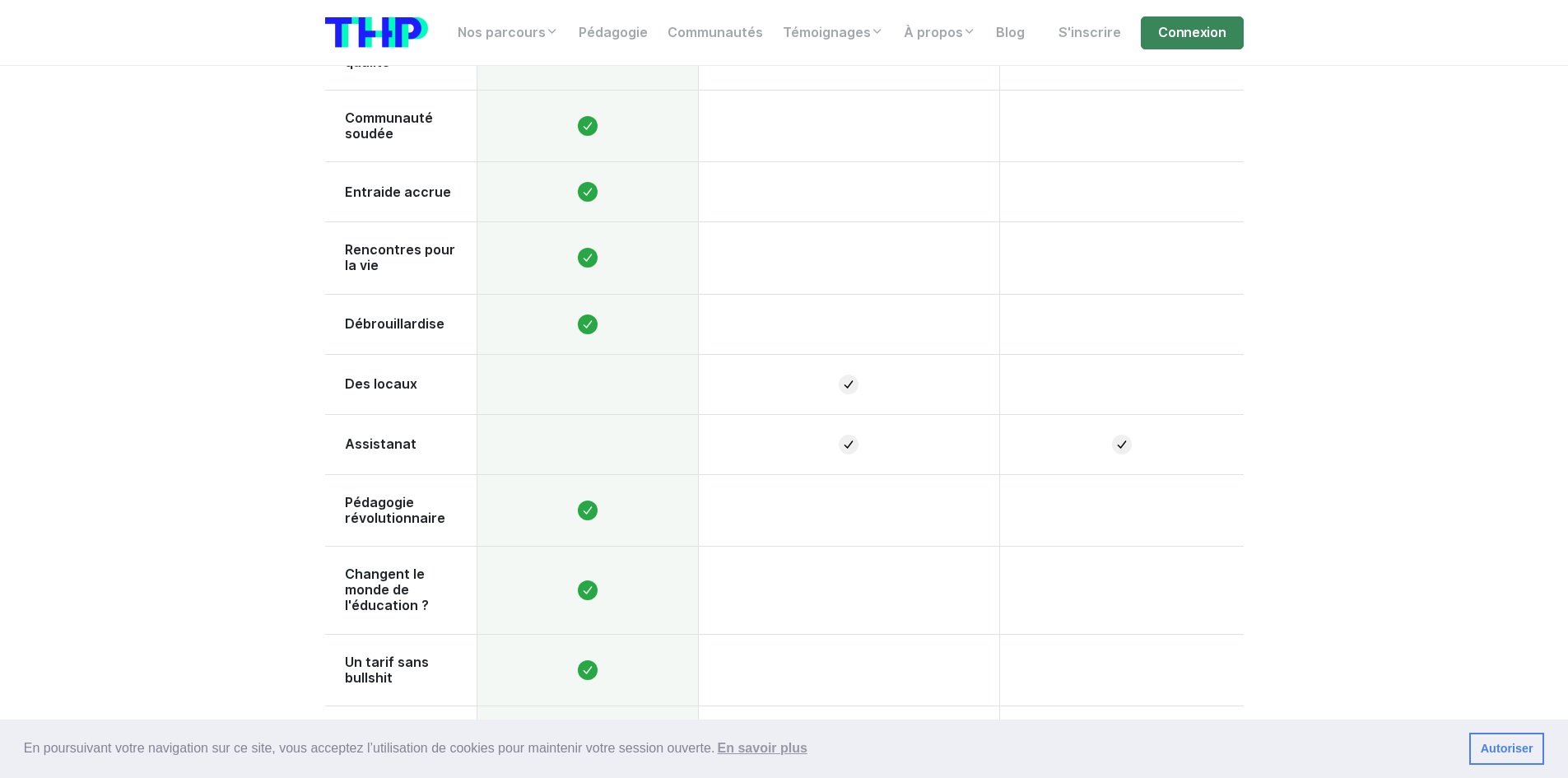
click at [688, 354] on td at bounding box center [587, 384] width 222 height 60
click at [651, 414] on td at bounding box center [587, 444] width 222 height 60
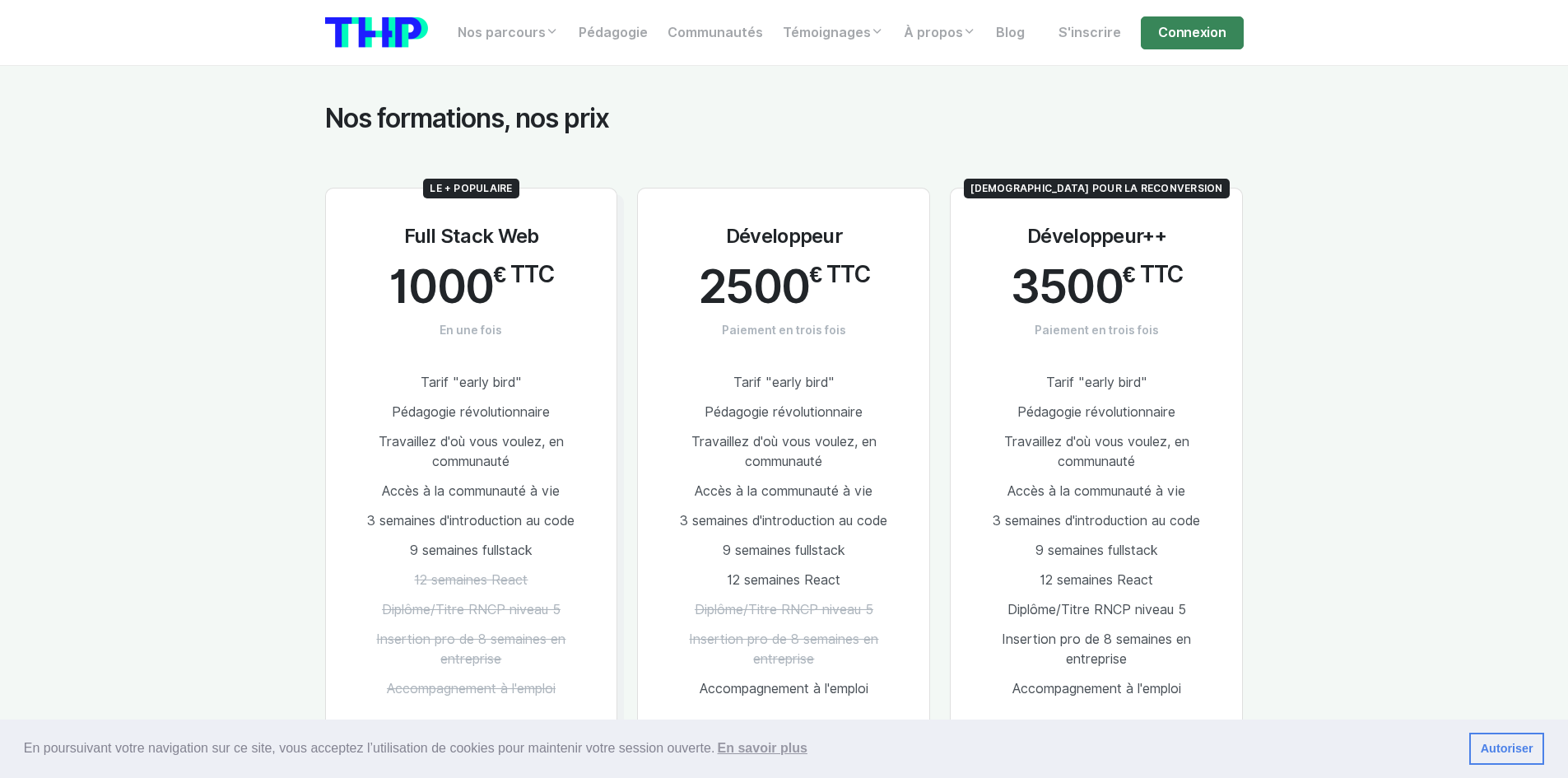
scroll to position [2140, 0]
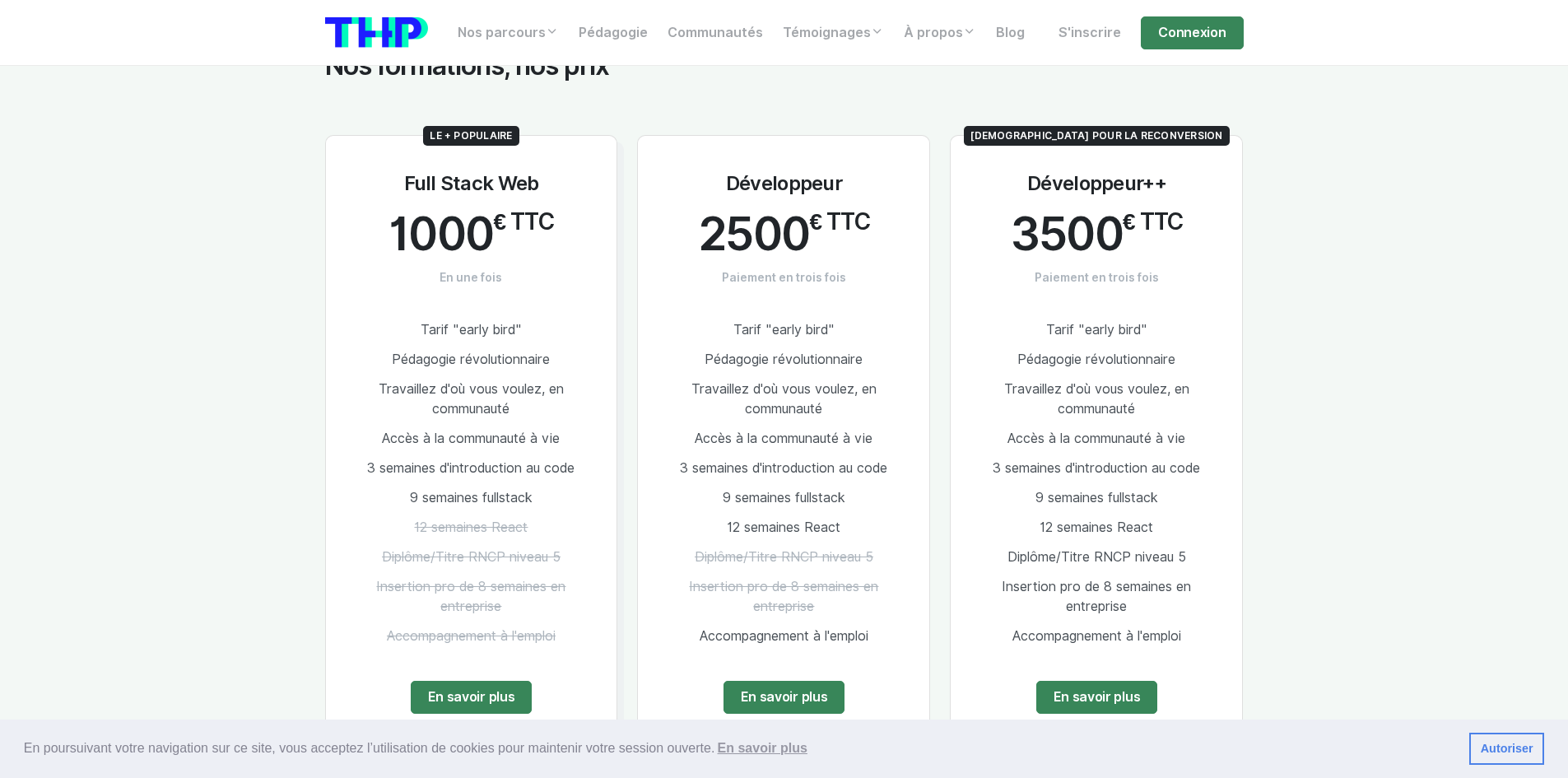
drag, startPoint x: 1149, startPoint y: 572, endPoint x: 1022, endPoint y: 544, distance: 130.0
click at [1022, 572] on li "Insertion pro de 8 semaines en entreprise" at bounding box center [1097, 597] width 239 height 50
click at [1160, 578] on span "Insertion pro de 8 semaines en entreprise" at bounding box center [1096, 596] width 189 height 36
drag, startPoint x: 1168, startPoint y: 572, endPoint x: 1056, endPoint y: 553, distance: 113.6
click at [1056, 572] on li "Insertion pro de 8 semaines en entreprise" at bounding box center [1097, 597] width 239 height 50
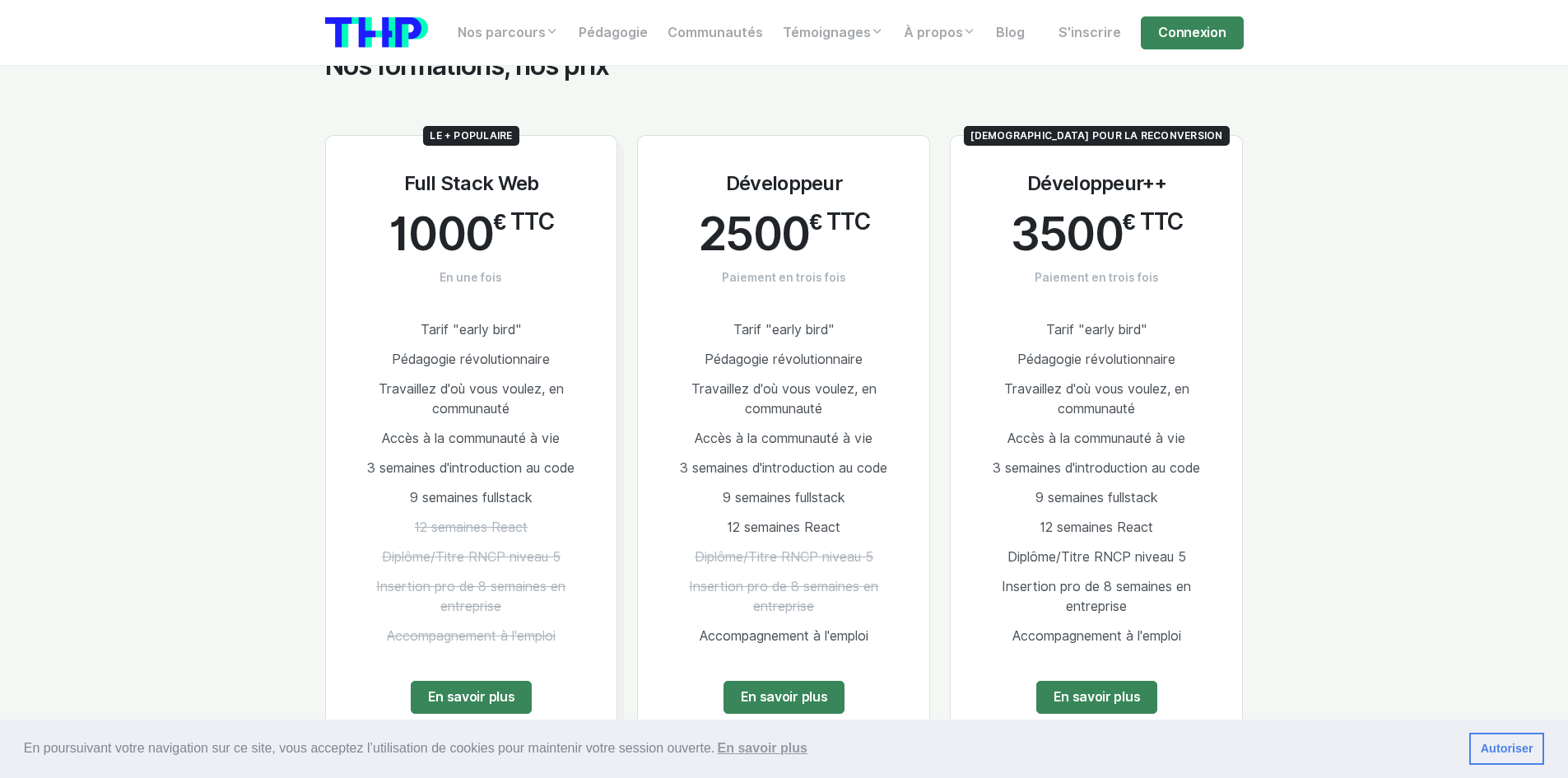
click at [1160, 621] on li "Accompagnement à l'emploi" at bounding box center [1097, 636] width 239 height 30
drag, startPoint x: 1140, startPoint y: 562, endPoint x: 980, endPoint y: 532, distance: 162.8
click at [980, 532] on ul "Tarif "early bird" Pédagogie révolutionnaire Travaillez d'où vous voulez, en co…" at bounding box center [1097, 482] width 239 height 336
click at [1133, 578] on span "Insertion pro de 8 semaines en entreprise" at bounding box center [1096, 596] width 189 height 36
click at [1130, 680] on link "En savoir plus" at bounding box center [1098, 697] width 122 height 33
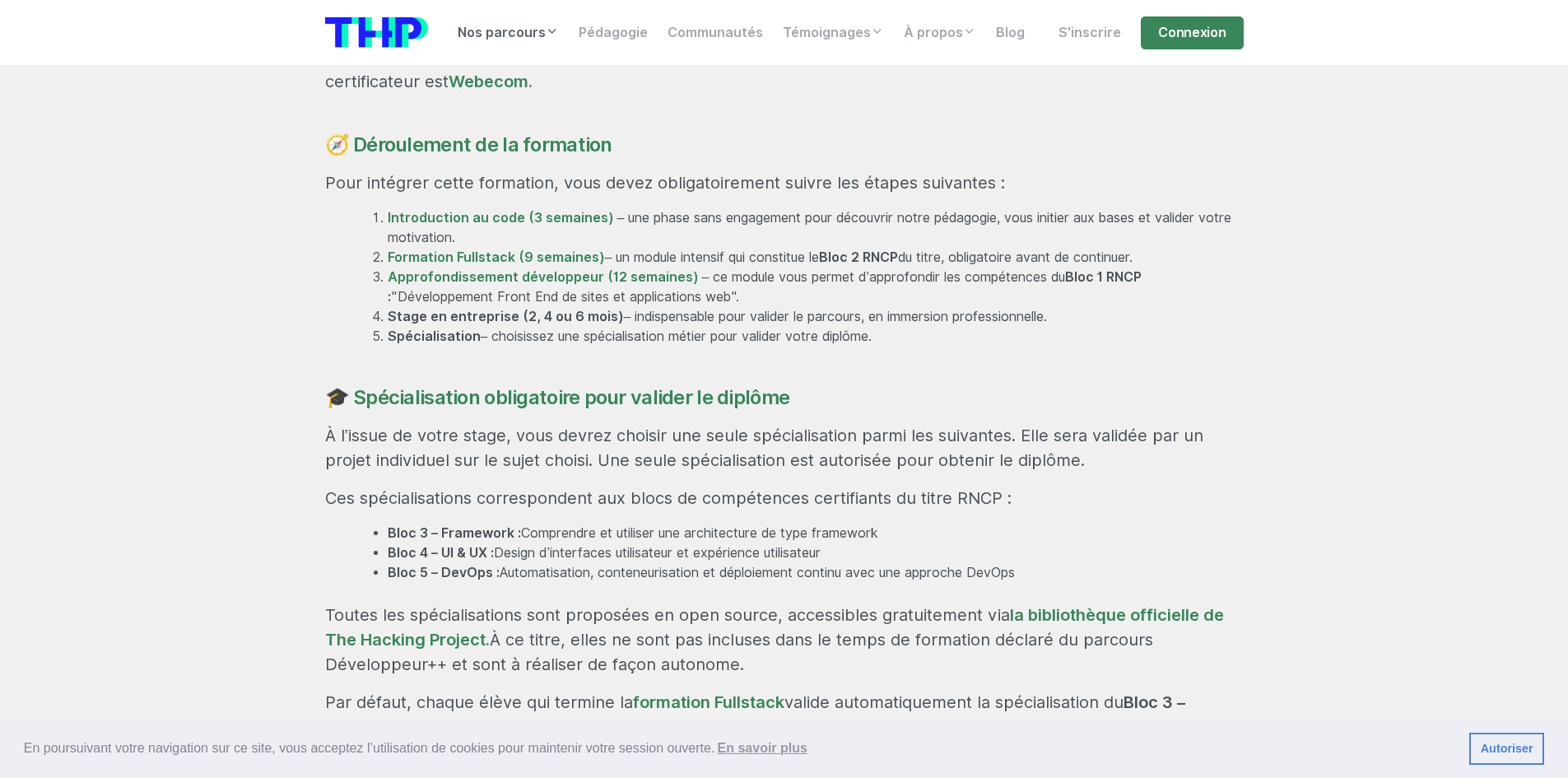
scroll to position [1070, 0]
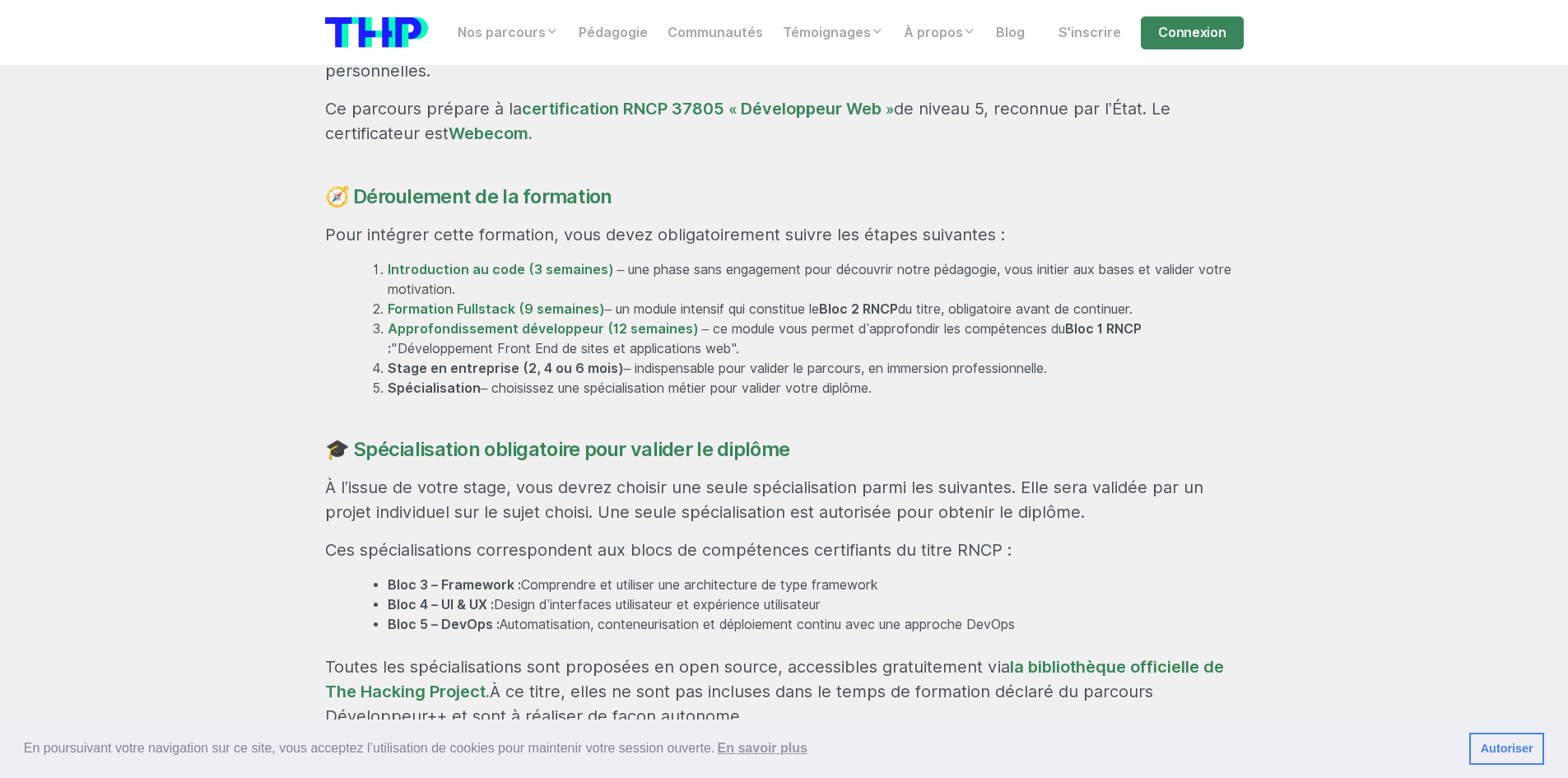
drag, startPoint x: 581, startPoint y: 267, endPoint x: 935, endPoint y: 338, distance: 361.0
click at [897, 332] on div "Rejoignez une formation professionnalisante et certifiante En 29 semaines, accé…" at bounding box center [784, 543] width 939 height 1362
click at [950, 379] on li "Spécialisation – choisissez une spécialisation métier pour valider votre diplôm…" at bounding box center [815, 388] width 856 height 20
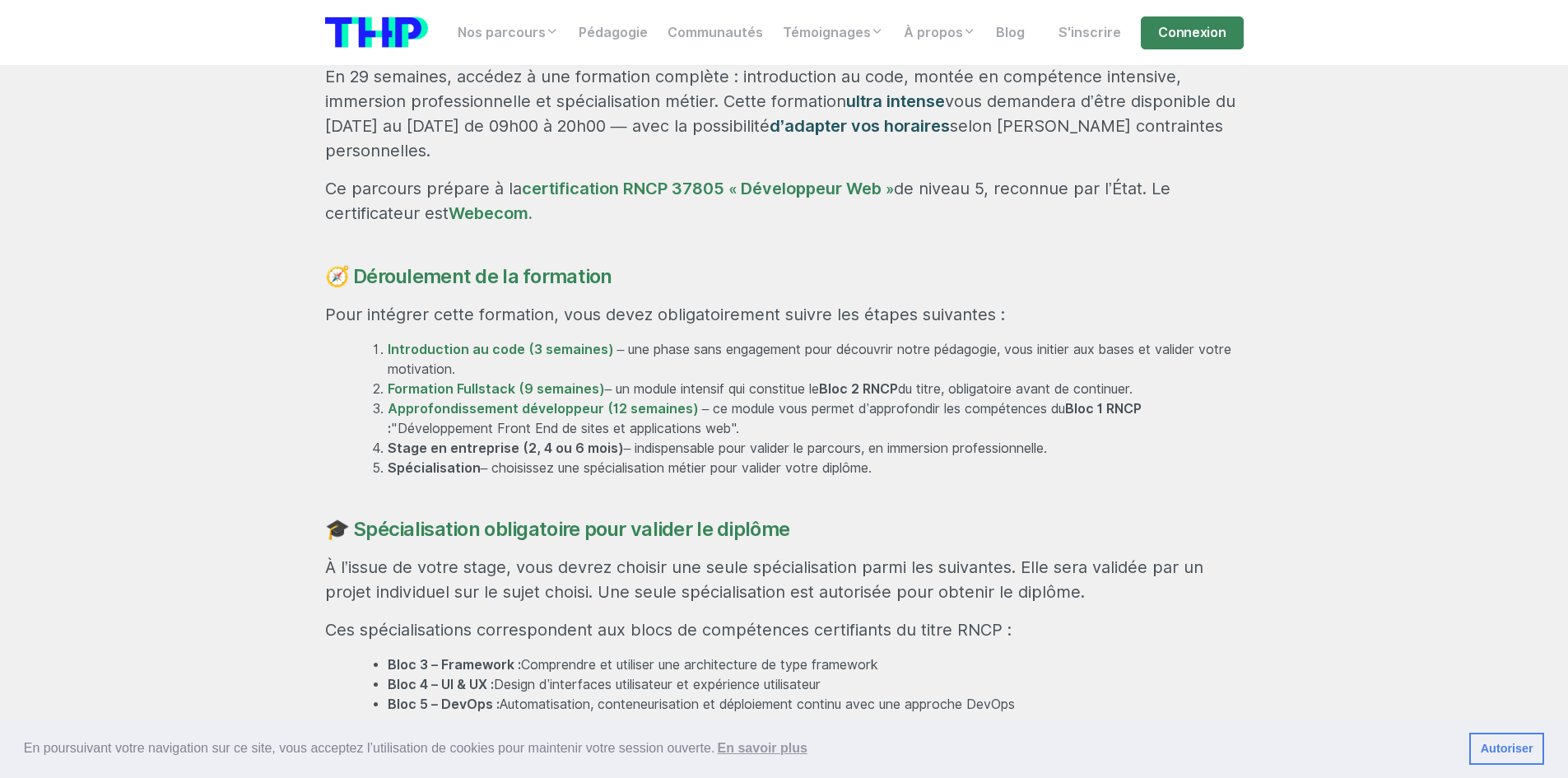
scroll to position [987, 0]
drag, startPoint x: 949, startPoint y: 418, endPoint x: 337, endPoint y: 284, distance: 626.5
click at [337, 284] on div "Rejoignez une formation professionnalisante et certifiante En 29 semaines, accé…" at bounding box center [784, 626] width 939 height 1362
click at [372, 343] on ol "Introduction au code (3 semaines) – une phase sans engagement pour découvrir no…" at bounding box center [799, 412] width 889 height 139
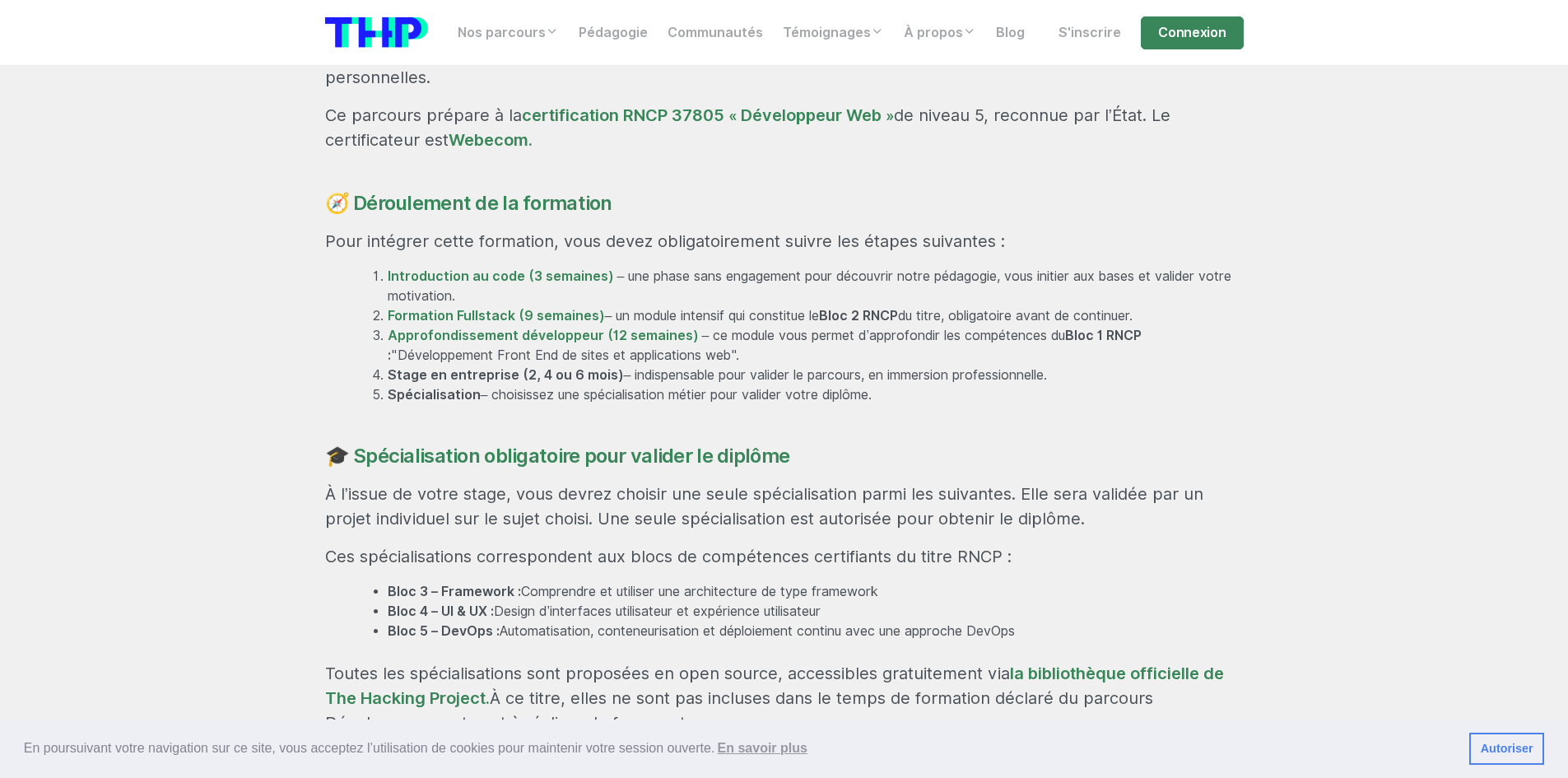
scroll to position [1070, 0]
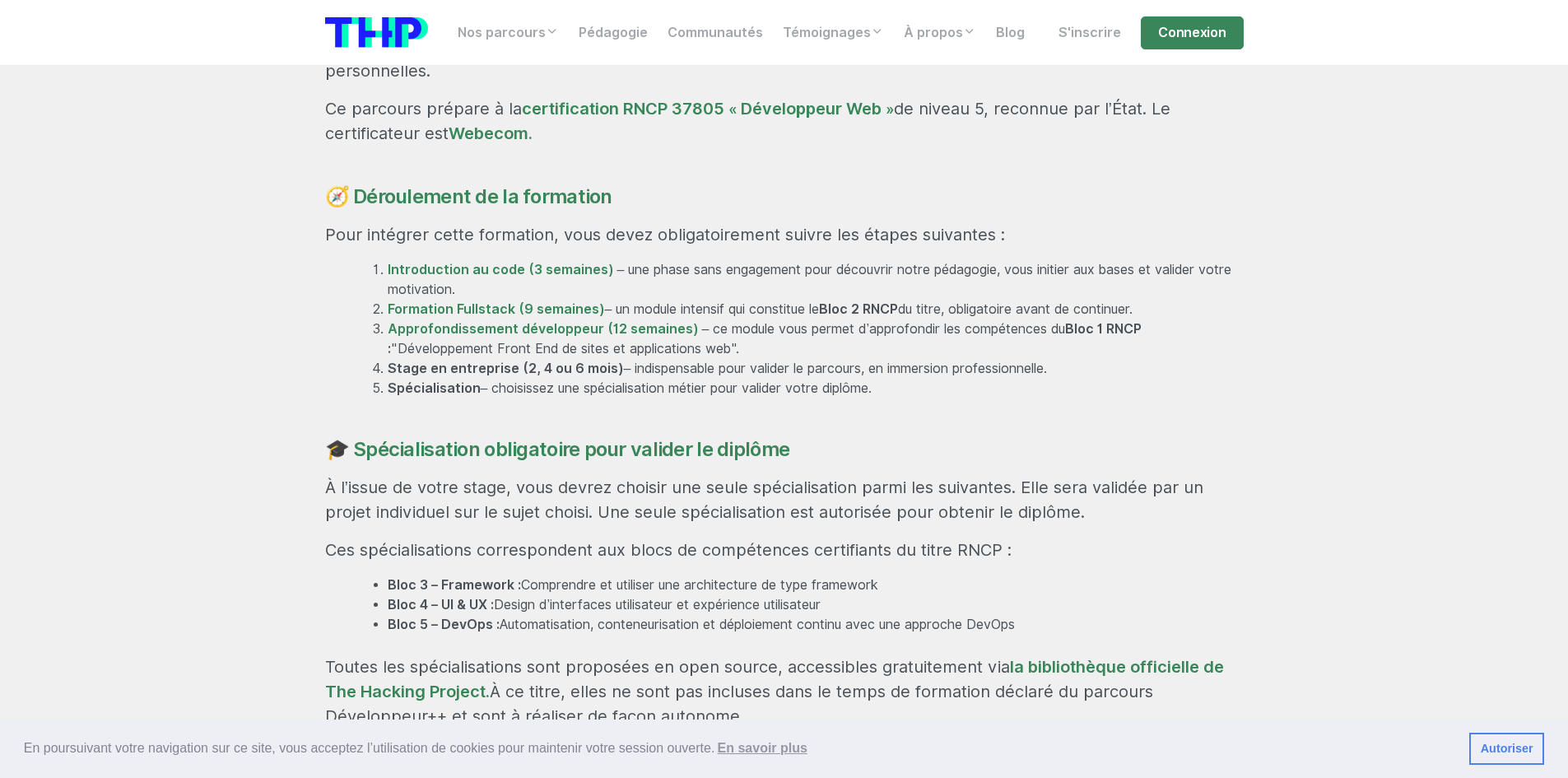
drag, startPoint x: 354, startPoint y: 222, endPoint x: 744, endPoint y: 297, distance: 397.1
click at [743, 297] on ol "Introduction au code (3 semaines) – une phase sans engagement pour découvrir no…" at bounding box center [799, 329] width 889 height 139
click at [801, 319] on li "Approfondissement développeur (12 semaines) – ce module vous permet d’approfond…" at bounding box center [815, 338] width 856 height 39
drag, startPoint x: 350, startPoint y: 319, endPoint x: 1224, endPoint y: 324, distance: 874.0
click at [1224, 324] on div "Rejoignez une formation professionnalisante et certifiante En 29 semaines, accé…" at bounding box center [784, 543] width 939 height 1362
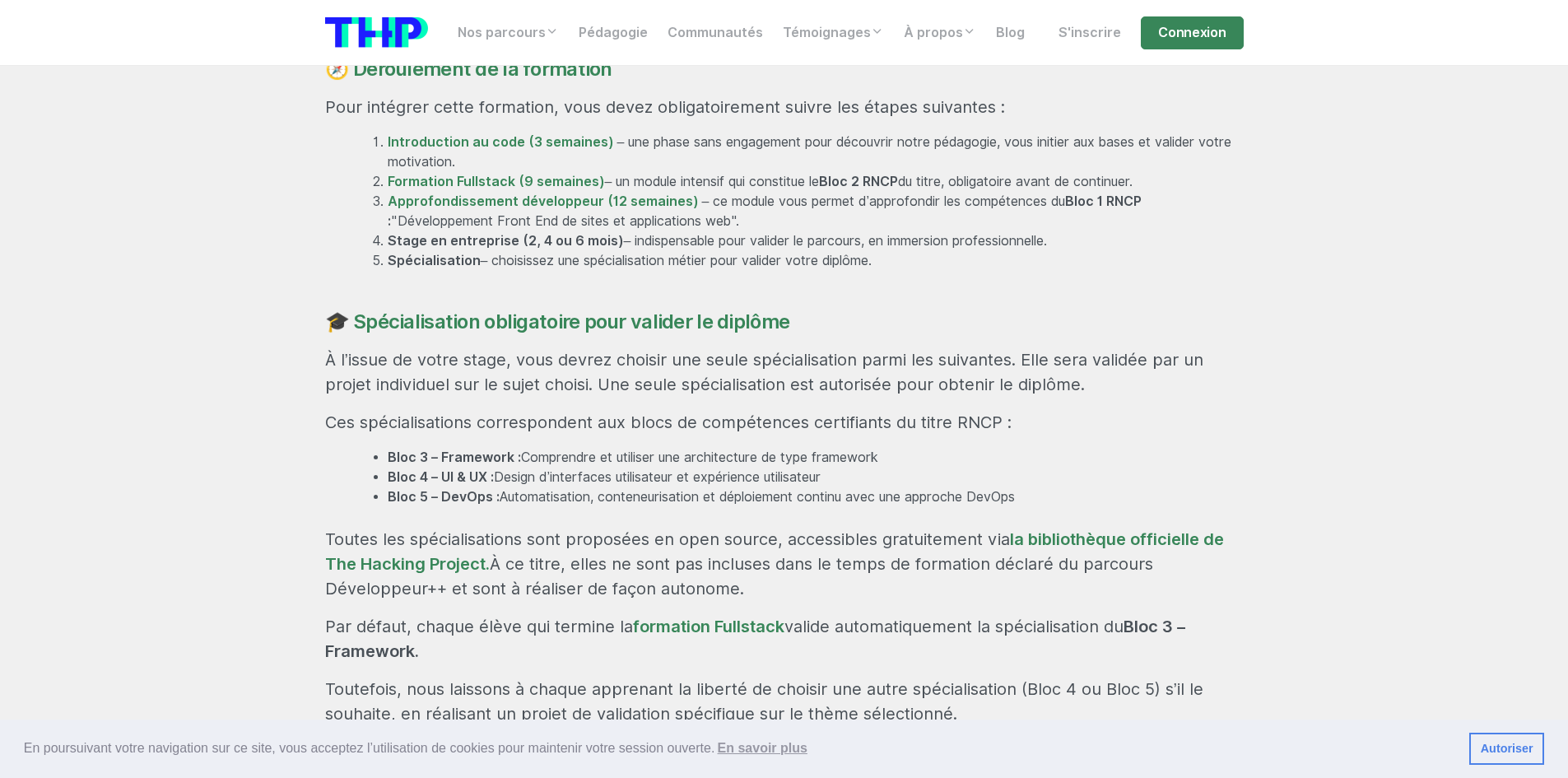
scroll to position [1234, 0]
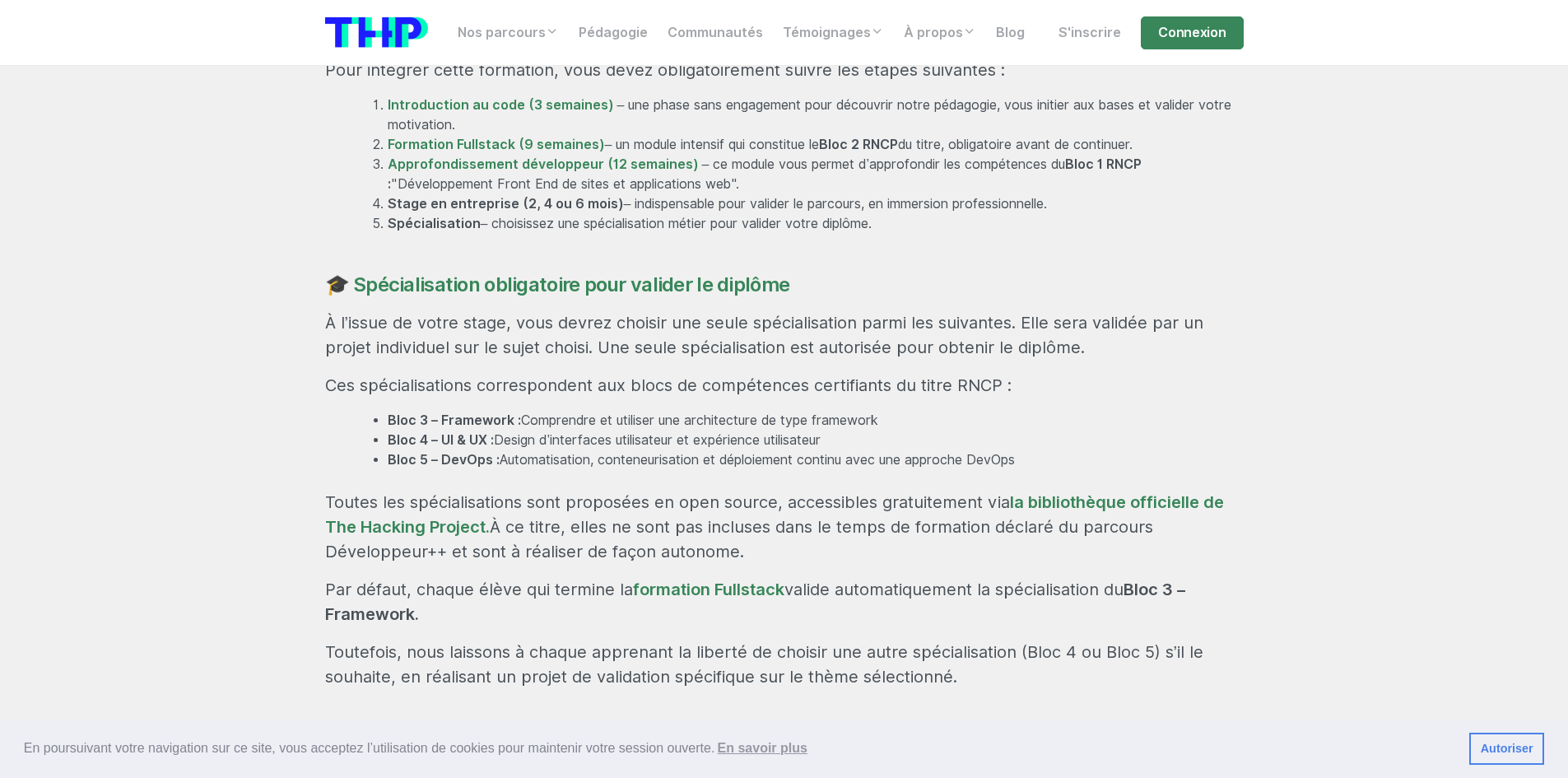
click at [351, 378] on div "Rejoignez une formation professionnalisante et certifiante En 29 semaines, accé…" at bounding box center [784, 379] width 939 height 1362
drag, startPoint x: 359, startPoint y: 390, endPoint x: 855, endPoint y: 399, distance: 496.1
click at [855, 411] on ul "Bloc 3 – Framework : Comprendre et utiliser une architecture de type framework …" at bounding box center [799, 440] width 889 height 59
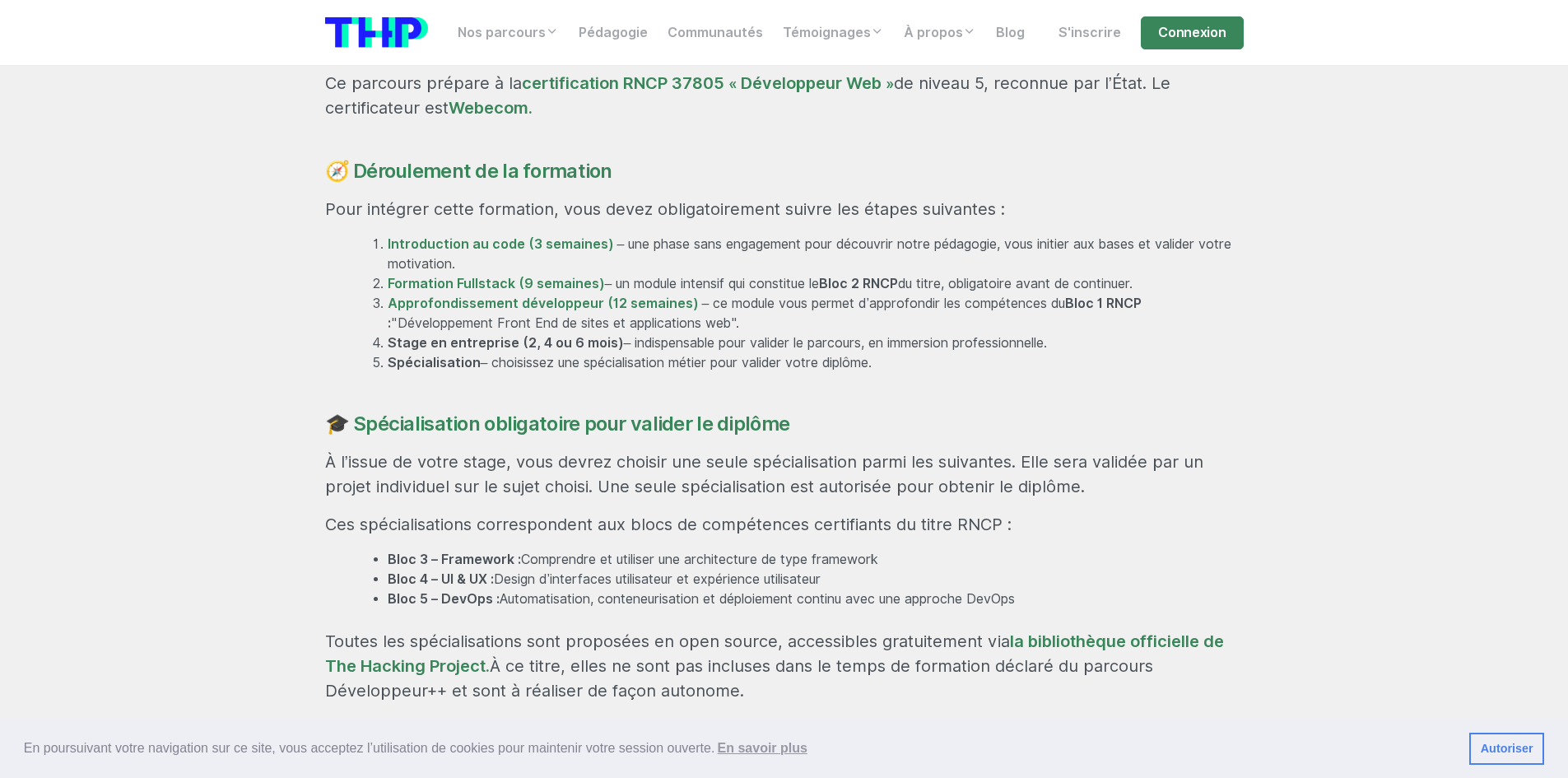
scroll to position [1070, 0]
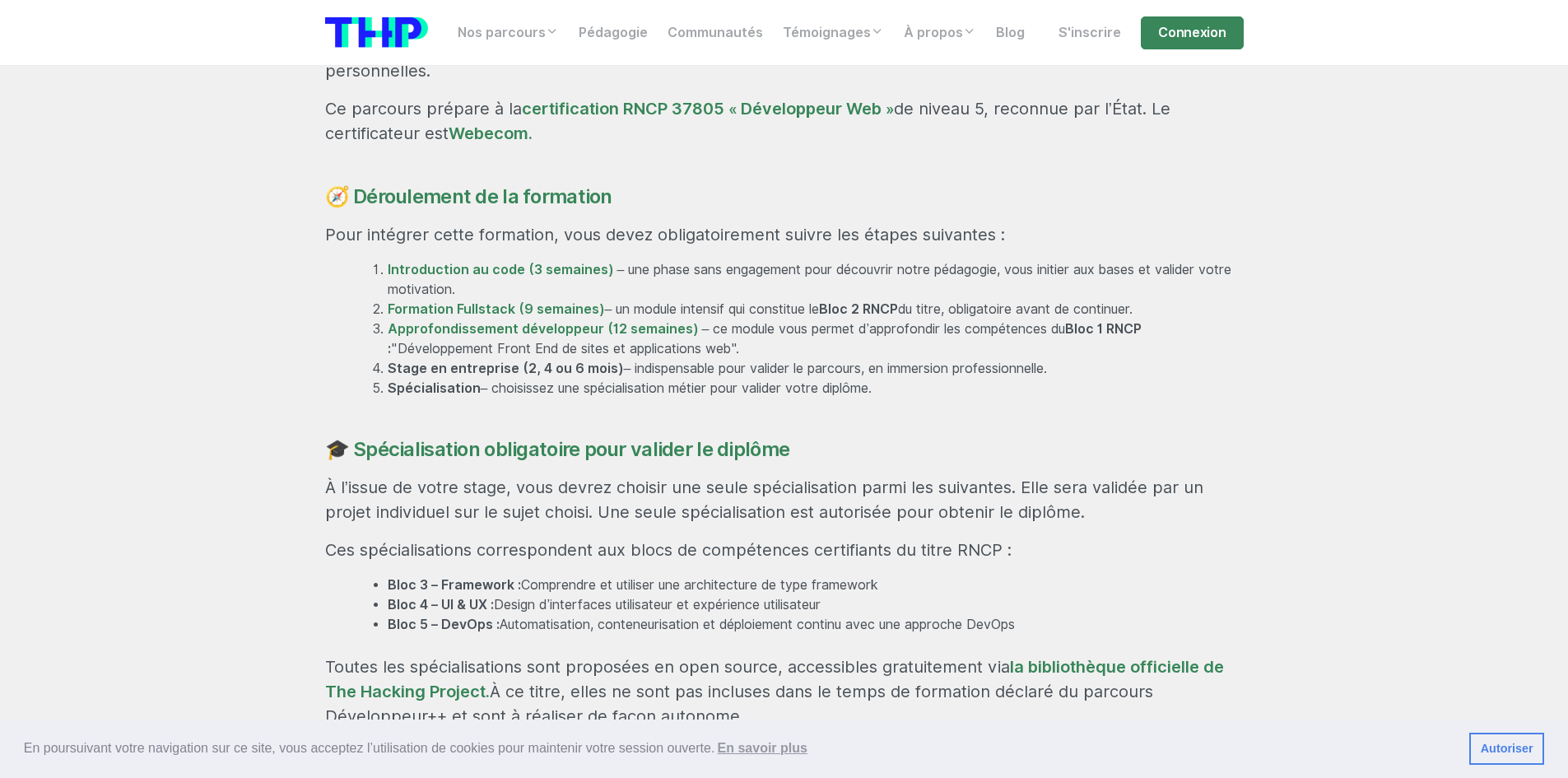
click at [660, 206] on div "Rejoignez une formation professionnalisante et certifiante En 29 semaines, accé…" at bounding box center [784, 543] width 939 height 1362
drag, startPoint x: 355, startPoint y: 208, endPoint x: 541, endPoint y: 239, distance: 188.6
click at [531, 235] on div "Rejoignez une formation professionnalisante et certifiante En 29 semaines, accé…" at bounding box center [784, 543] width 939 height 1362
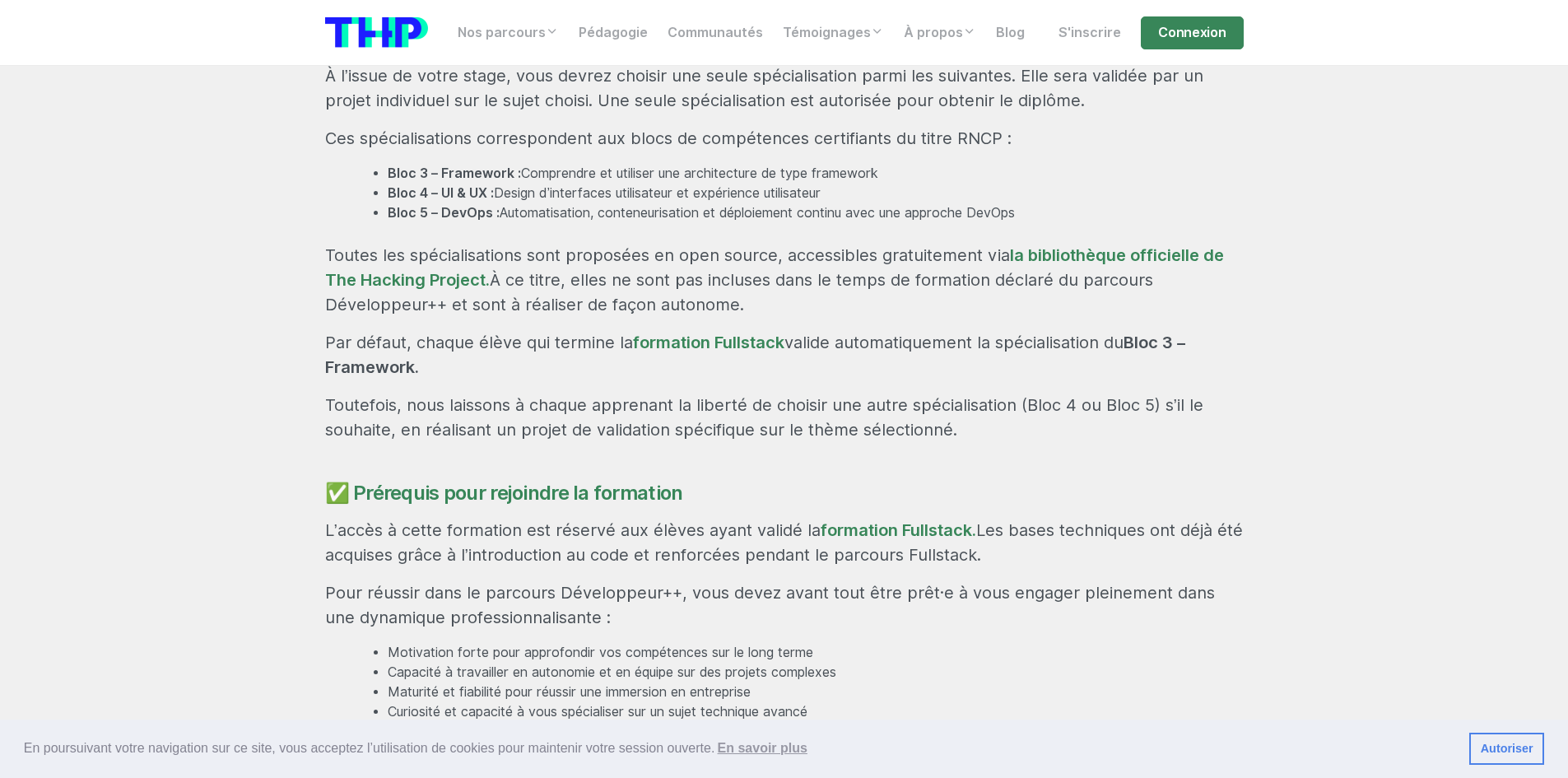
click at [845, 330] on p "Par défaut, chaque élève qui termine la formation Fullstack valide automatiquem…" at bounding box center [784, 354] width 919 height 50
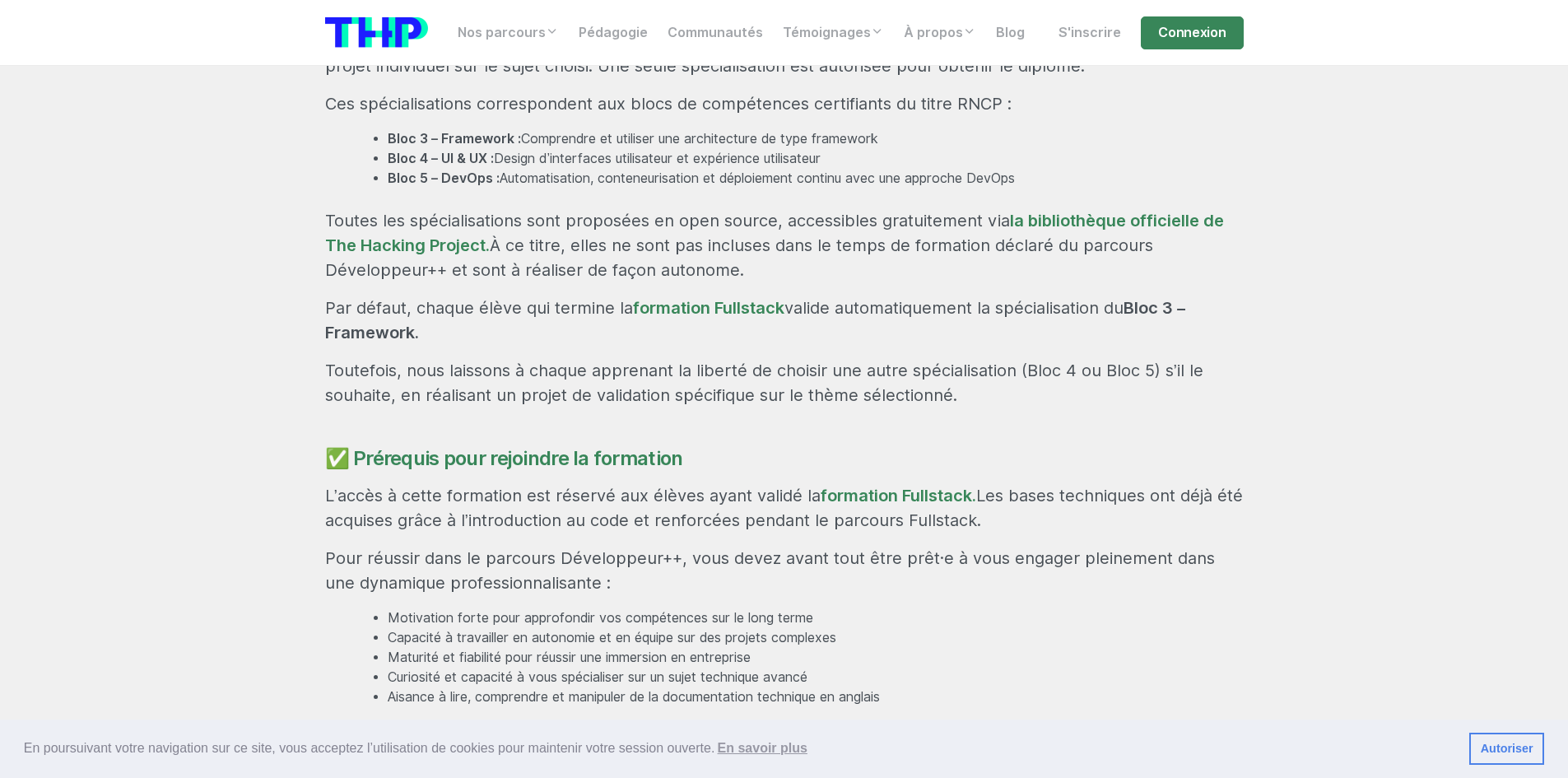
scroll to position [1564, 0]
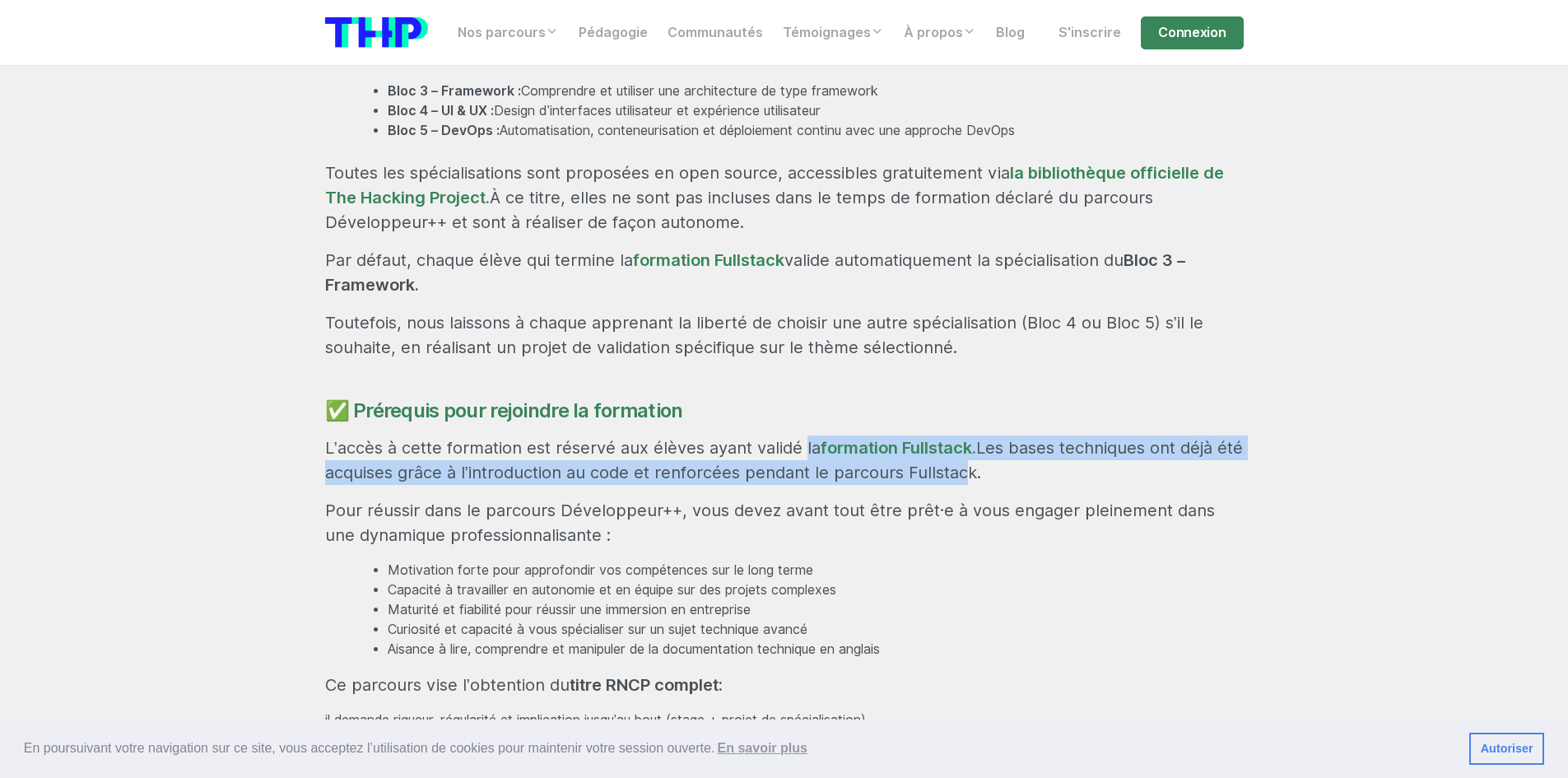
drag, startPoint x: 802, startPoint y: 386, endPoint x: 983, endPoint y: 423, distance: 184.7
click at [981, 423] on div "Rejoignez une formation professionnalisante et certifiante En 29 semaines, accé…" at bounding box center [784, 50] width 939 height 1362
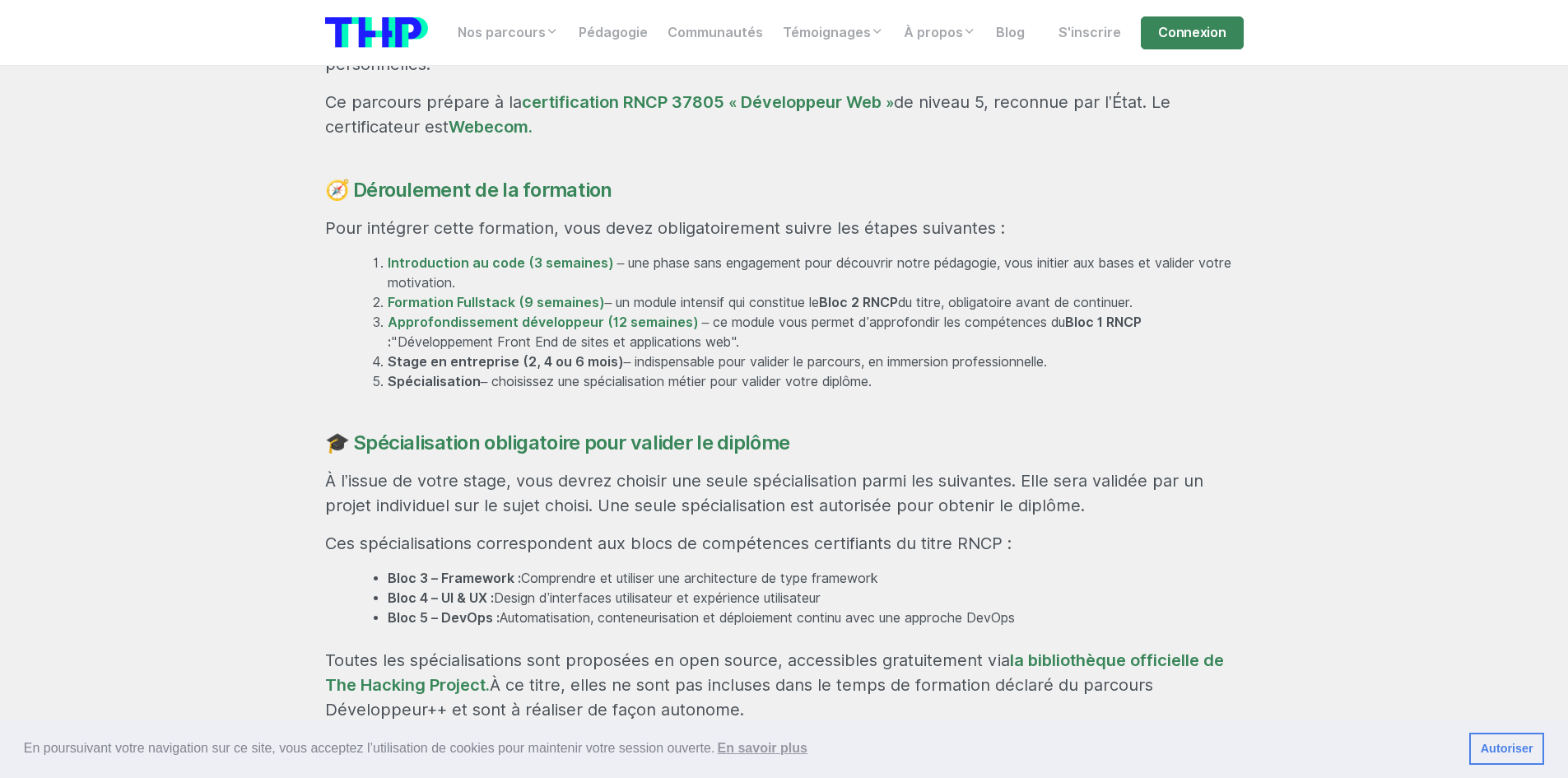
scroll to position [1070, 0]
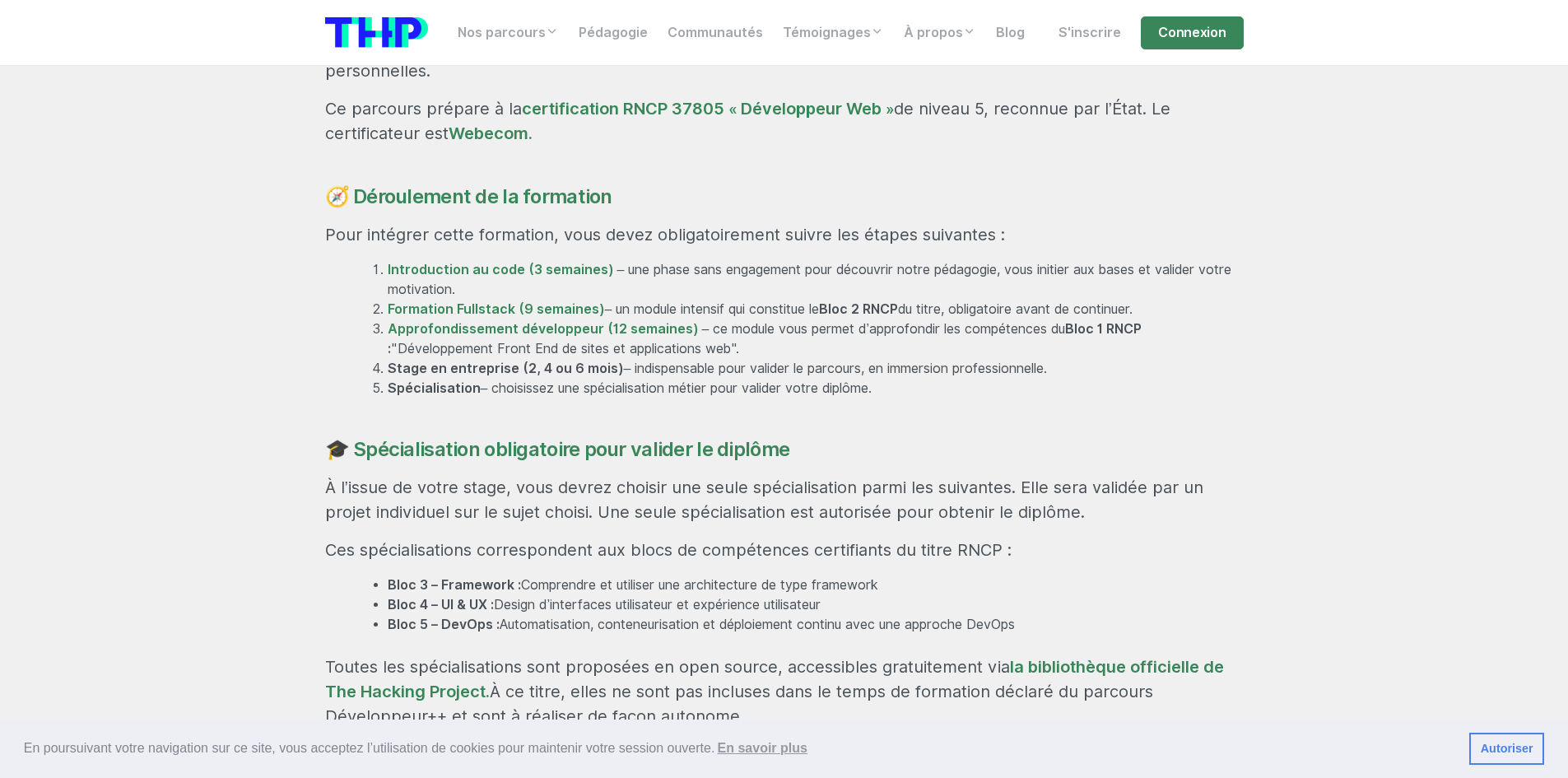
drag, startPoint x: 876, startPoint y: 333, endPoint x: 367, endPoint y: 200, distance: 526.1
click at [876, 379] on li "Spécialisation – choisissez une spécialisation métier pour valider votre diplôm…" at bounding box center [815, 388] width 856 height 20
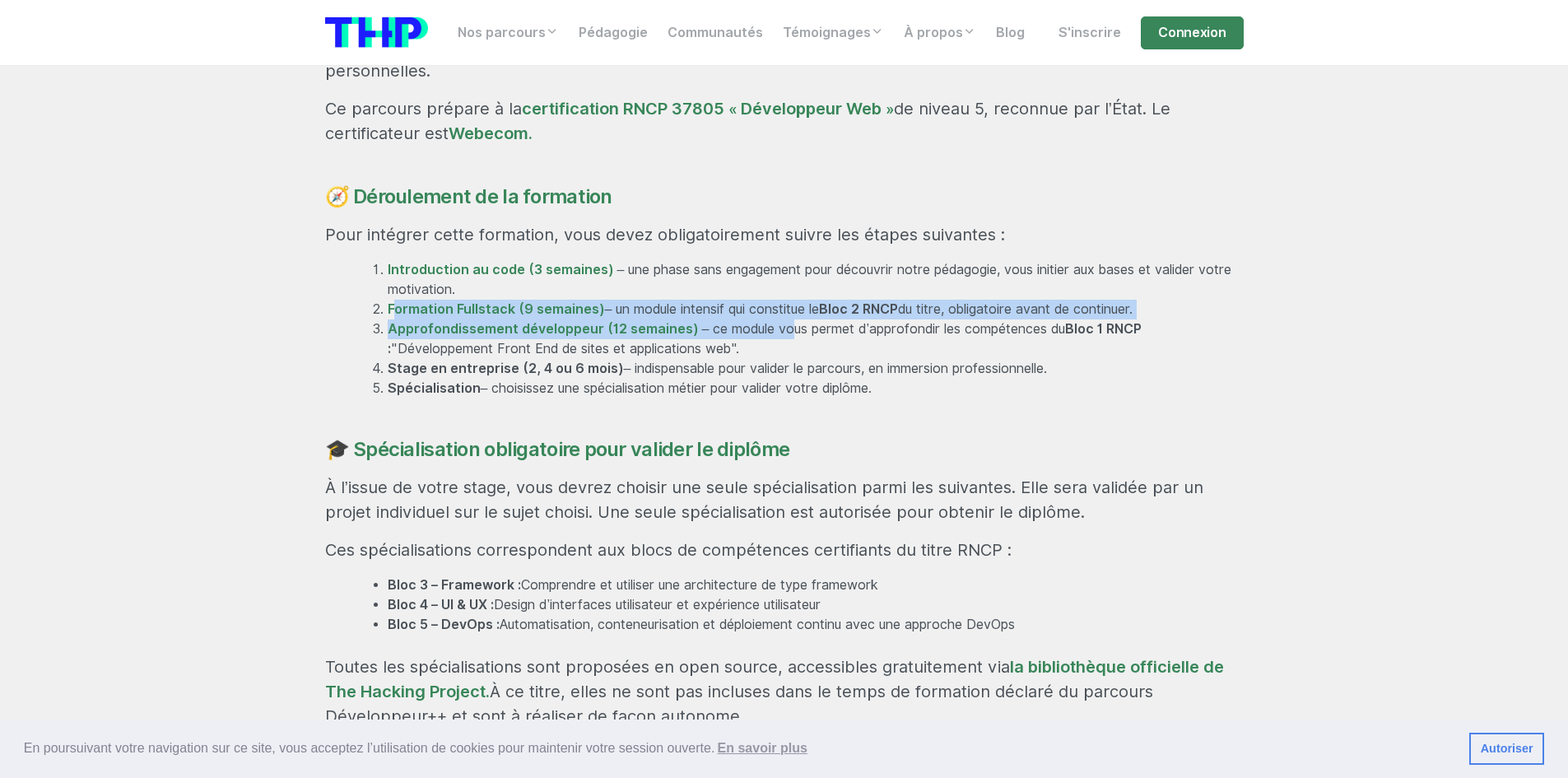
drag, startPoint x: 353, startPoint y: 256, endPoint x: 780, endPoint y: 276, distance: 427.5
click at [780, 276] on div "Rejoignez une formation professionnalisante et certifiante En 29 semaines, accé…" at bounding box center [784, 543] width 939 height 1362
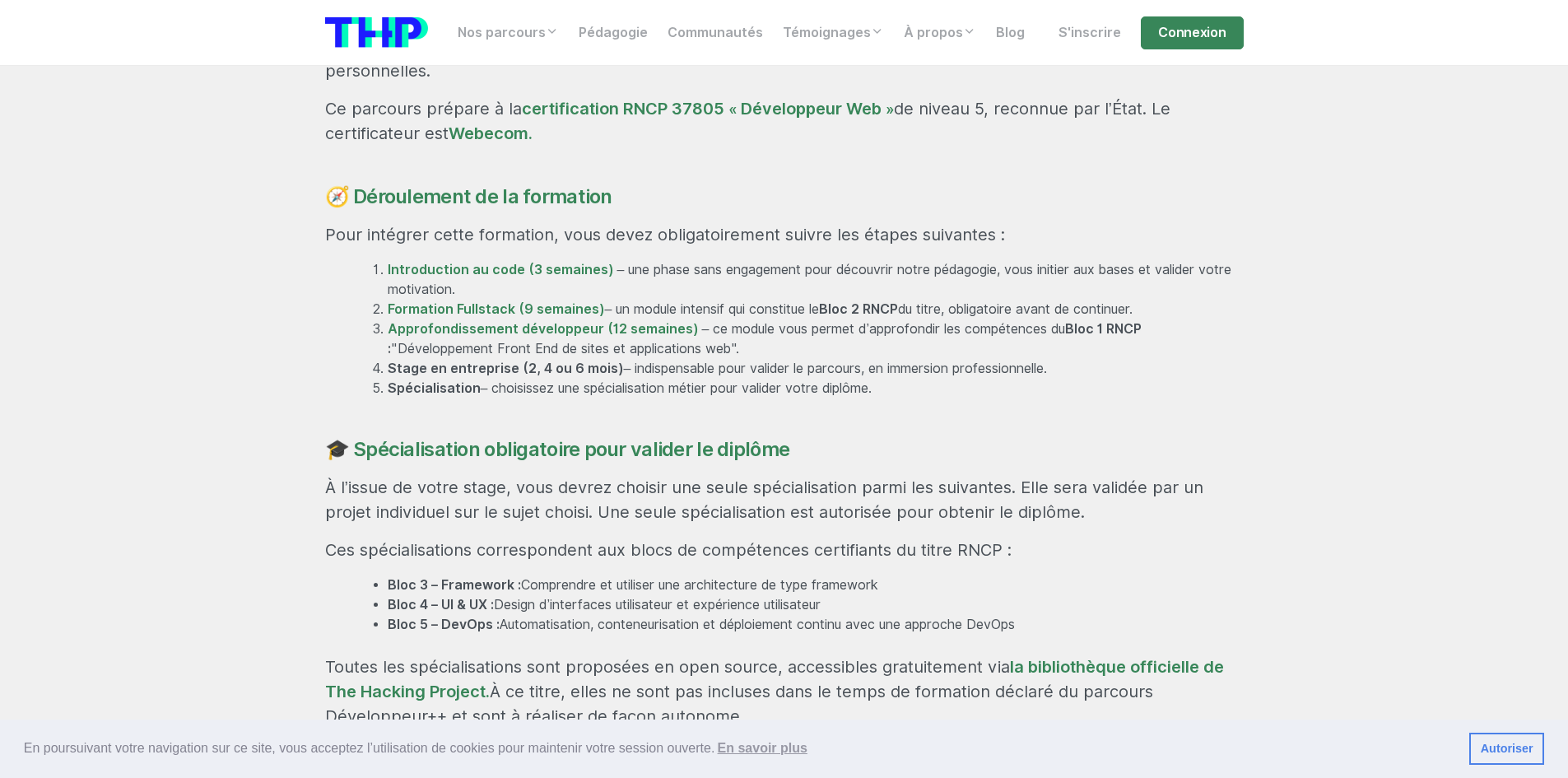
click at [989, 319] on li "Approfondissement développeur (12 semaines) – ce module vous permet d’approfond…" at bounding box center [815, 338] width 856 height 39
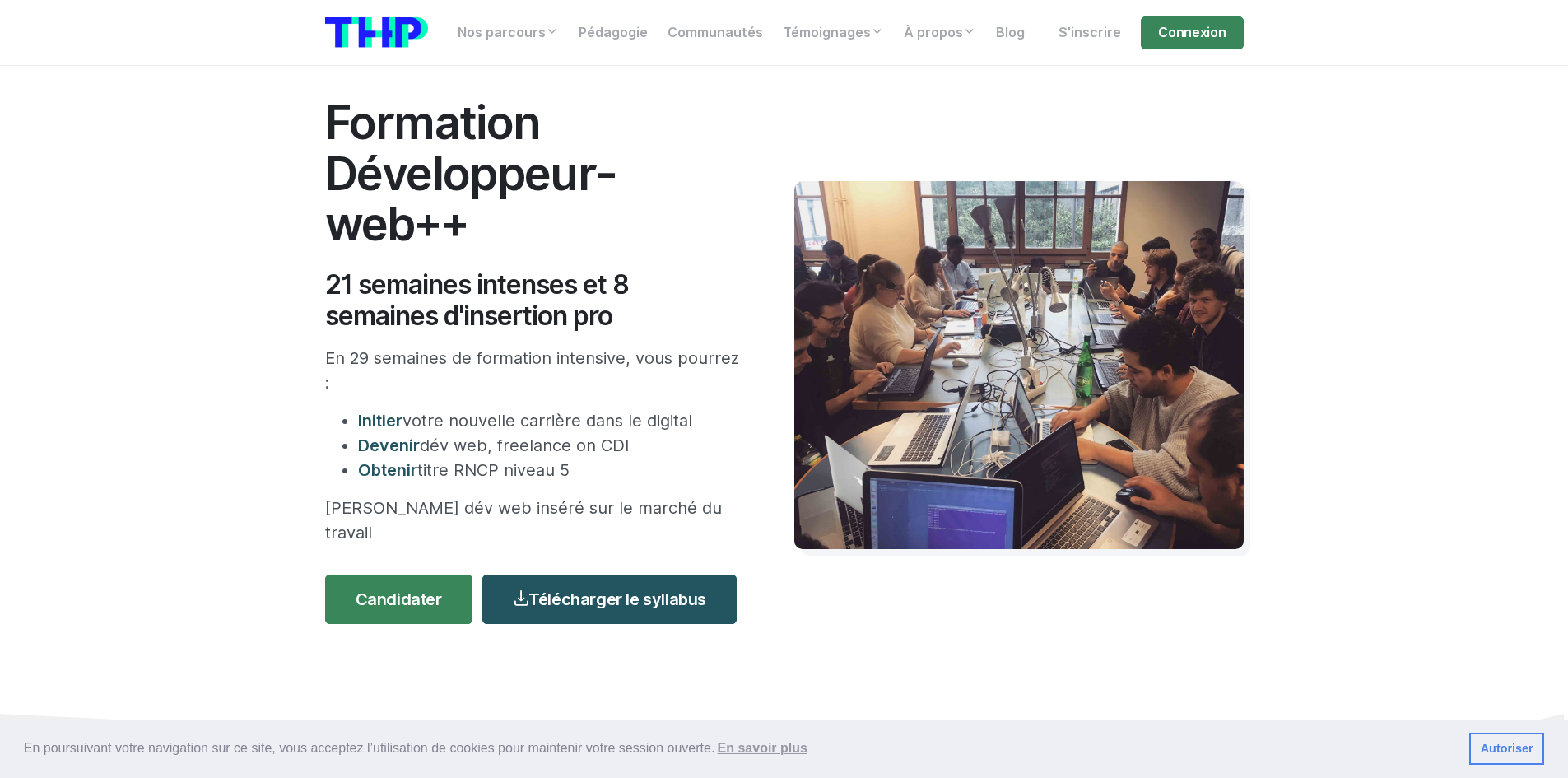
scroll to position [0, 0]
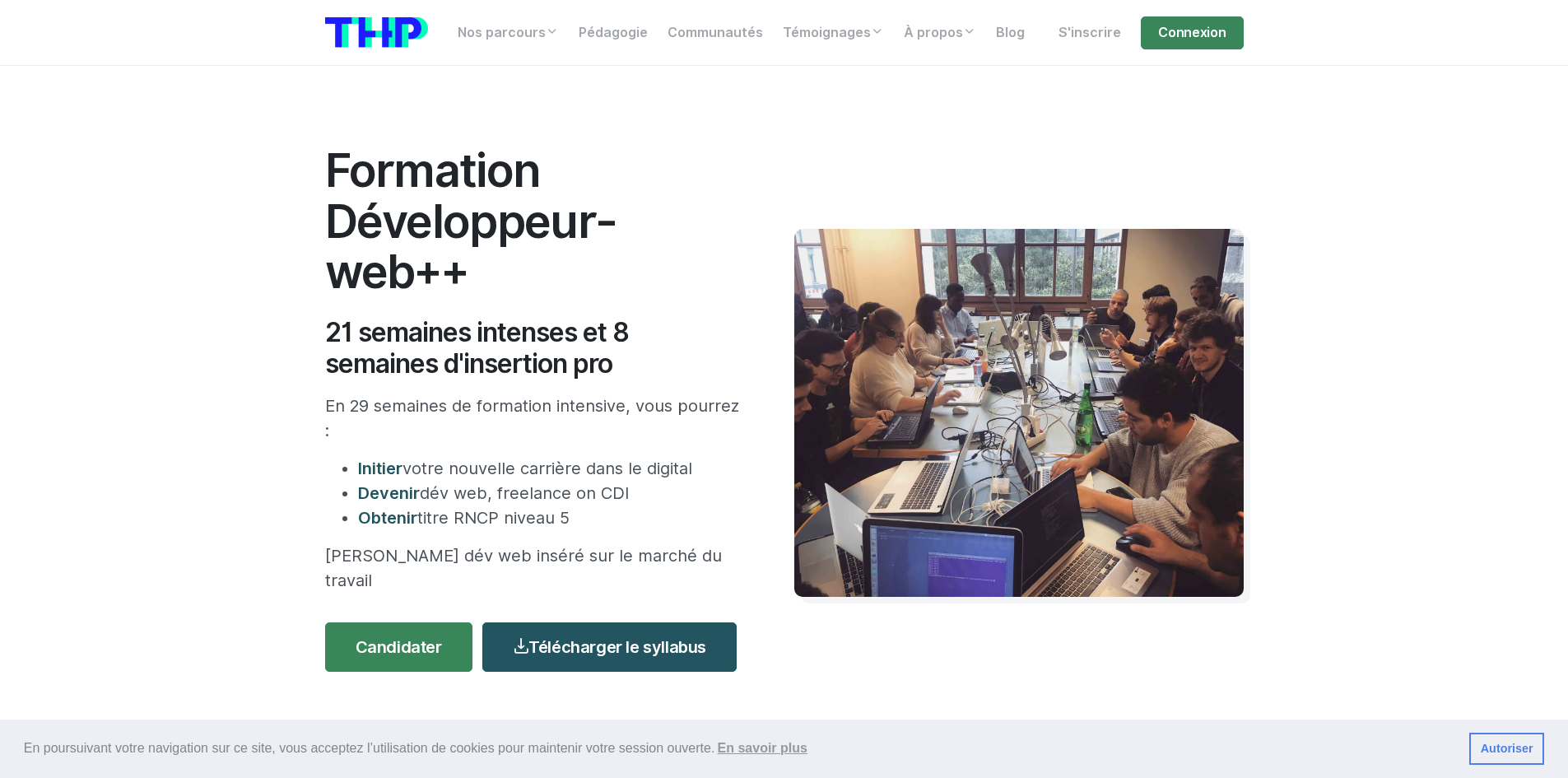
drag, startPoint x: 620, startPoint y: 358, endPoint x: 300, endPoint y: 326, distance: 321.6
click at [300, 326] on section "Formation Développeur-web++ 21 semaines intenses et 8 semaines d'insertion pro …" at bounding box center [784, 460] width 1568 height 788
click at [299, 326] on section "Formation Développeur-web++ 21 semaines intenses et 8 semaines d'insertion pro …" at bounding box center [784, 460] width 1568 height 788
click at [1332, 386] on section "Formation Développeur-web++ 21 semaines intenses et 8 semaines d'insertion pro …" at bounding box center [784, 460] width 1568 height 788
click at [1395, 109] on section "Formation Développeur-web++ 21 semaines intenses et 8 semaines d'insertion pro …" at bounding box center [784, 460] width 1568 height 788
